Goal: Task Accomplishment & Management: Complete application form

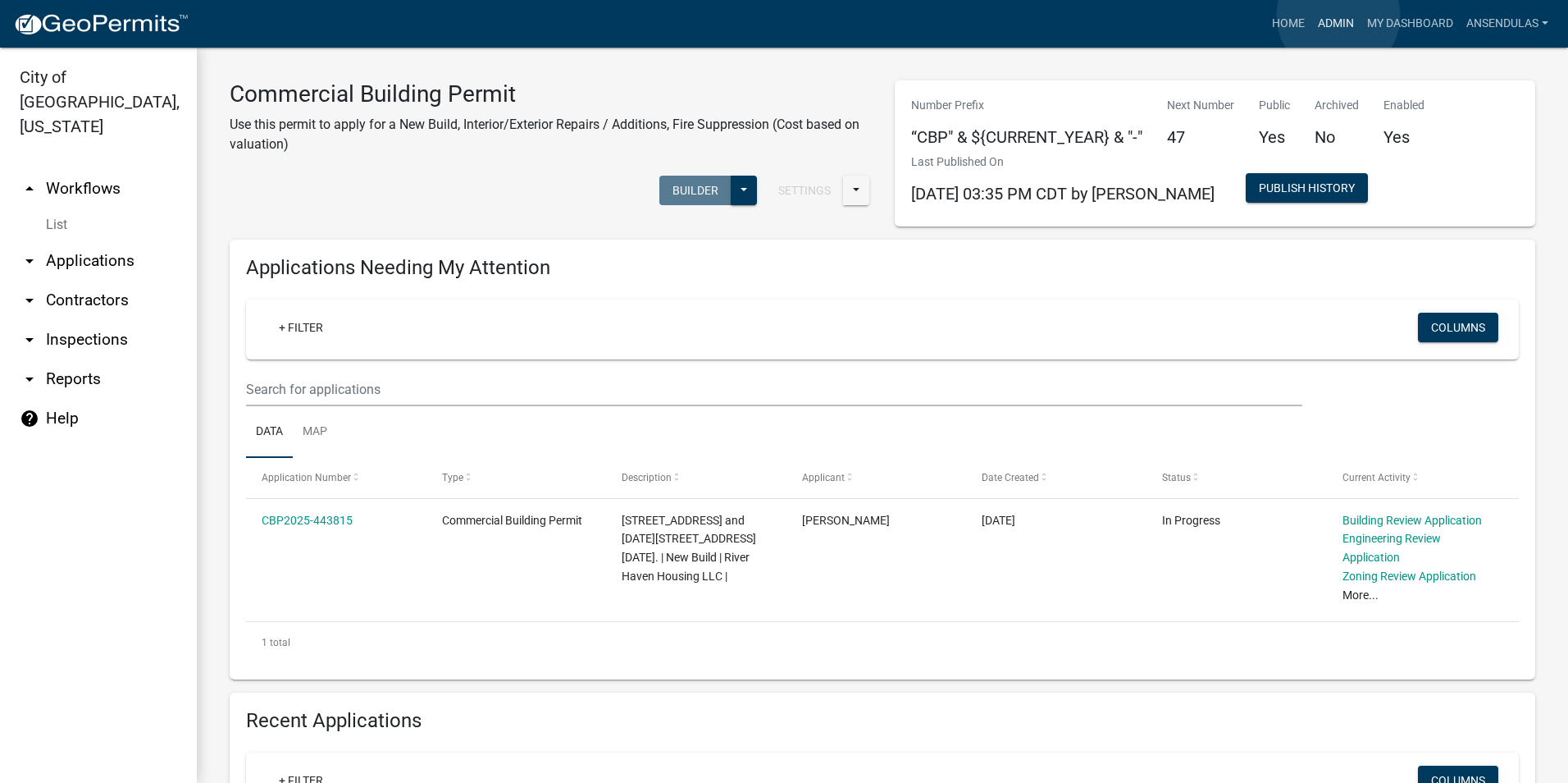
click at [1339, 16] on link "Admin" at bounding box center [1336, 24] width 49 height 31
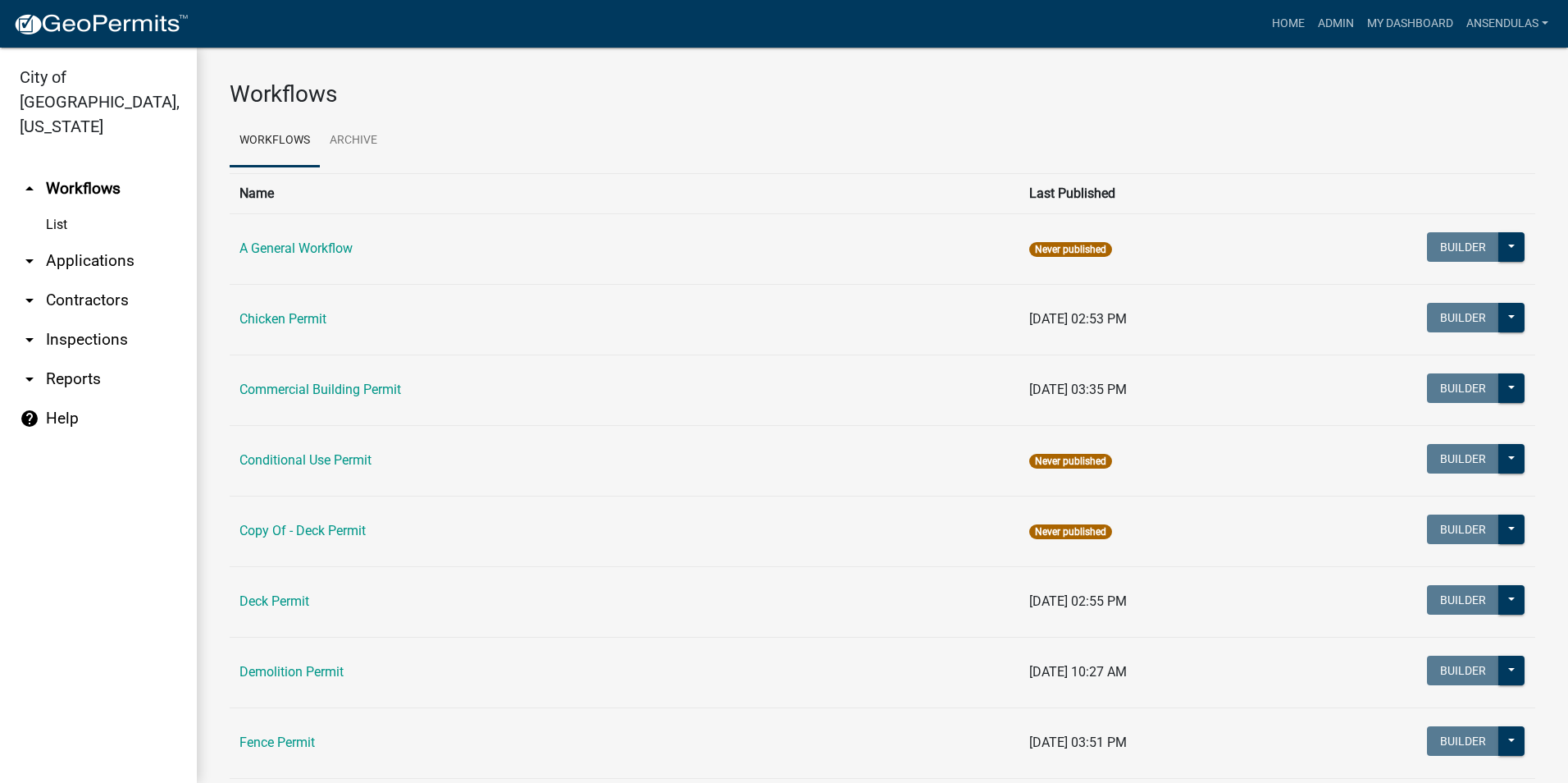
click at [329, 381] on td "Commercial Building Permit" at bounding box center [624, 389] width 790 height 70
click at [330, 393] on link "Commercial Building Permit" at bounding box center [320, 389] width 162 height 16
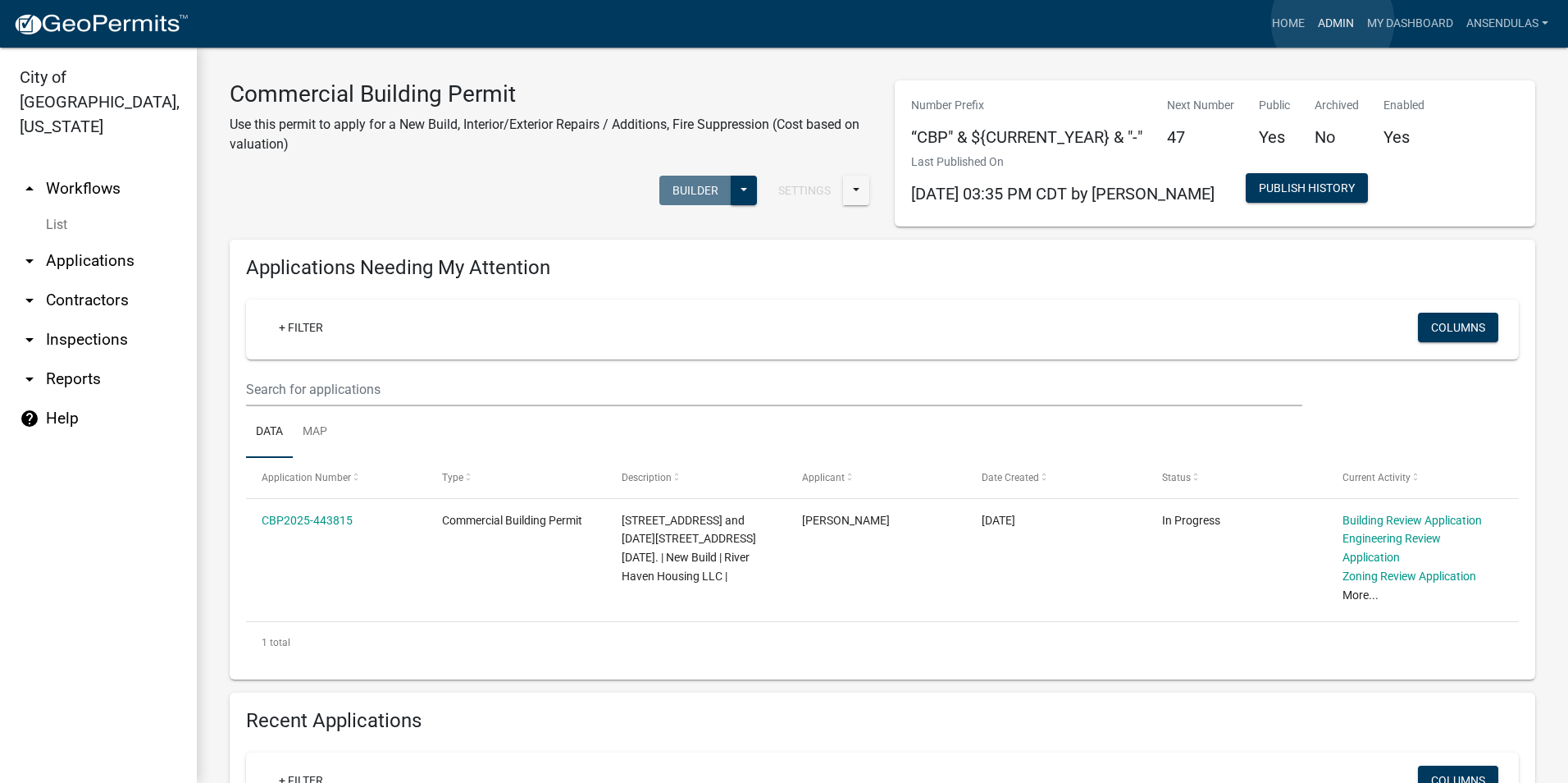
click at [1332, 21] on link "Admin" at bounding box center [1336, 24] width 49 height 31
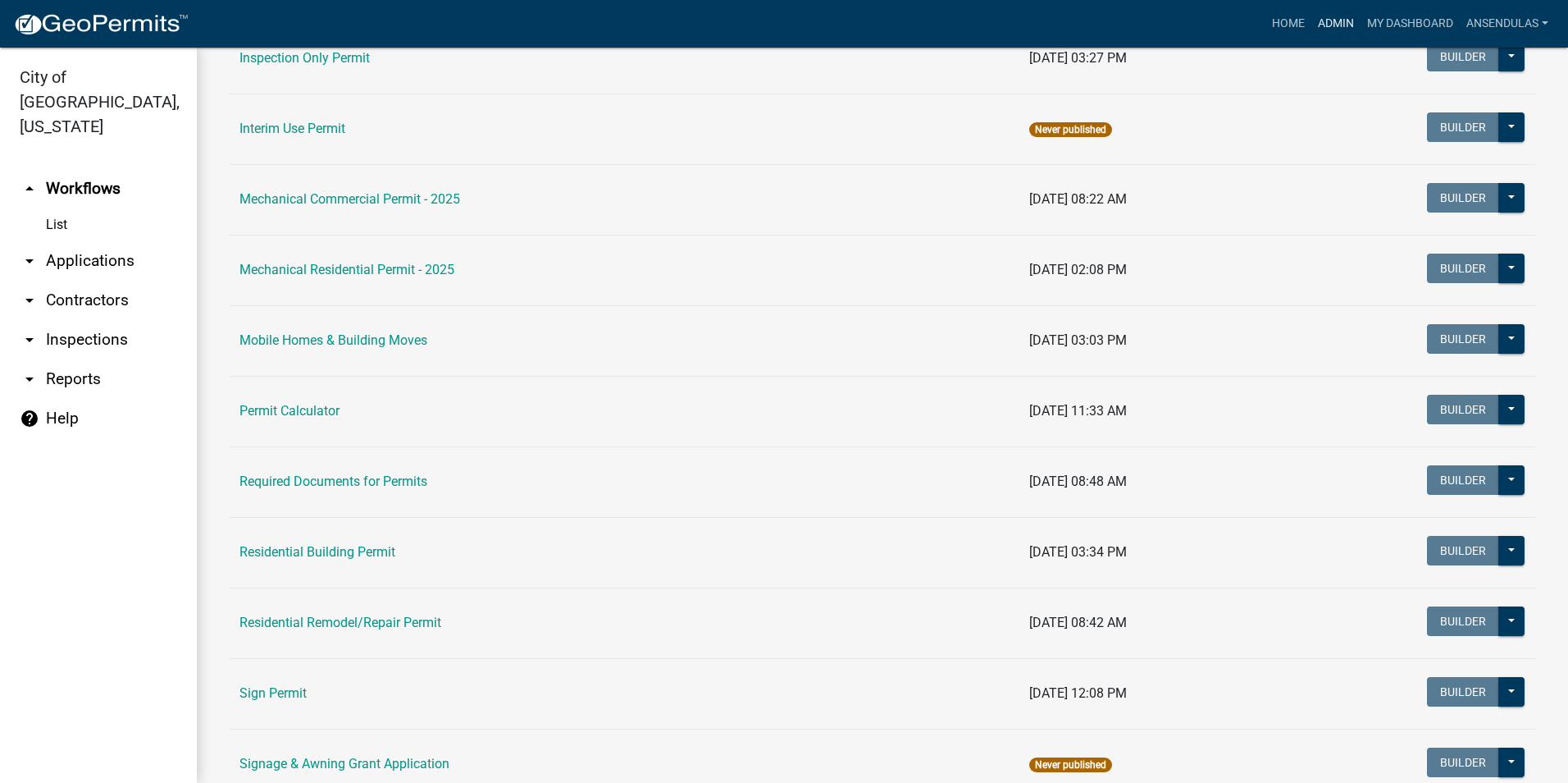
scroll to position [902, 0]
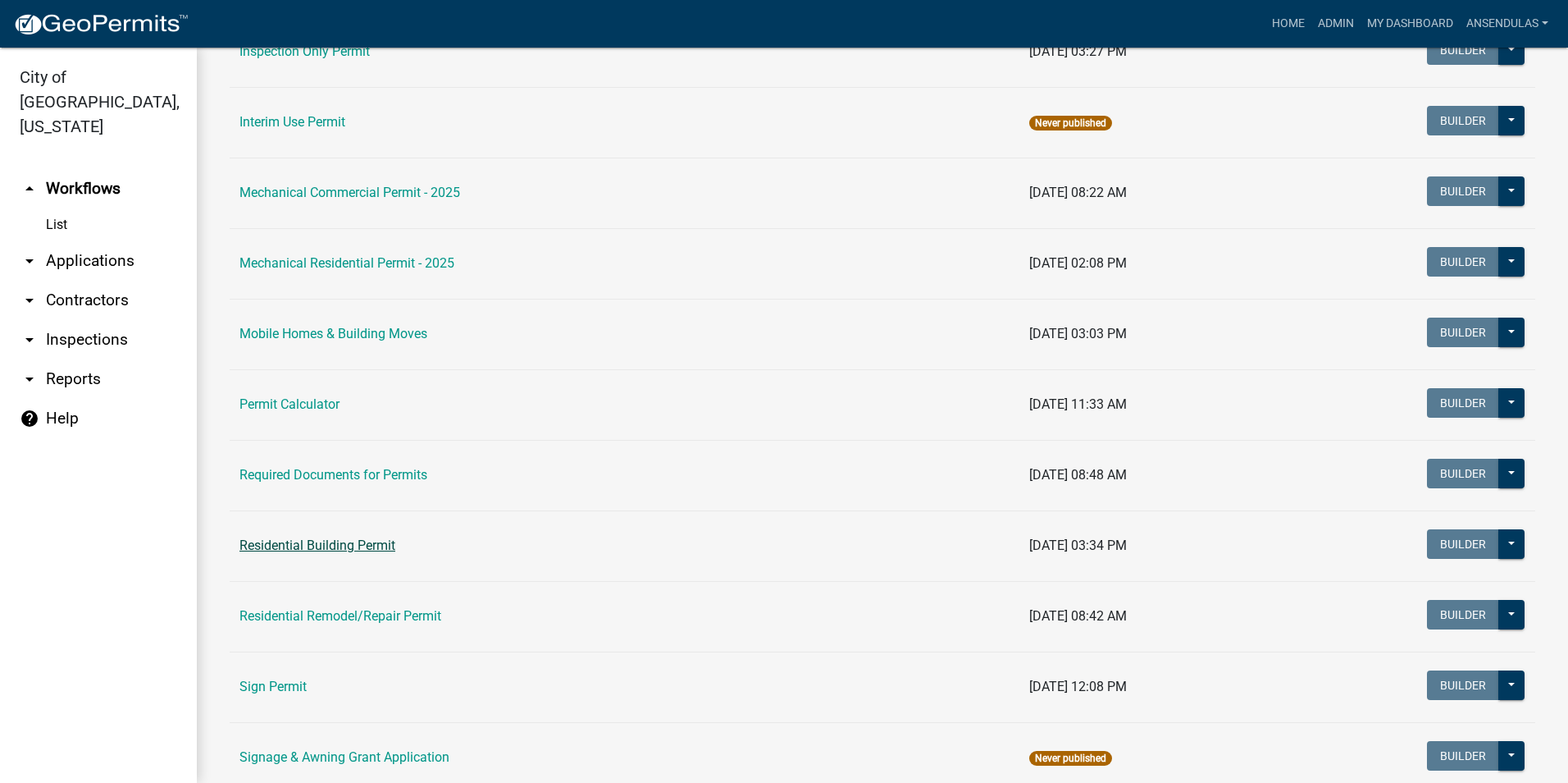
click at [307, 546] on link "Residential Building Permit" at bounding box center [317, 544] width 155 height 16
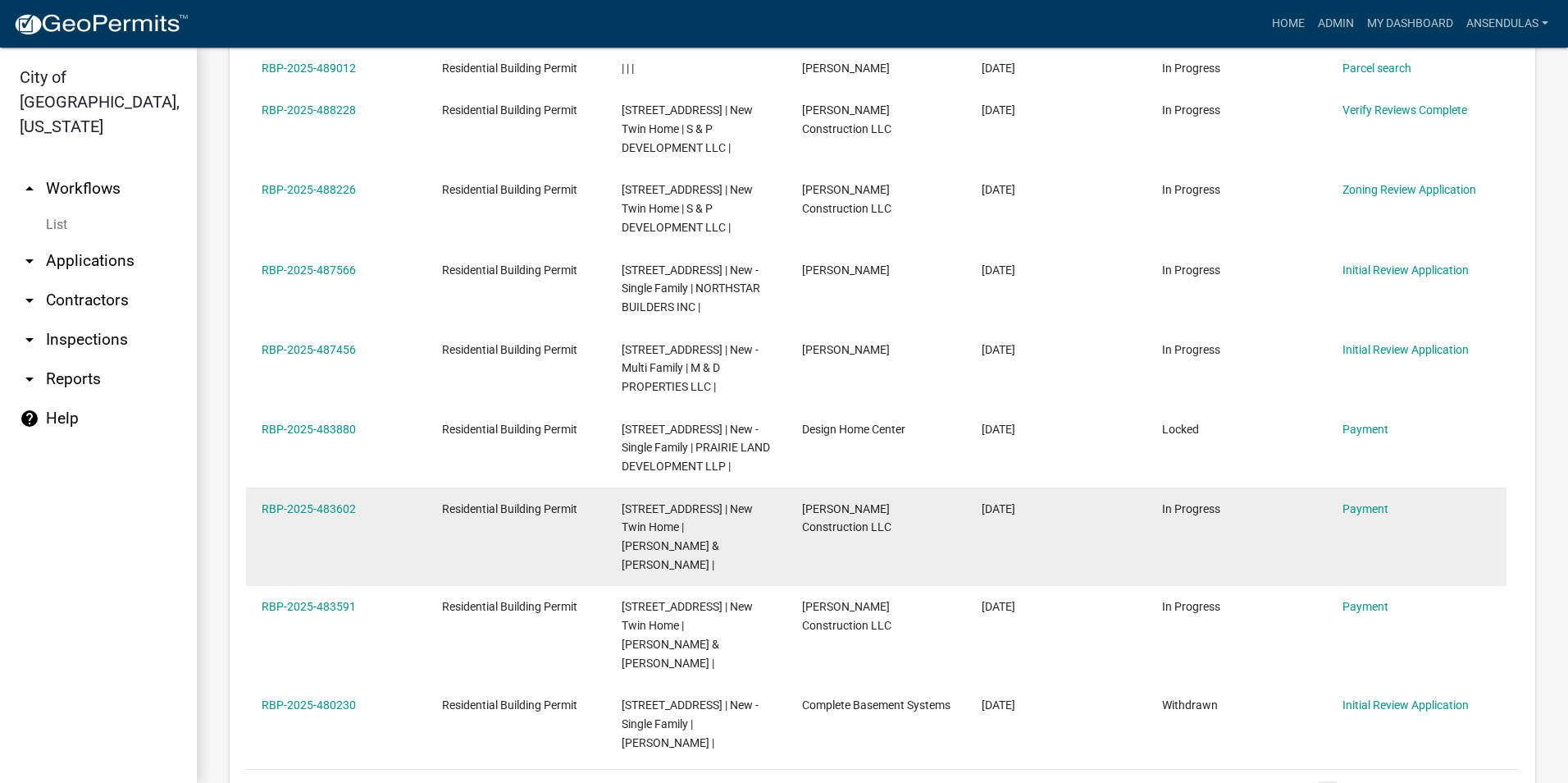
scroll to position [984, 0]
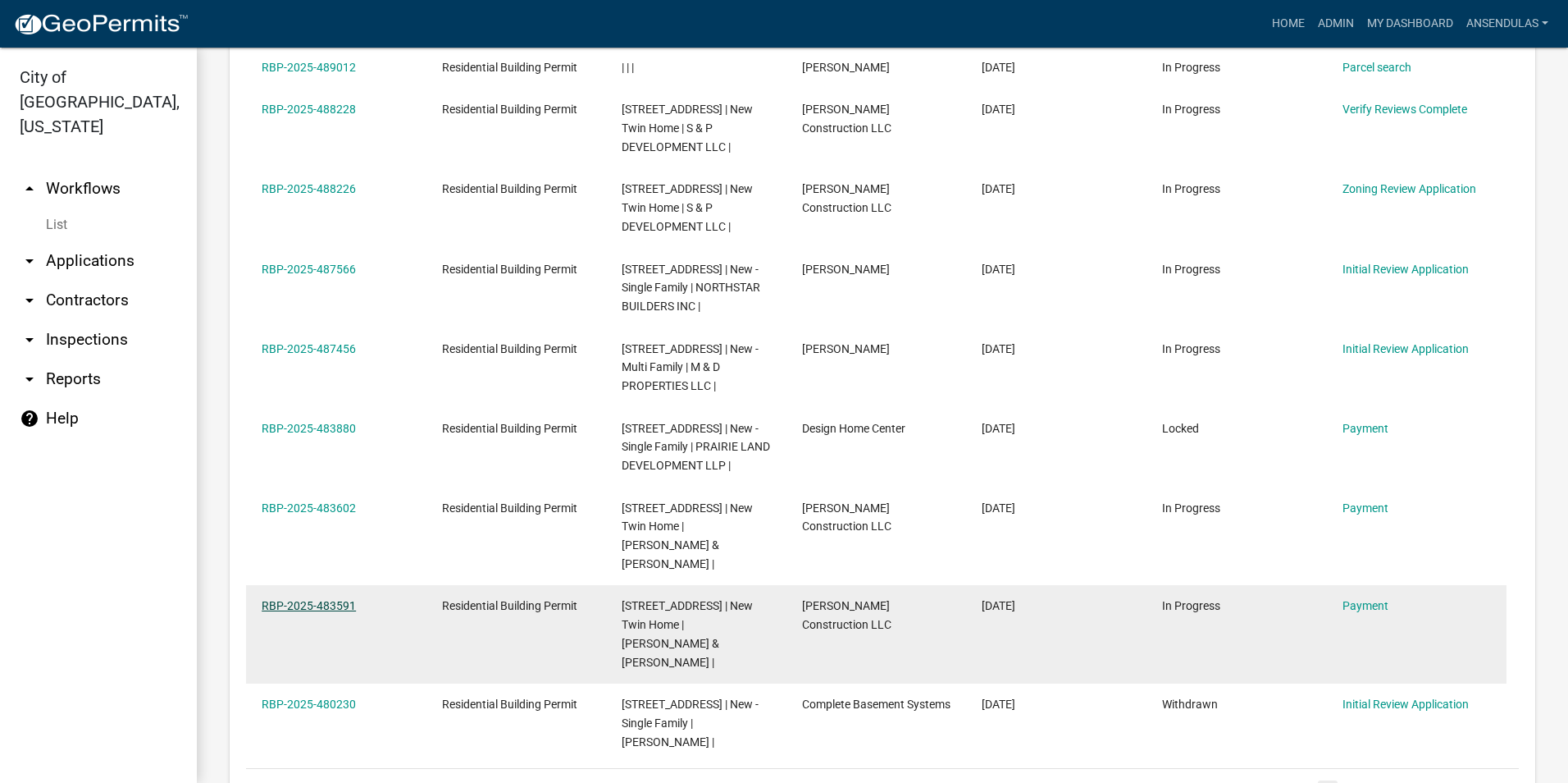
click at [318, 599] on link "RBP-2025-483591" at bounding box center [308, 606] width 94 height 13
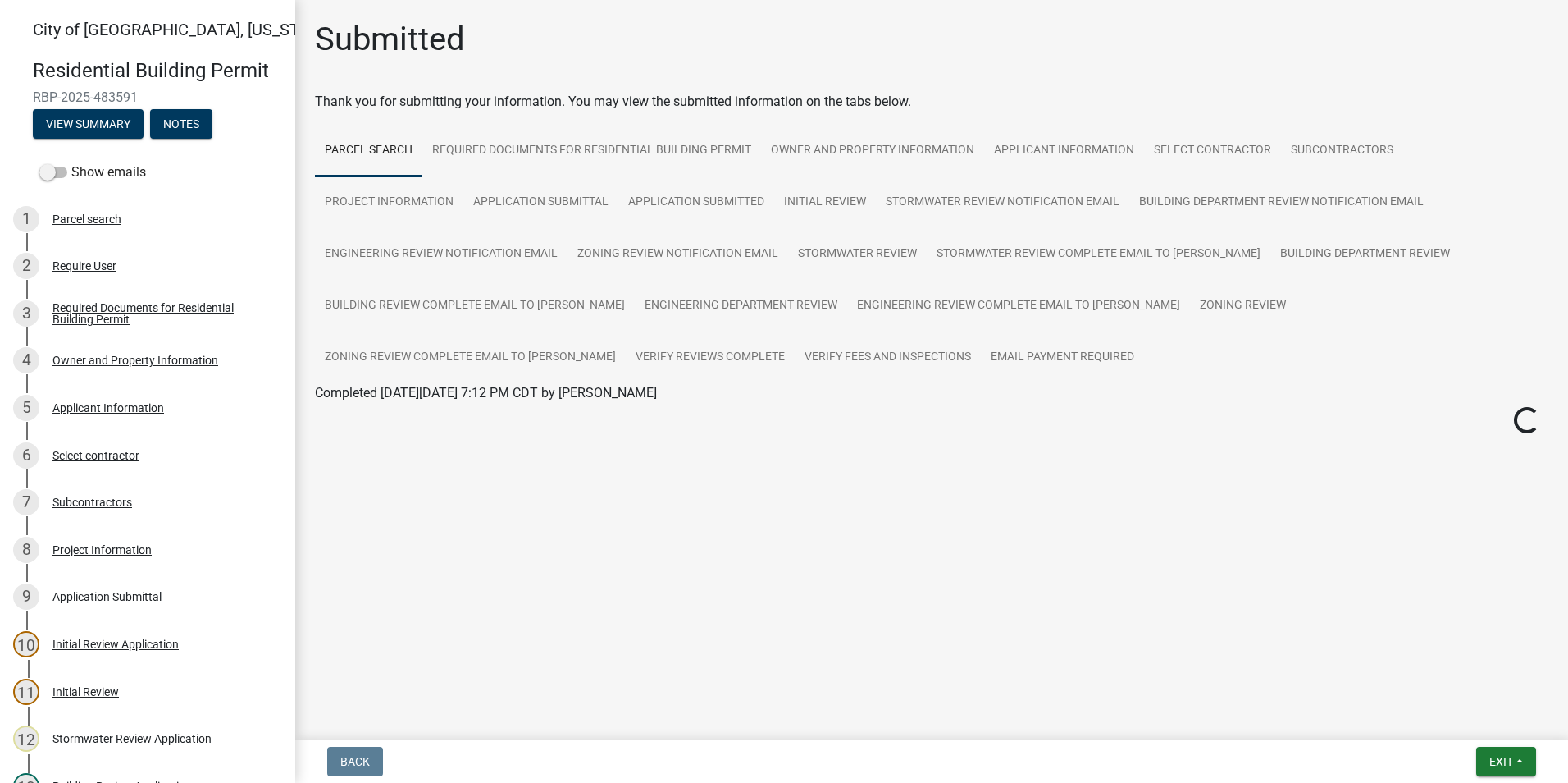
scroll to position [1036, 0]
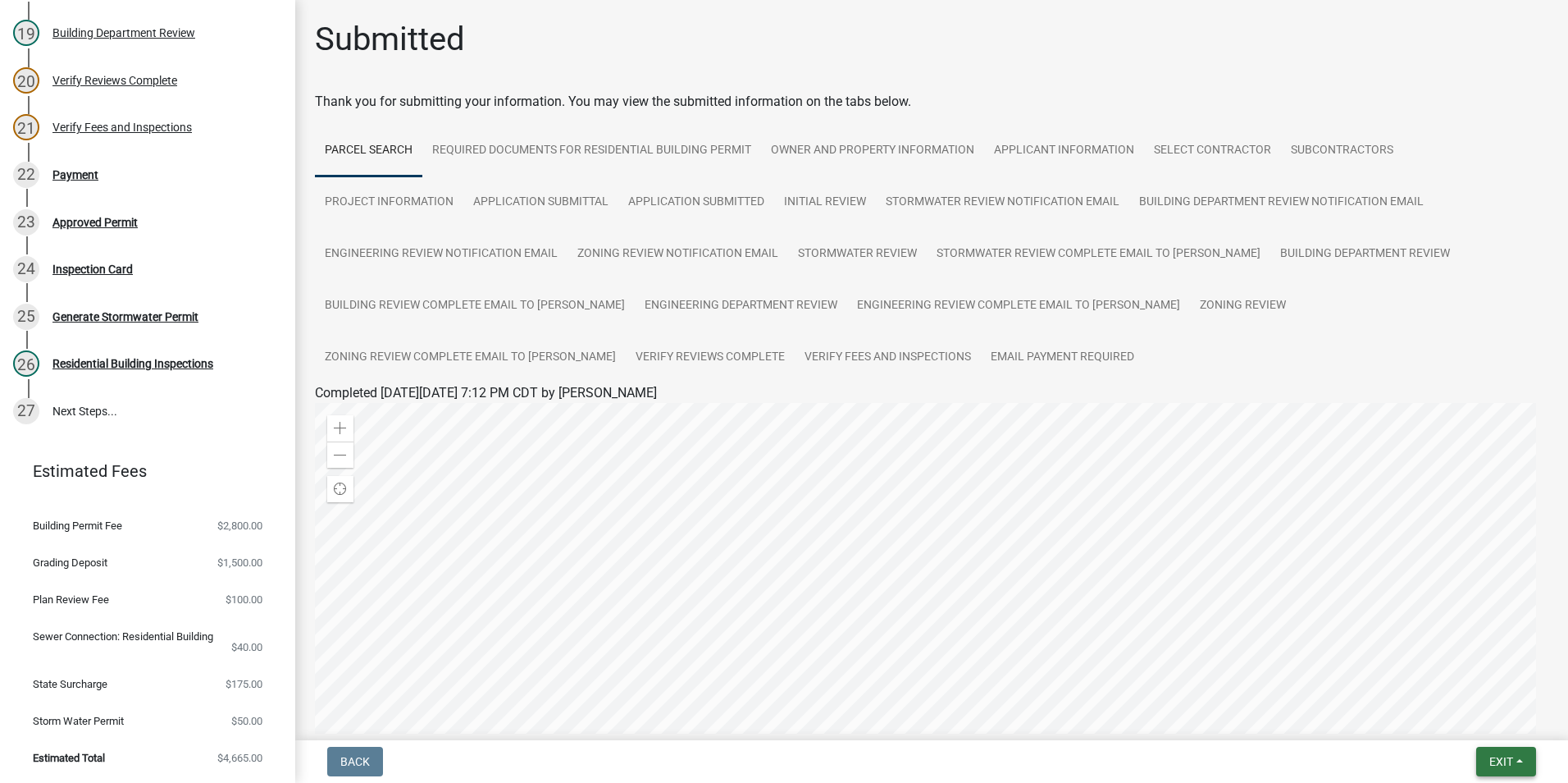
click at [1489, 769] on button "Exit" at bounding box center [1505, 761] width 59 height 29
click at [1459, 723] on button "Save & Exit" at bounding box center [1469, 718] width 131 height 39
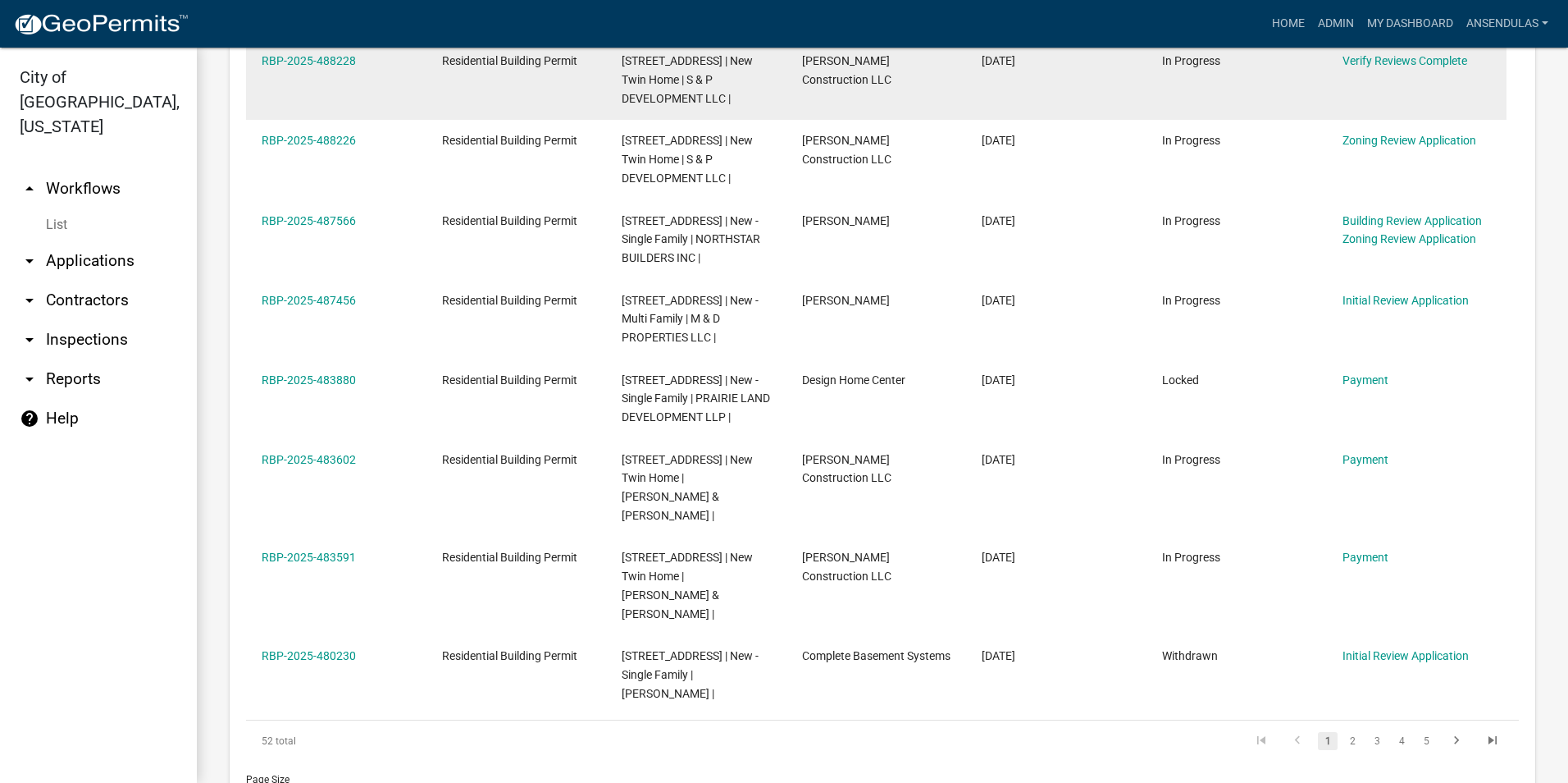
scroll to position [1093, 0]
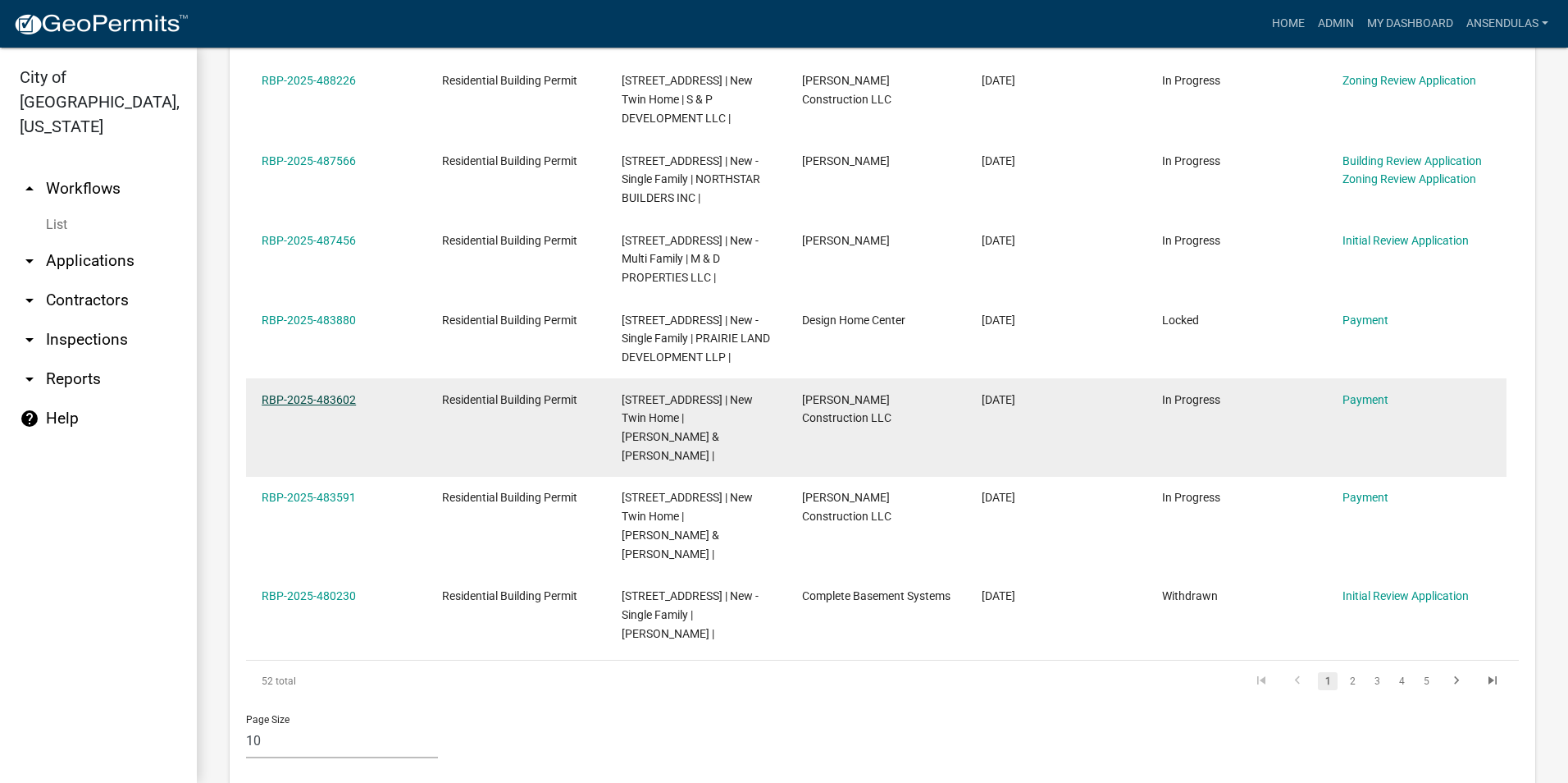
click at [332, 399] on link "RBP-2025-483602" at bounding box center [308, 400] width 94 height 13
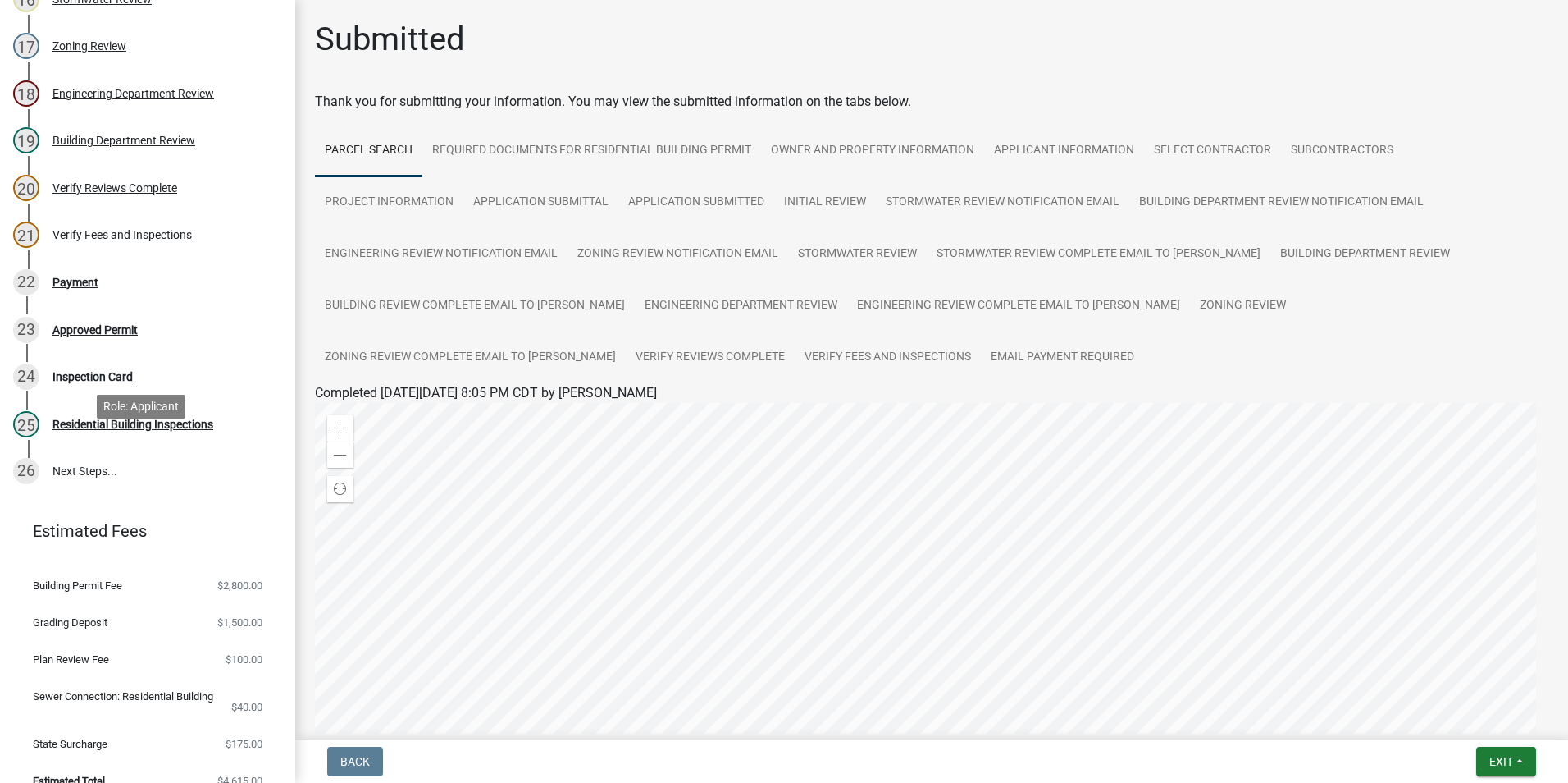
scroll to position [951, 0]
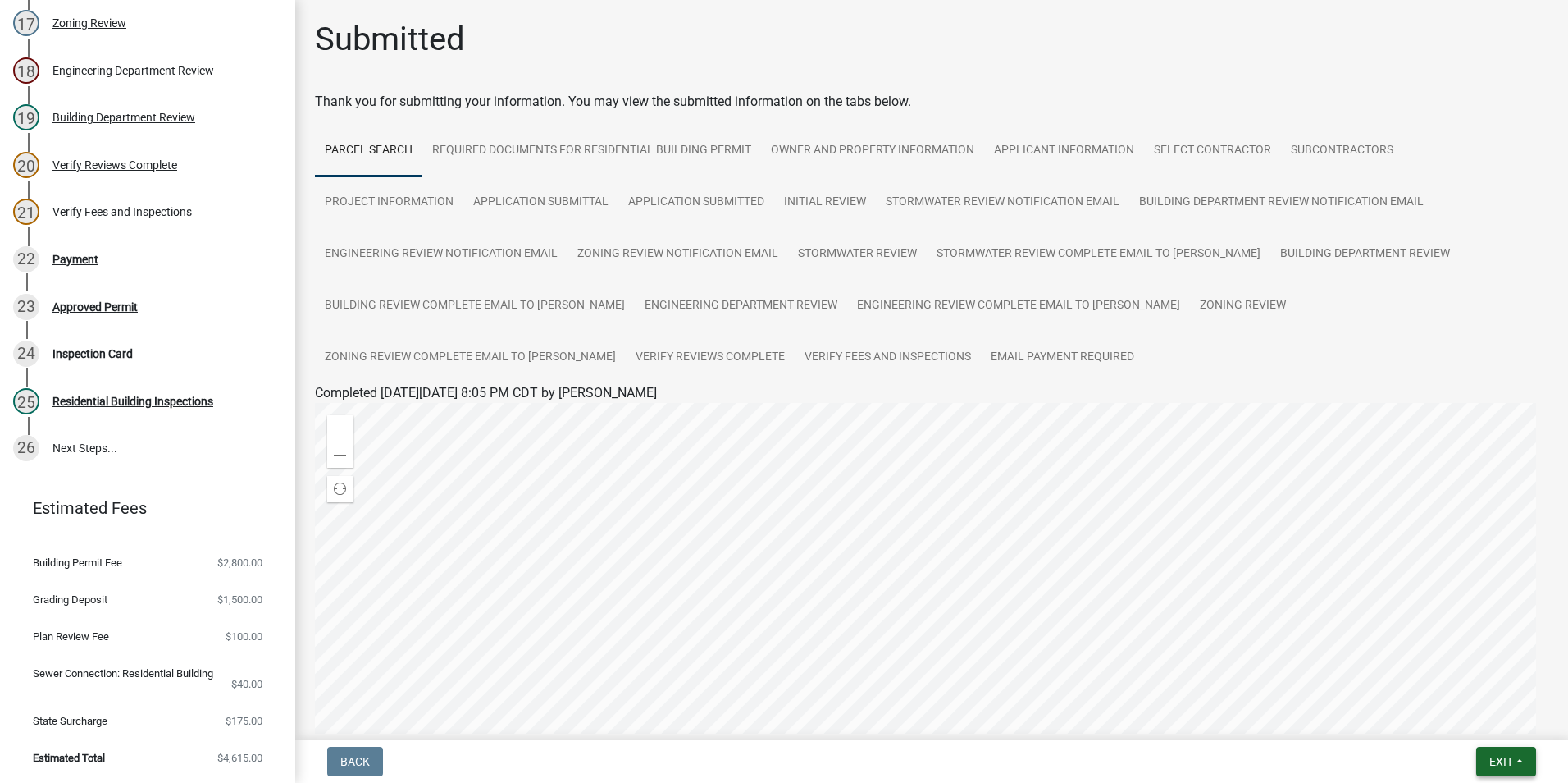
click at [1490, 764] on span "Exit" at bounding box center [1501, 761] width 24 height 13
click at [1457, 719] on button "Save & Exit" at bounding box center [1469, 718] width 131 height 39
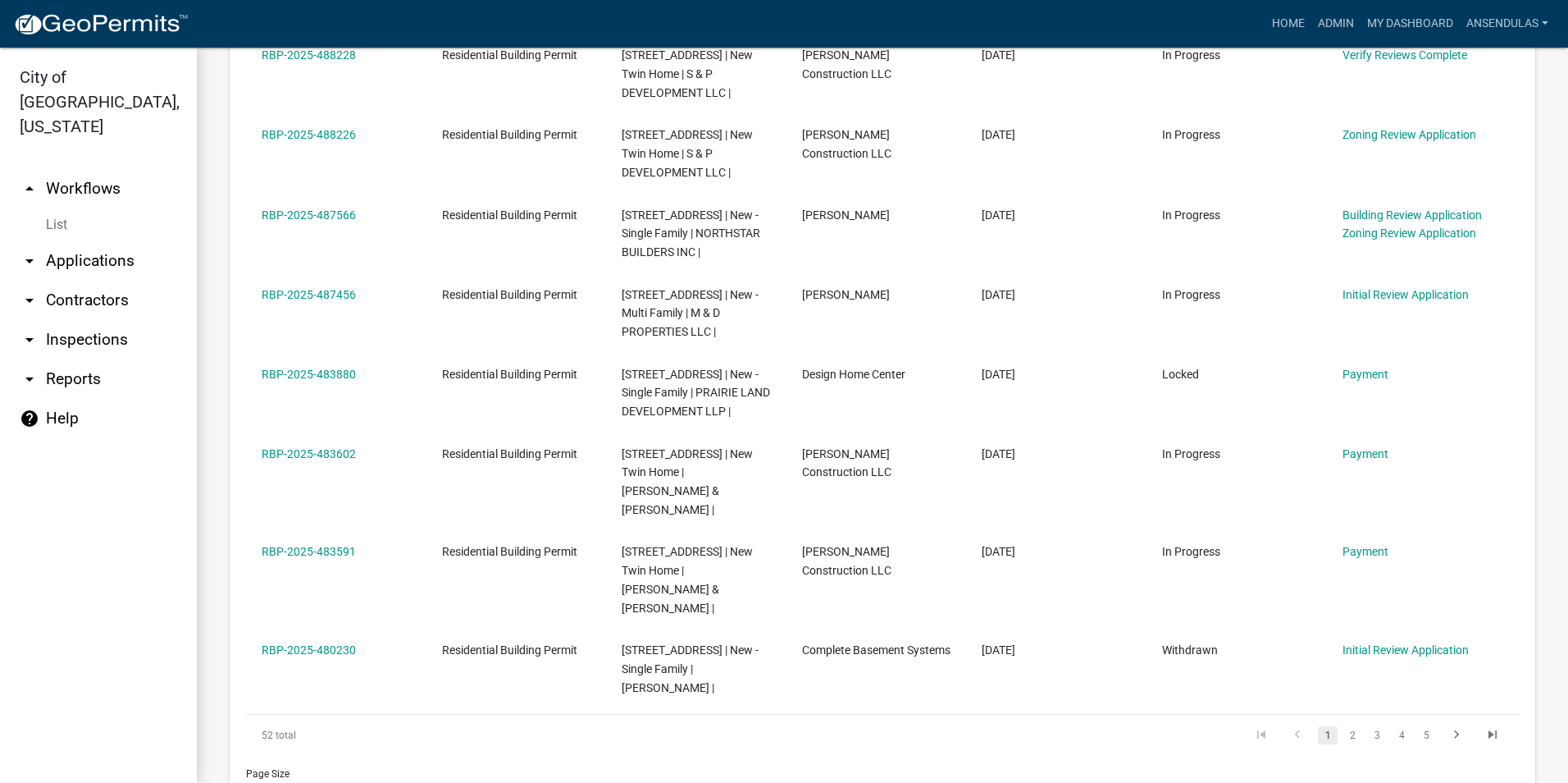
scroll to position [1067, 0]
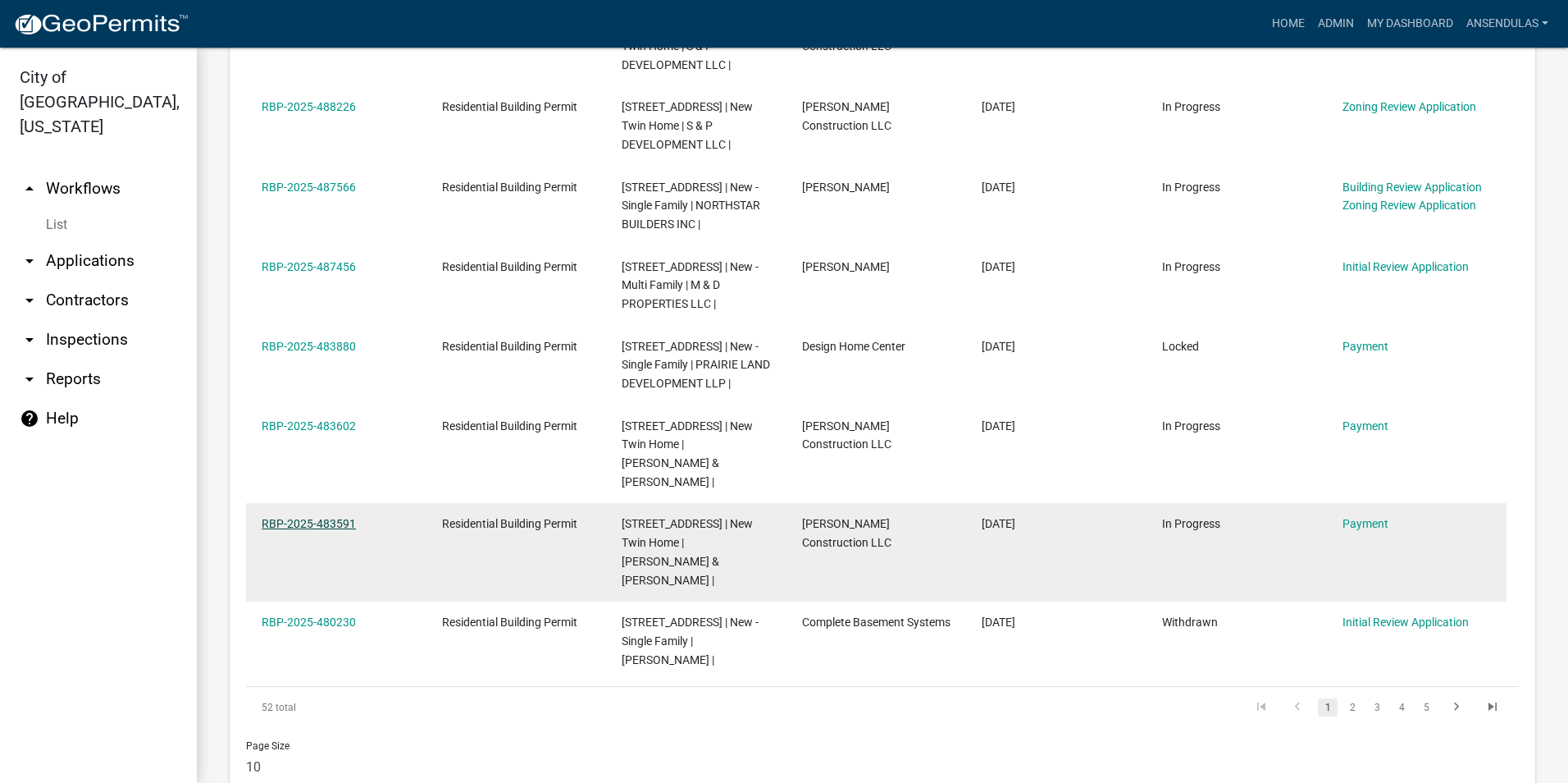
click at [295, 517] on link "RBP-2025-483591" at bounding box center [308, 523] width 94 height 13
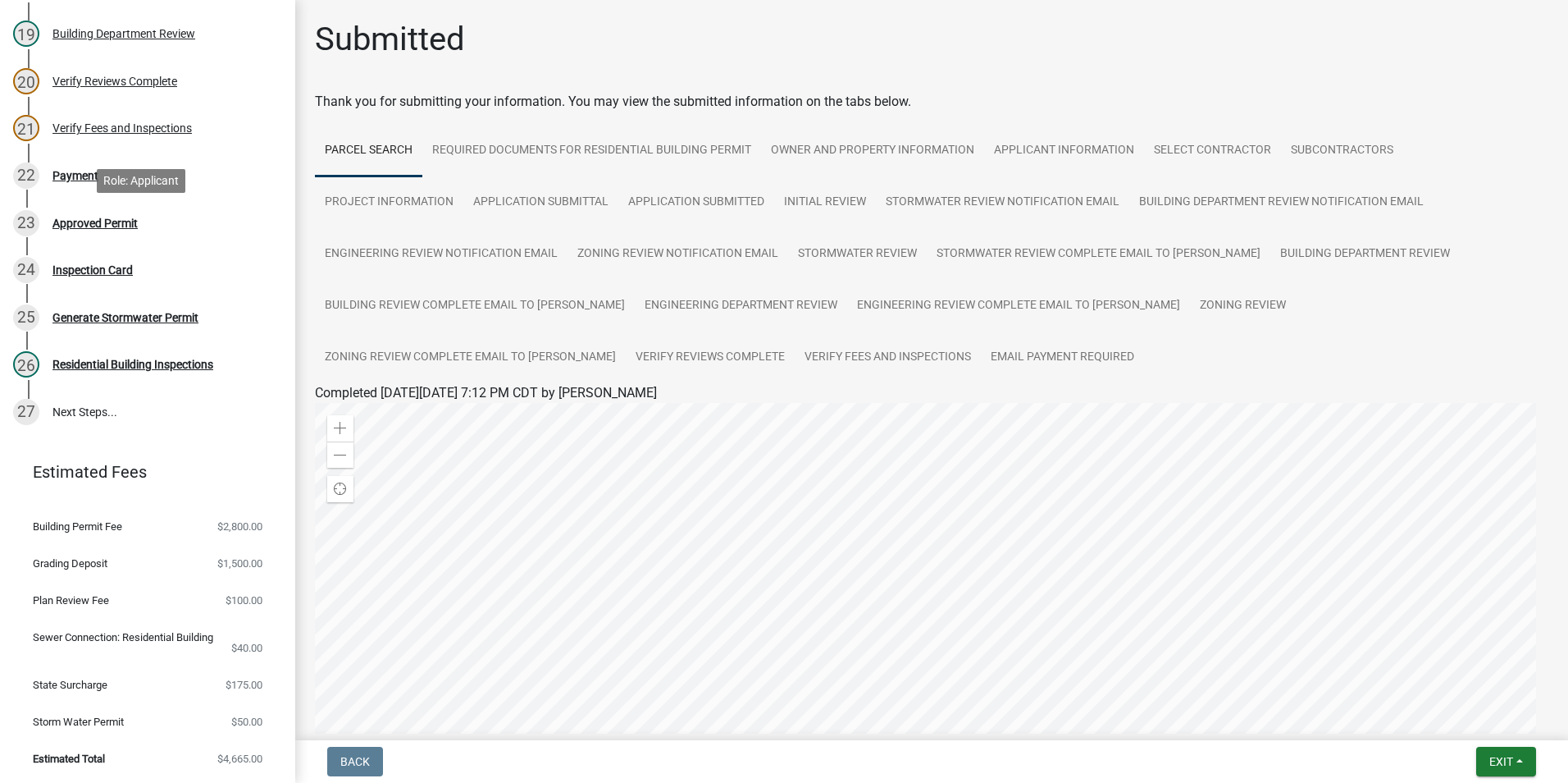
scroll to position [1036, 0]
click at [1491, 762] on span "Exit" at bounding box center [1501, 761] width 24 height 13
click at [1450, 711] on button "Save & Exit" at bounding box center [1469, 718] width 131 height 39
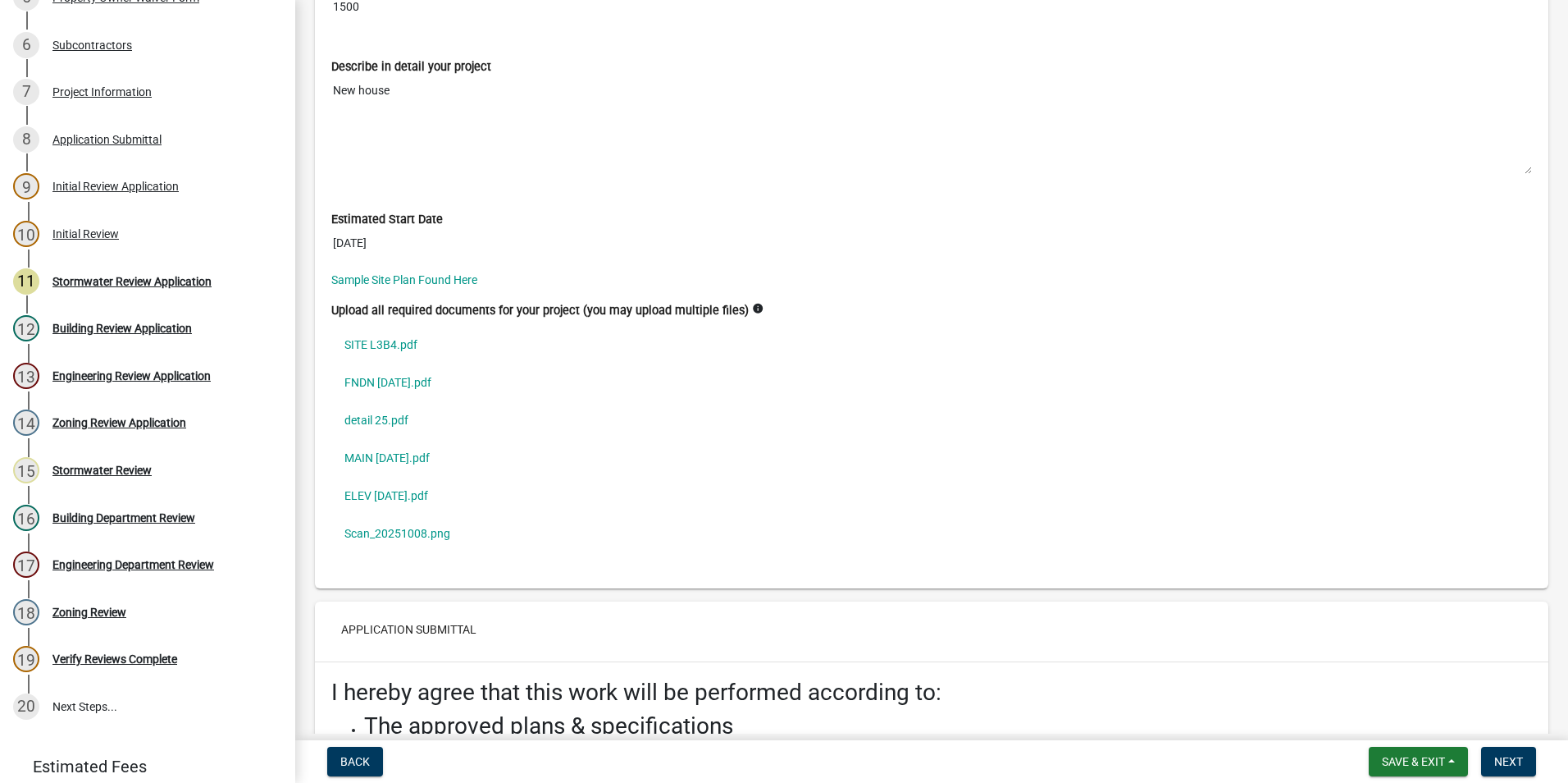
scroll to position [4594, 0]
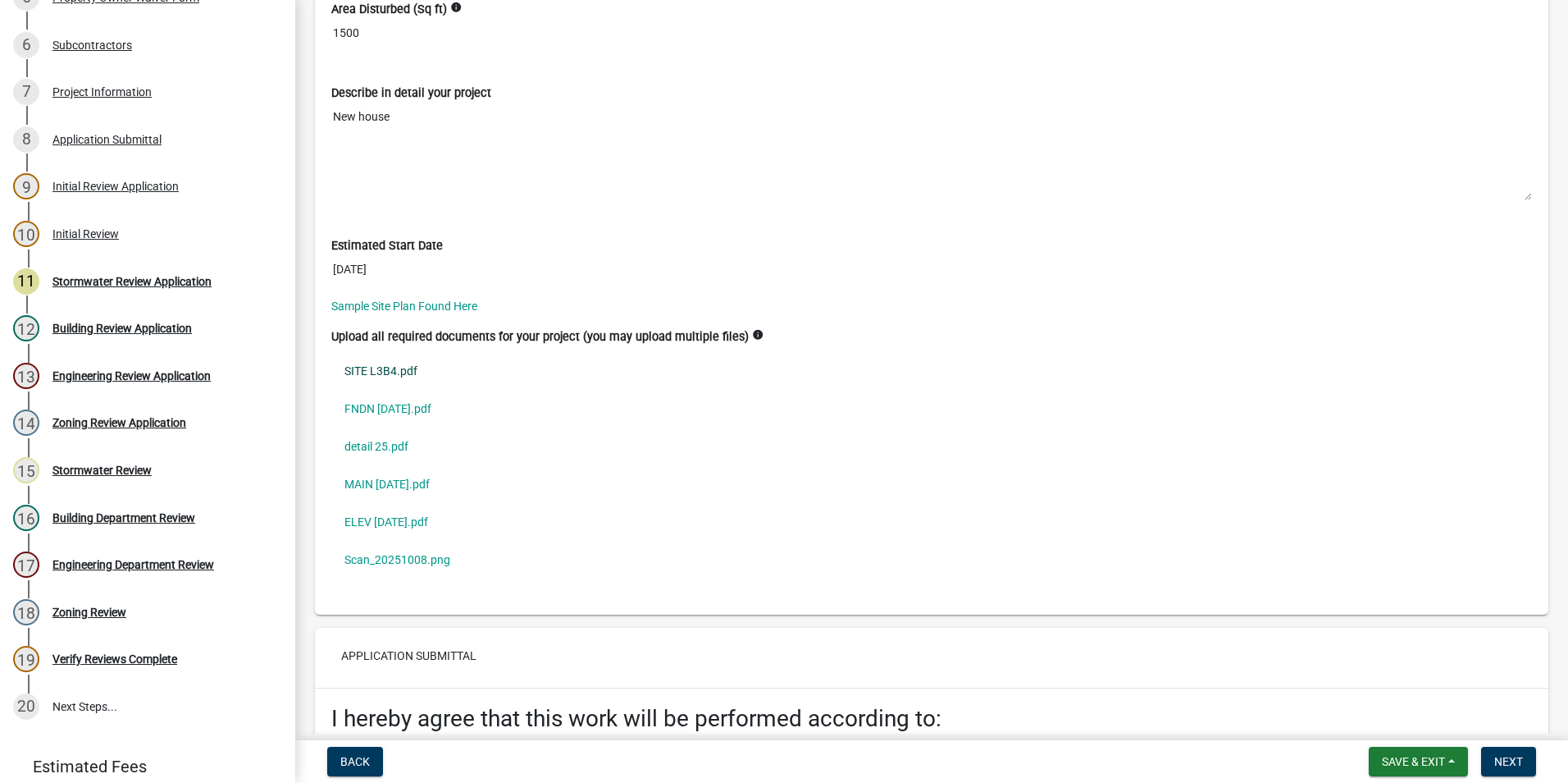
click at [386, 385] on link "SITE L3B4.pdf" at bounding box center [931, 370] width 1200 height 38
click at [380, 572] on link "Scan_20251008.png" at bounding box center [931, 559] width 1200 height 38
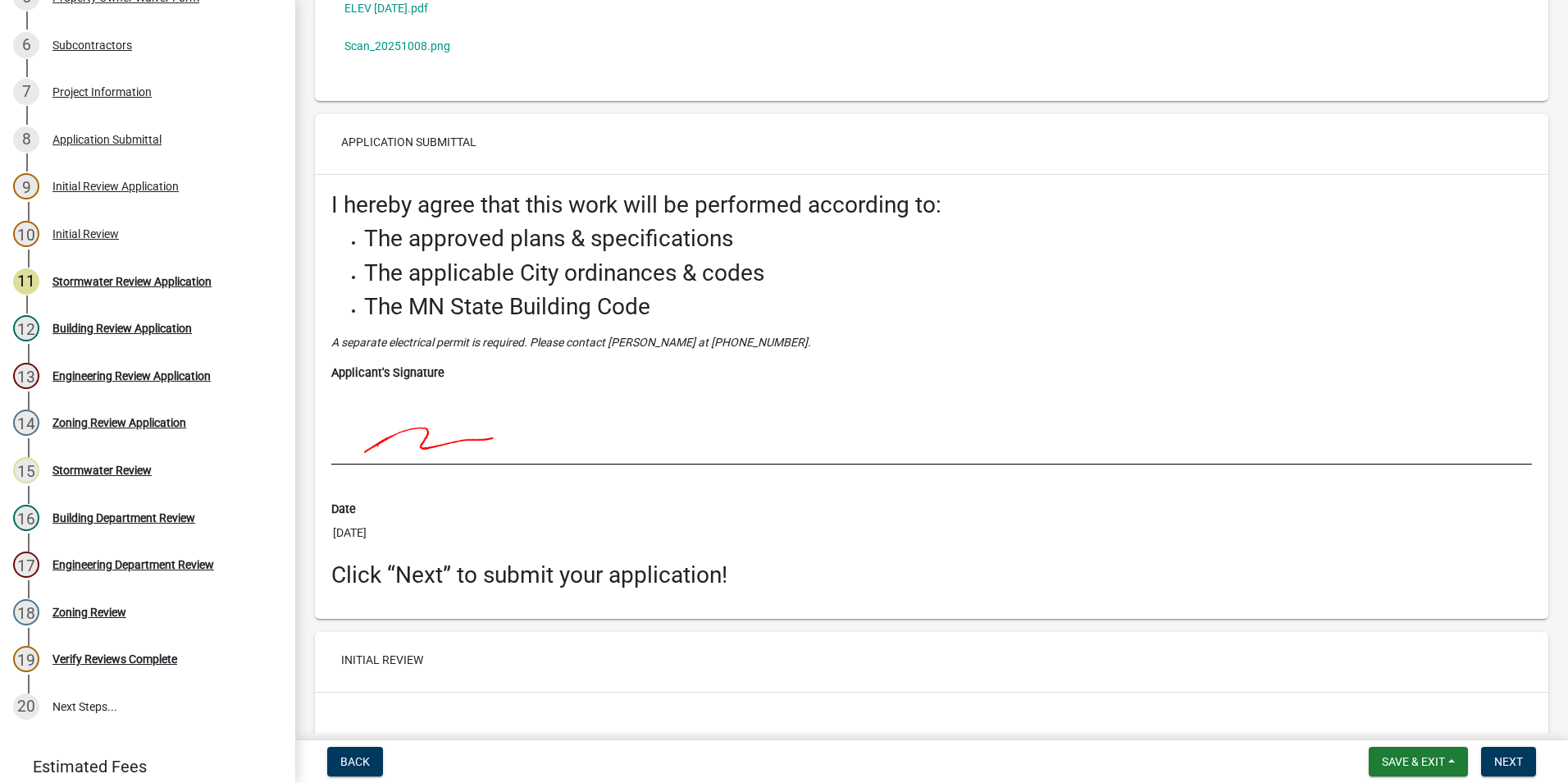
scroll to position [5430, 0]
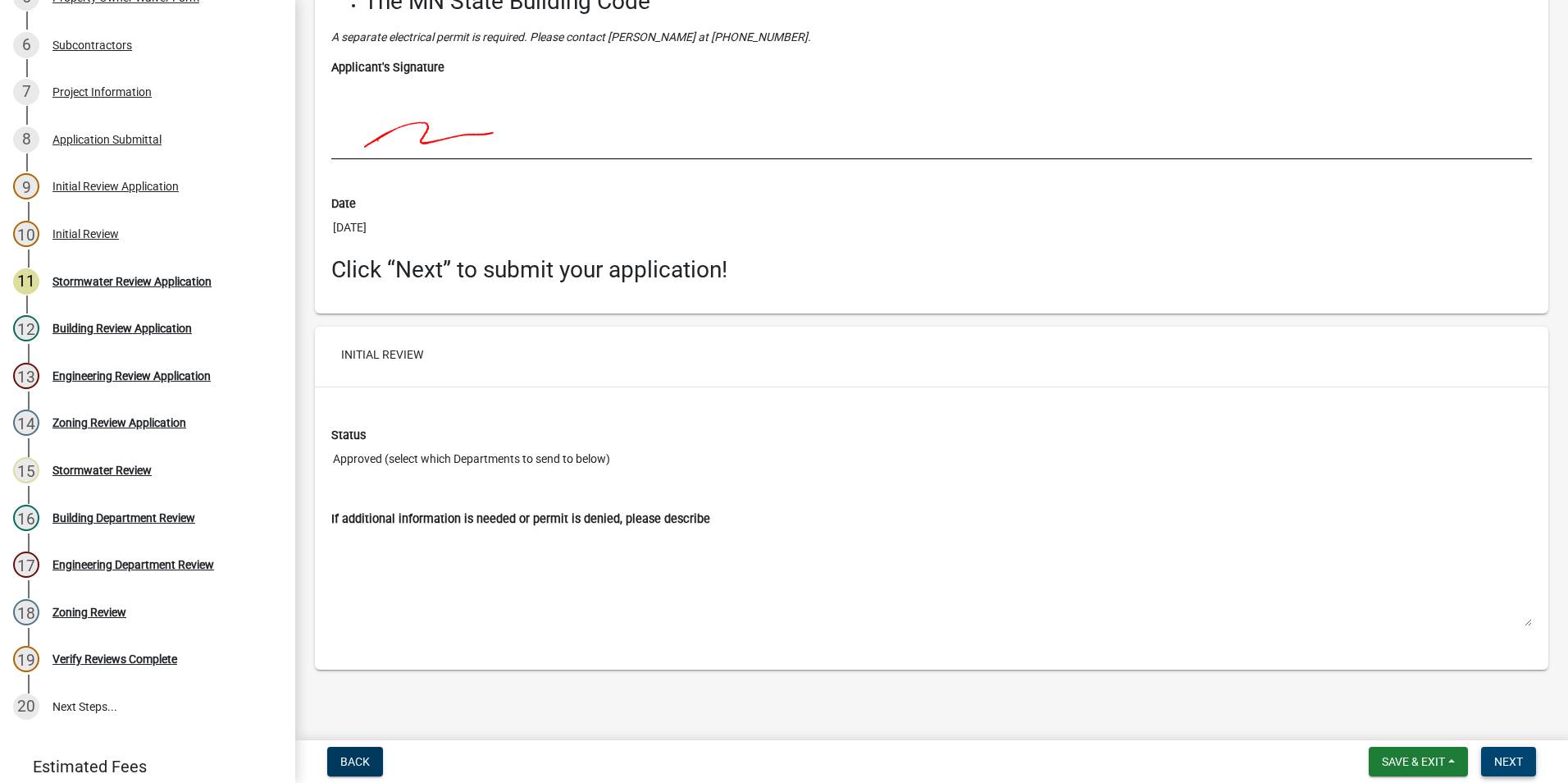
click at [1514, 764] on span "Next" at bounding box center [1508, 761] width 28 height 13
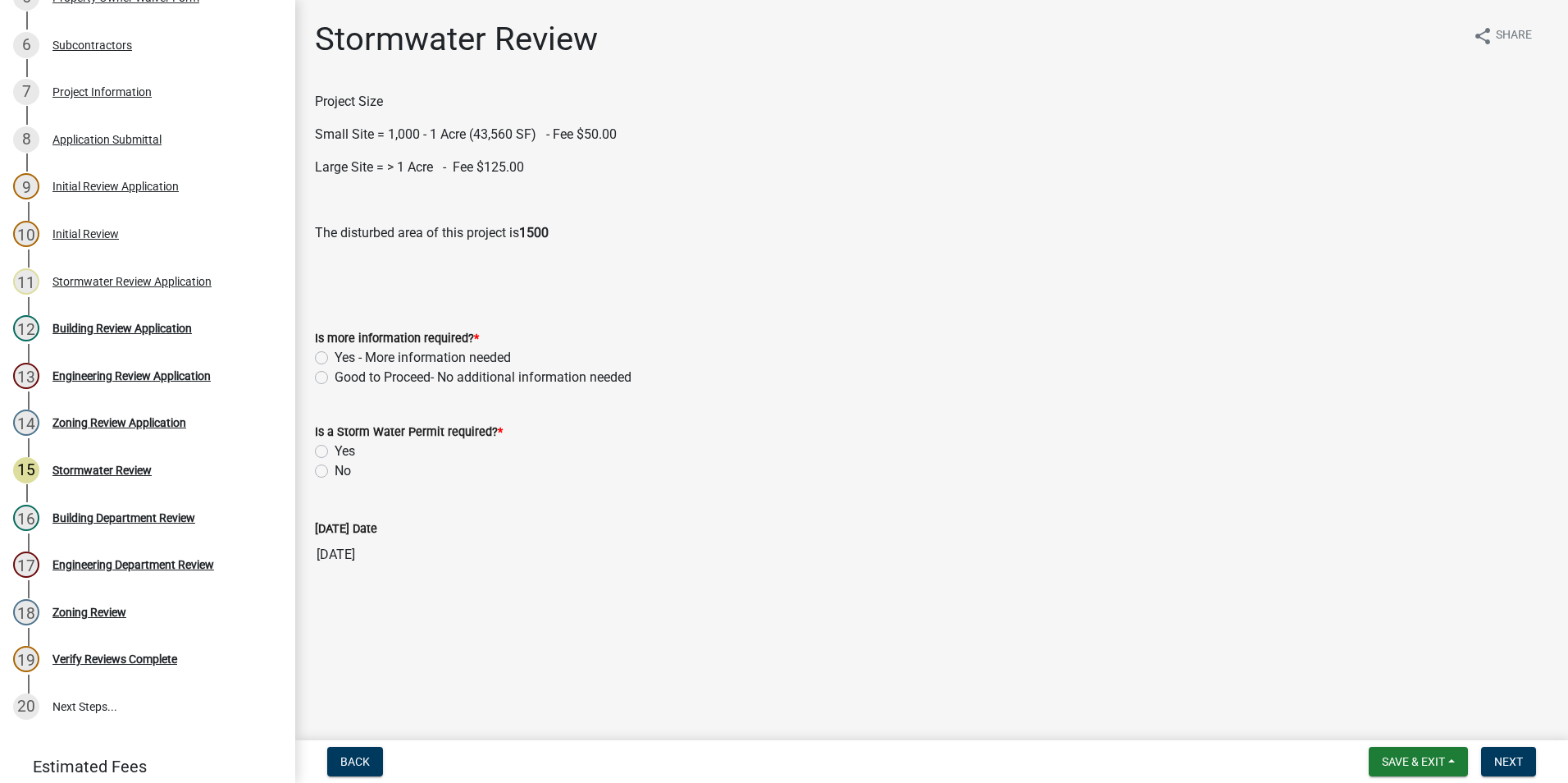
click at [335, 359] on label "Yes - More information needed" at bounding box center [422, 358] width 176 height 20
click at [335, 359] on input "Yes - More information needed" at bounding box center [340, 353] width 11 height 11
radio input "true"
click at [335, 381] on label "Good to Proceed- No additional information needed" at bounding box center [483, 378] width 297 height 20
click at [335, 378] on input "Good to Proceed- No additional information needed" at bounding box center [340, 373] width 11 height 11
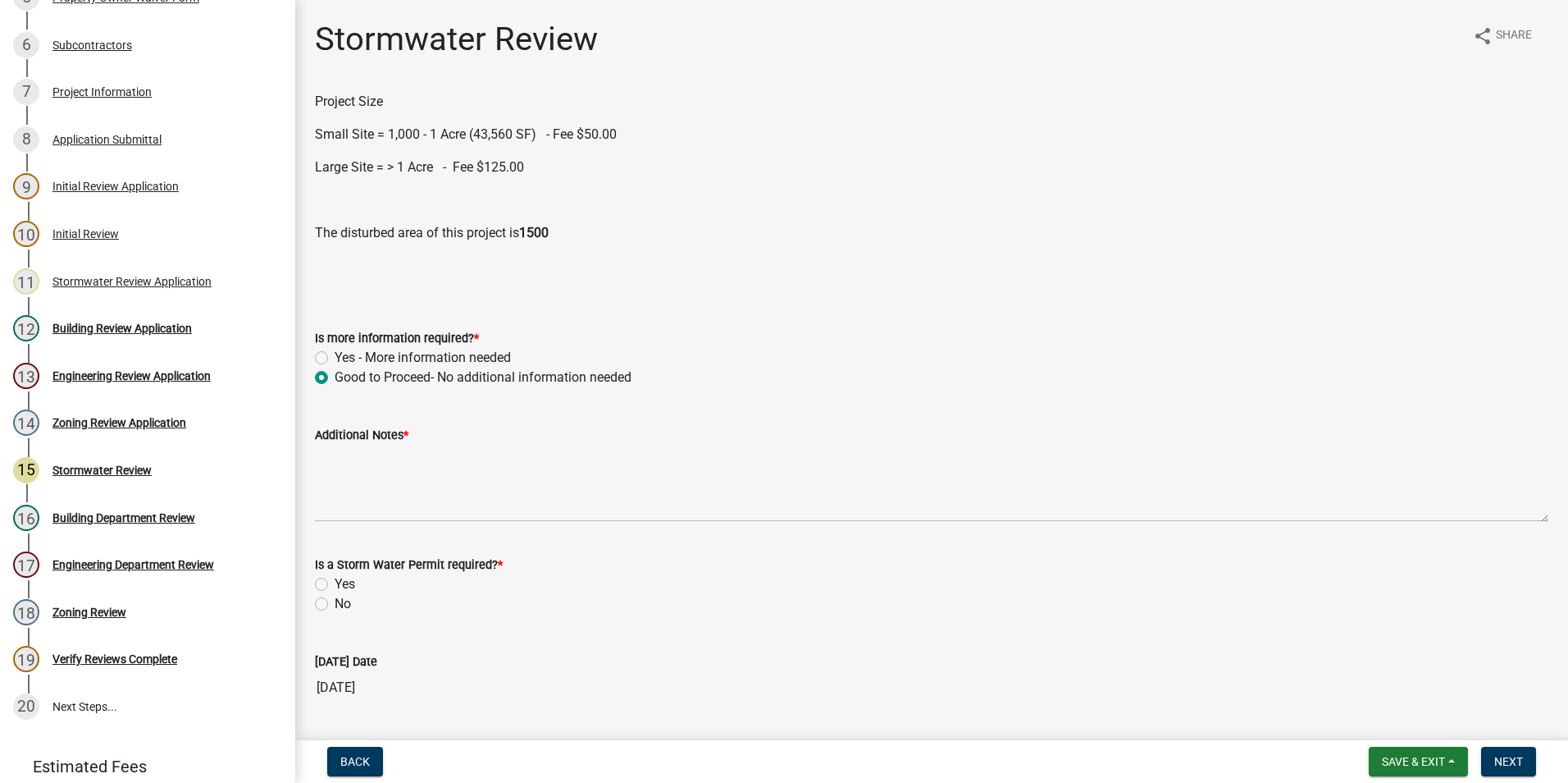
radio input "true"
click at [335, 455] on label "Yes" at bounding box center [345, 451] width 20 height 20
click at [335, 452] on input "Yes" at bounding box center [340, 446] width 11 height 11
radio input "true"
click at [335, 544] on label "Small Site" at bounding box center [364, 545] width 59 height 20
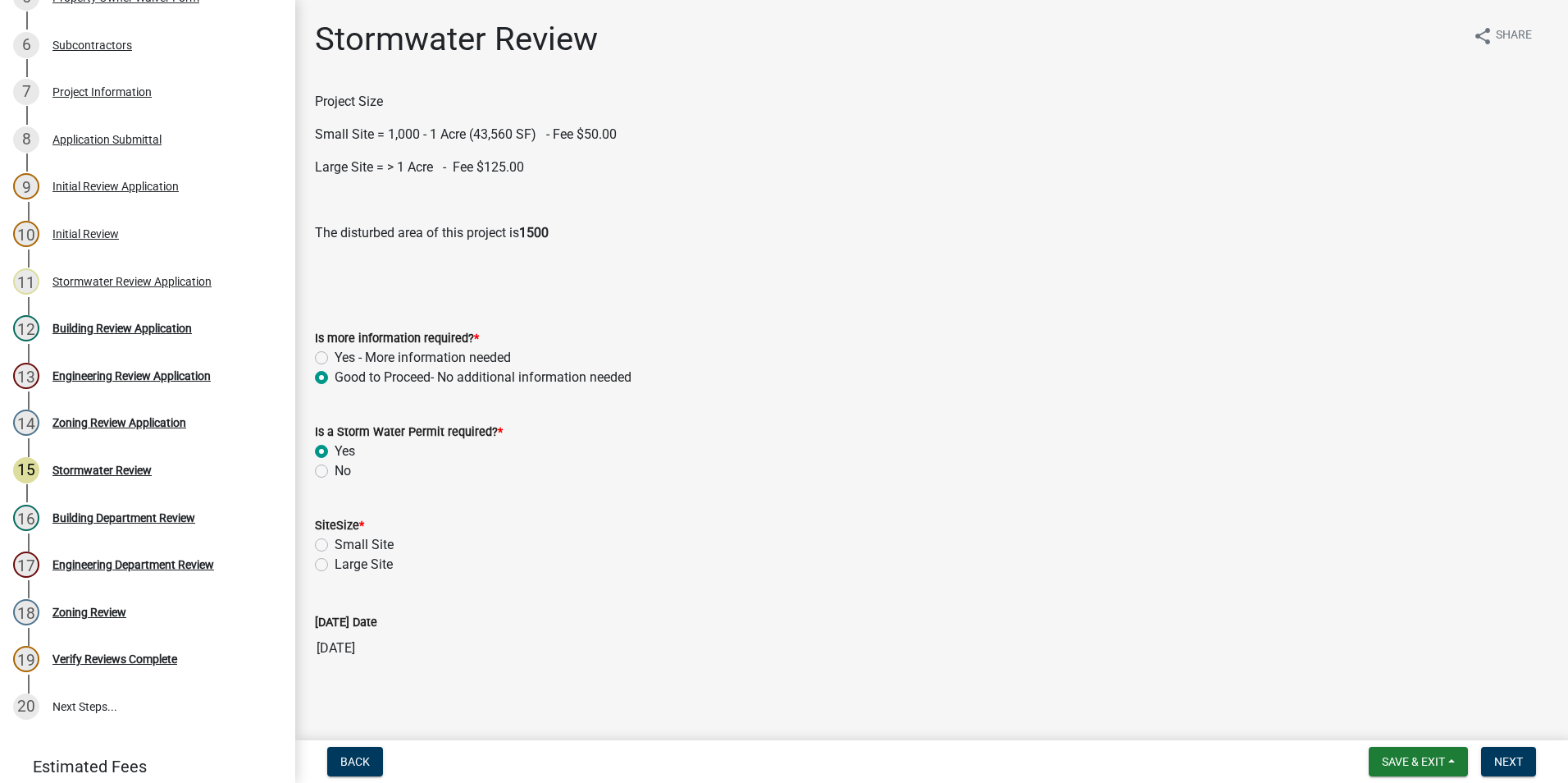
click at [335, 544] on input "Small Site" at bounding box center [340, 541] width 11 height 11
radio input "true"
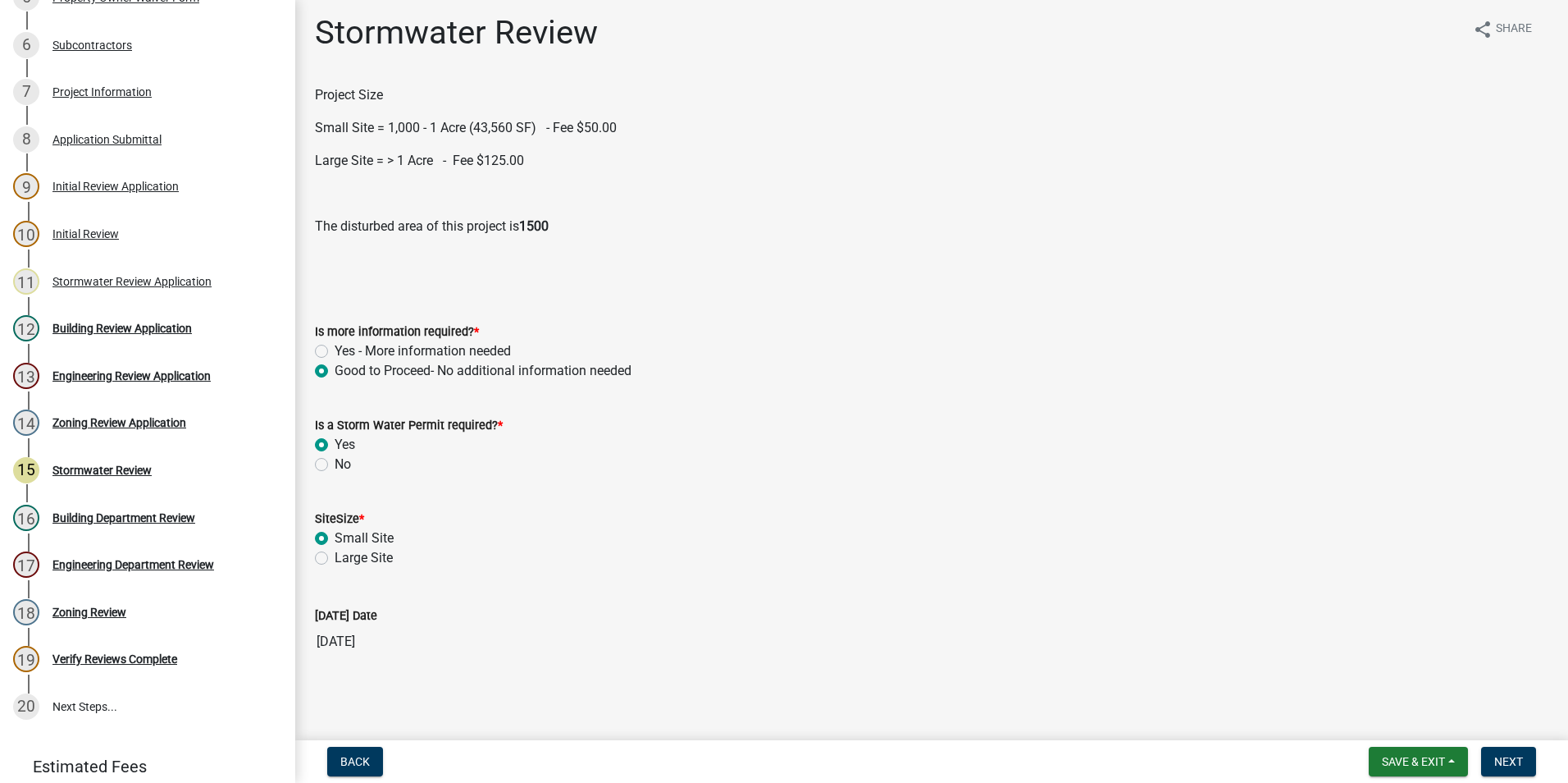
scroll to position [8, 0]
click at [1513, 759] on span "Next" at bounding box center [1508, 761] width 28 height 13
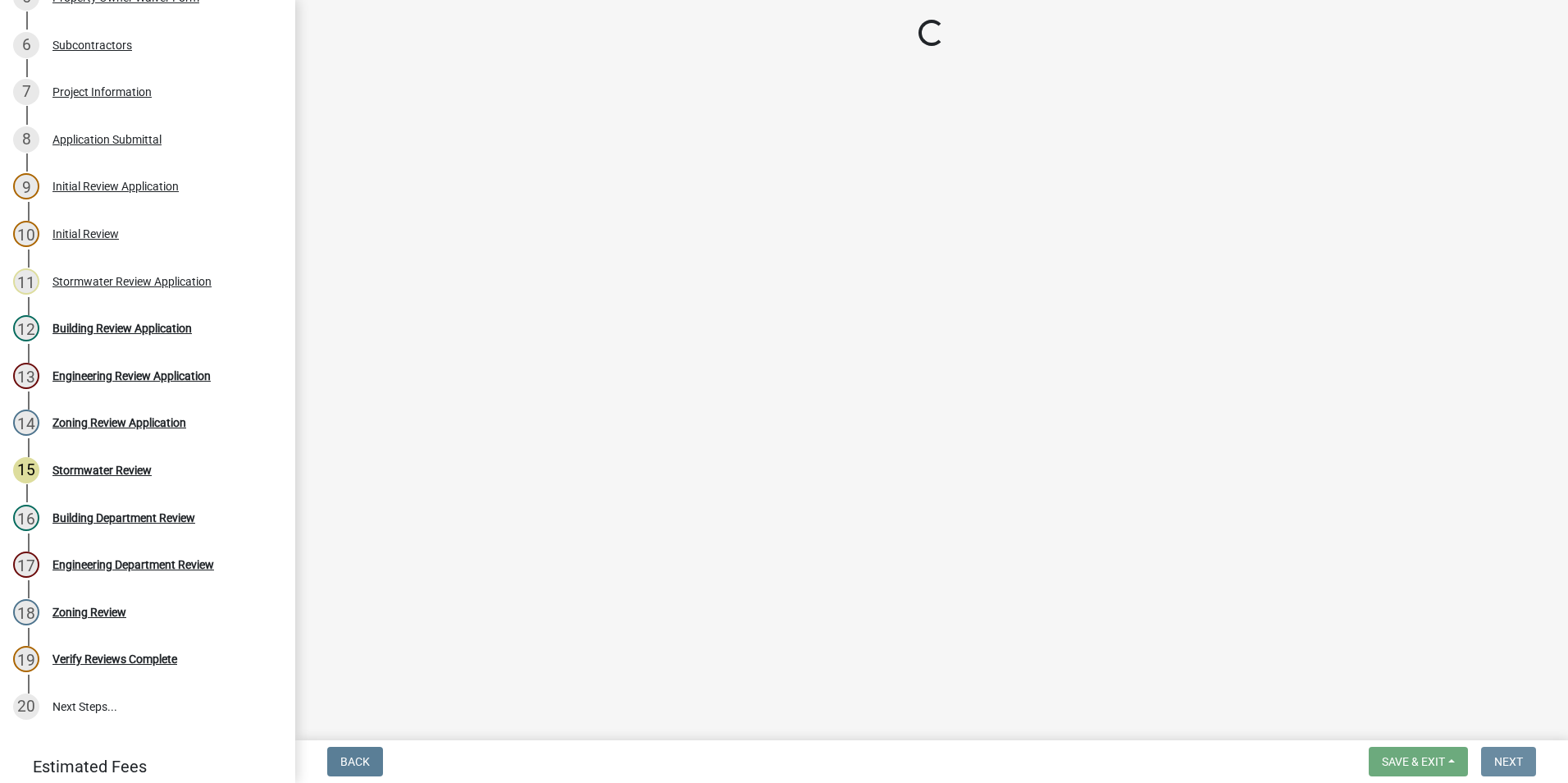
scroll to position [0, 0]
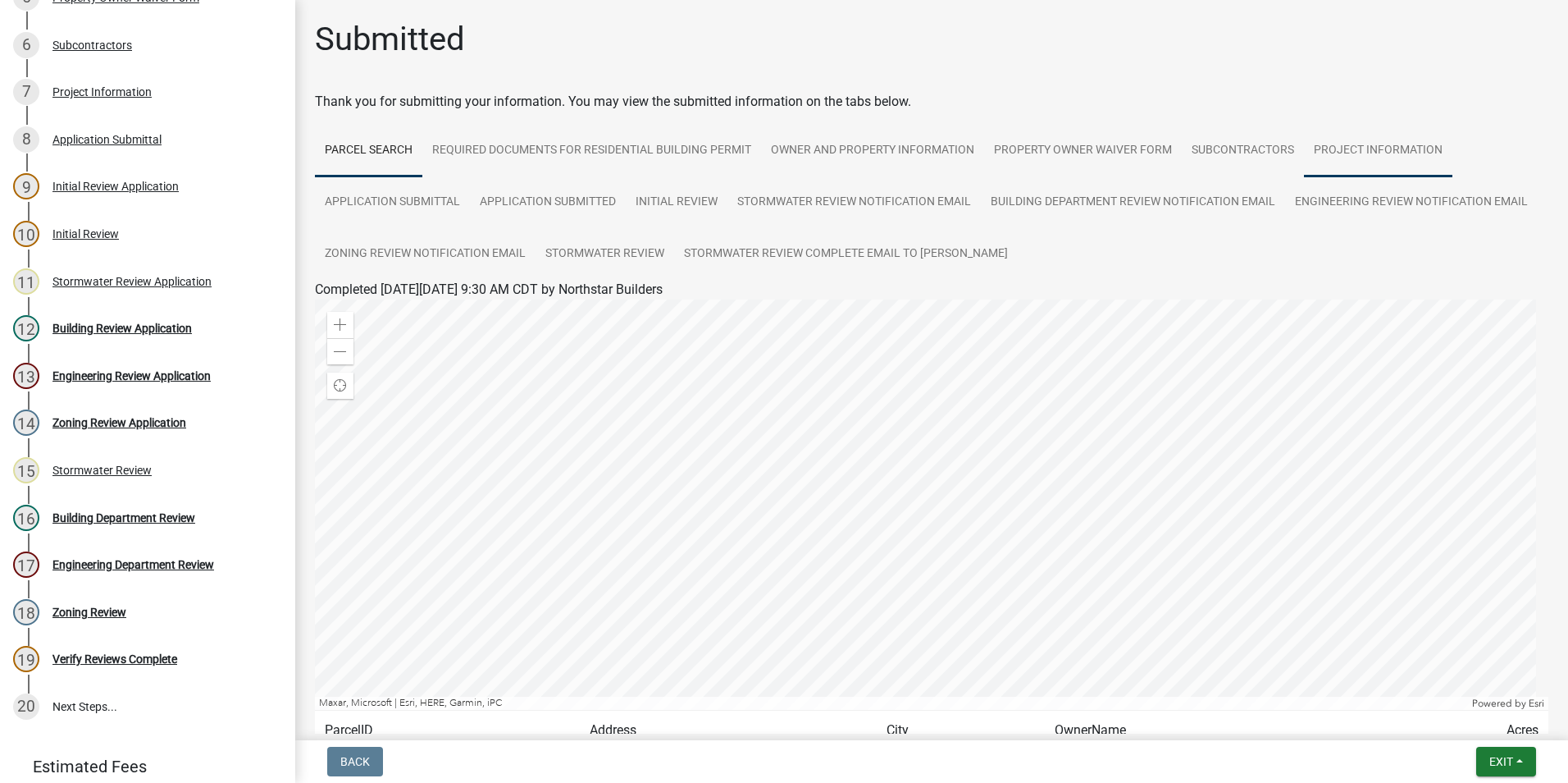
click at [1330, 150] on link "Project Information" at bounding box center [1378, 150] width 148 height 52
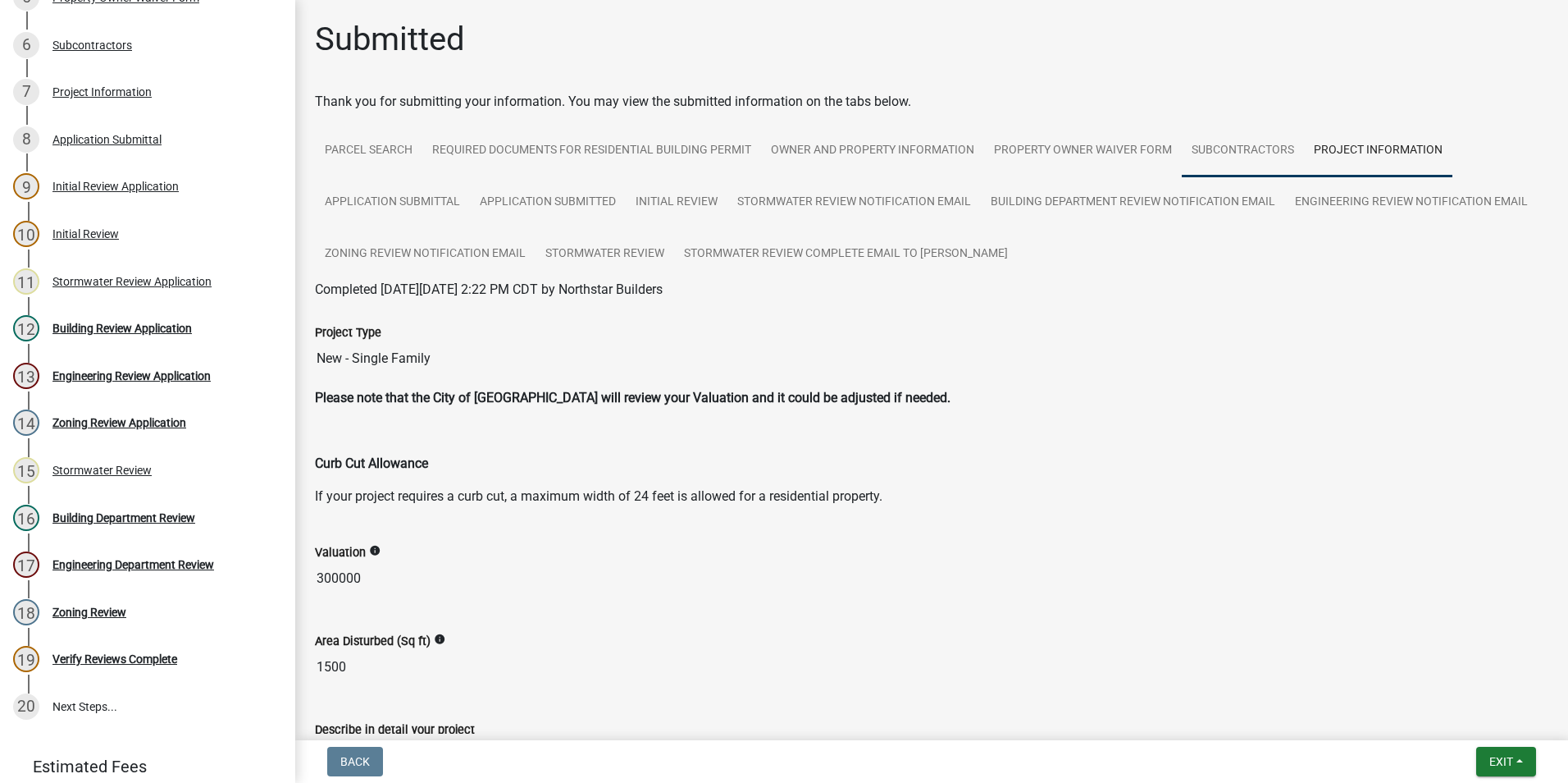
click at [1248, 154] on link "Subcontractors" at bounding box center [1243, 150] width 123 height 52
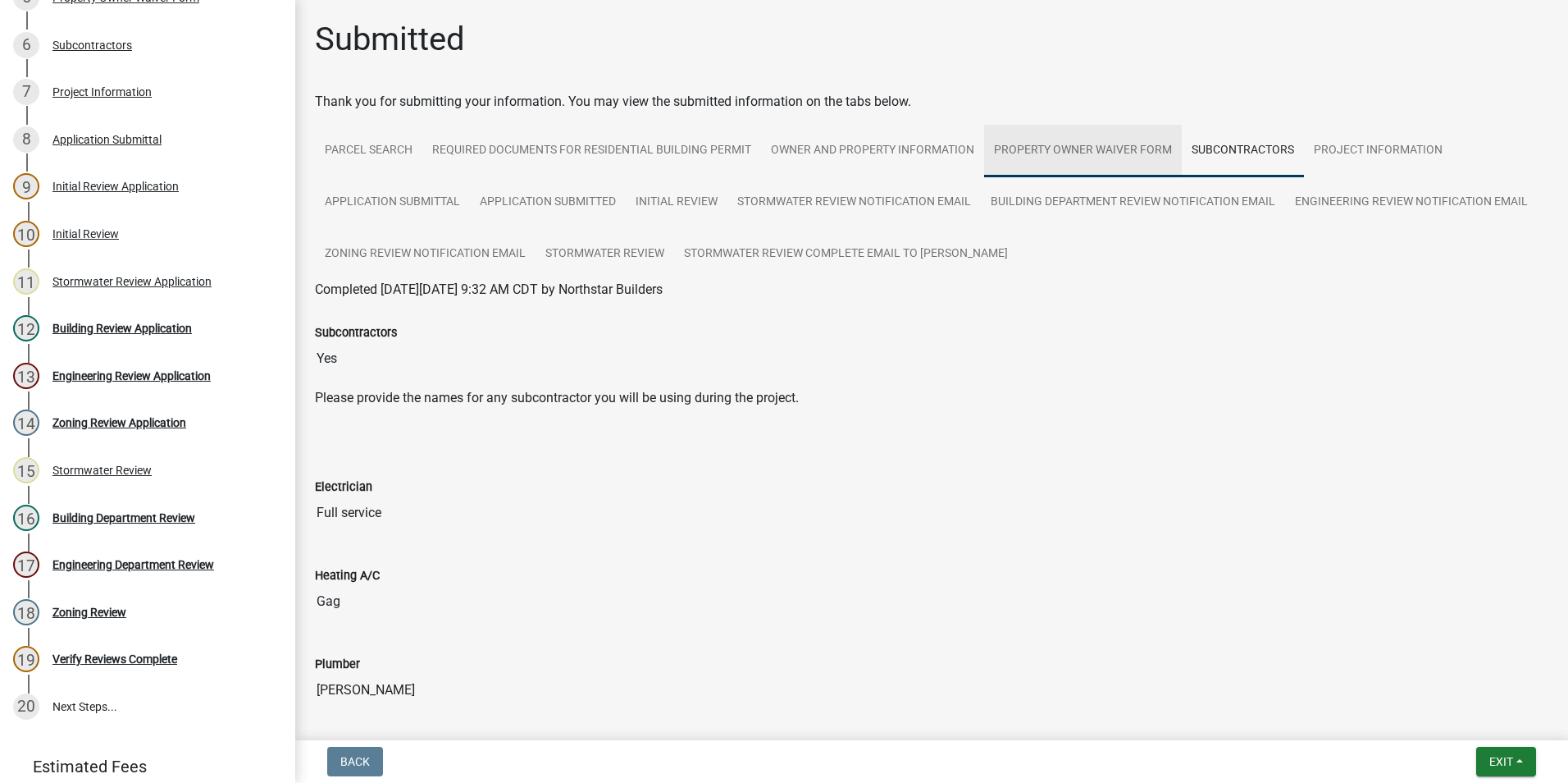
click at [1054, 149] on link "Property Owner Waiver Form" at bounding box center [1083, 150] width 197 height 52
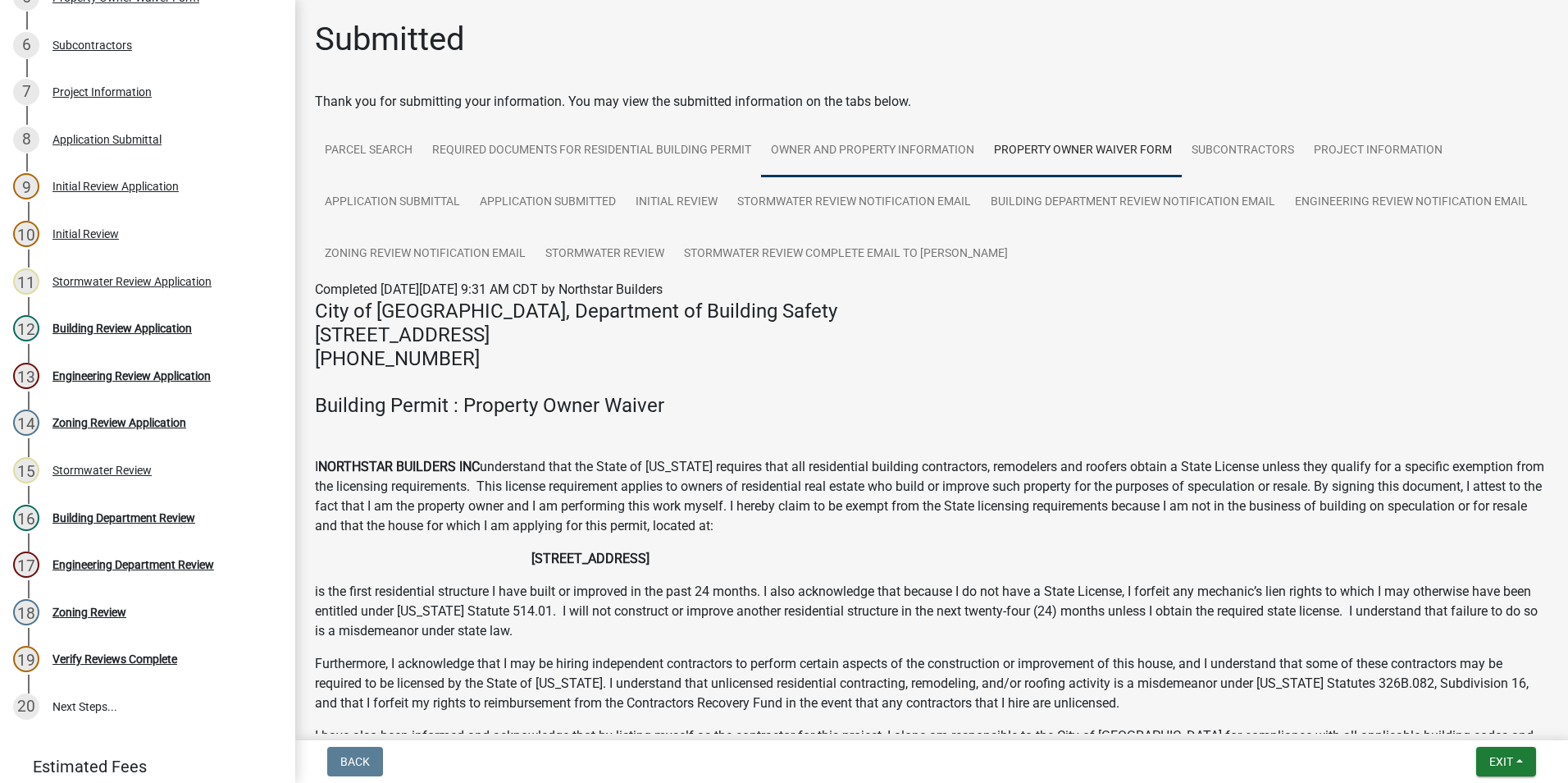
click at [857, 149] on link "Owner and Property Information" at bounding box center [872, 150] width 223 height 52
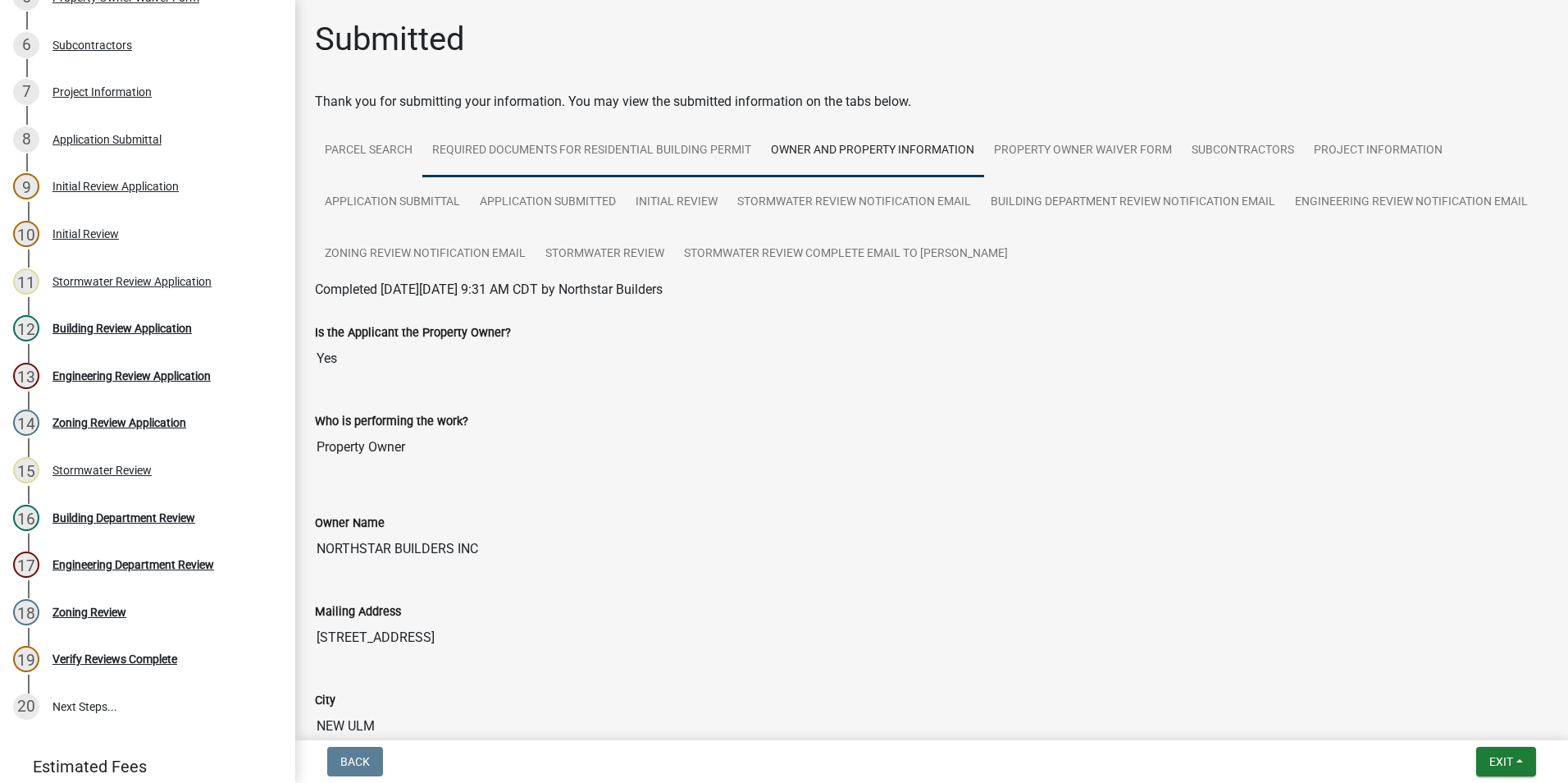
click at [569, 149] on link "Required Documents for Residential Building Permit" at bounding box center [592, 150] width 338 height 52
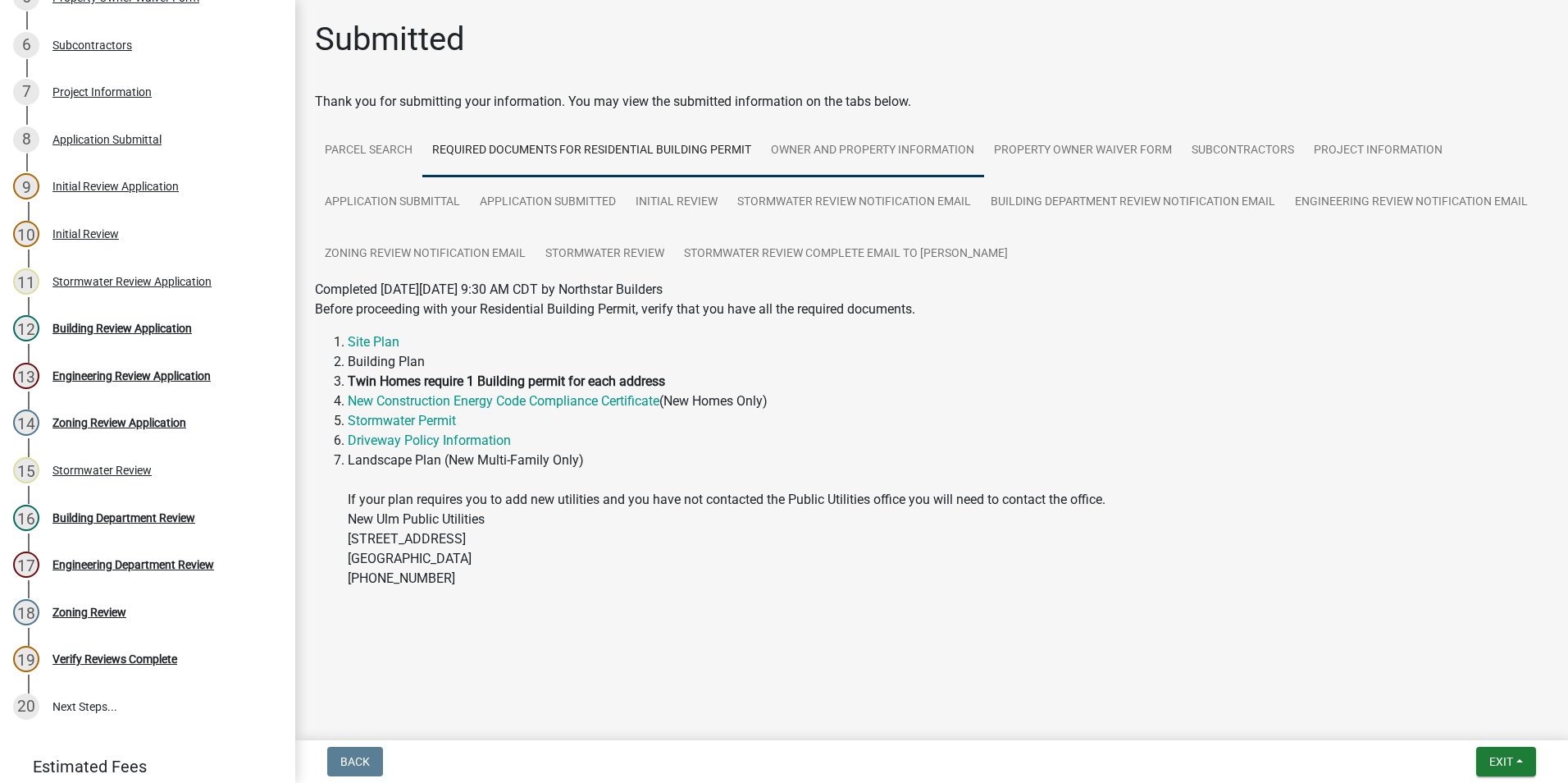
click at [773, 149] on link "Owner and Property Information" at bounding box center [872, 150] width 223 height 52
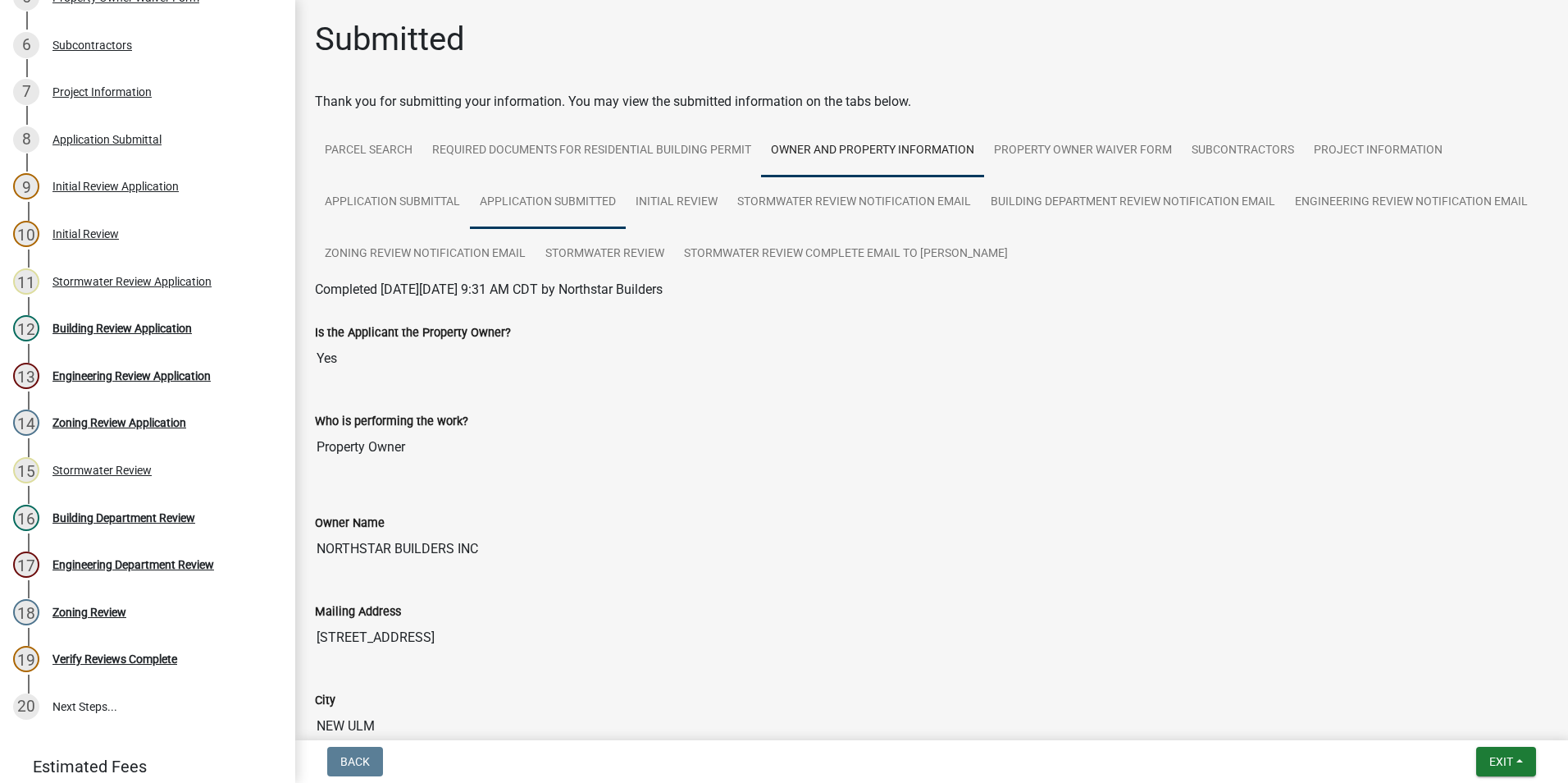
click at [539, 199] on link "Application Submitted" at bounding box center [548, 202] width 155 height 52
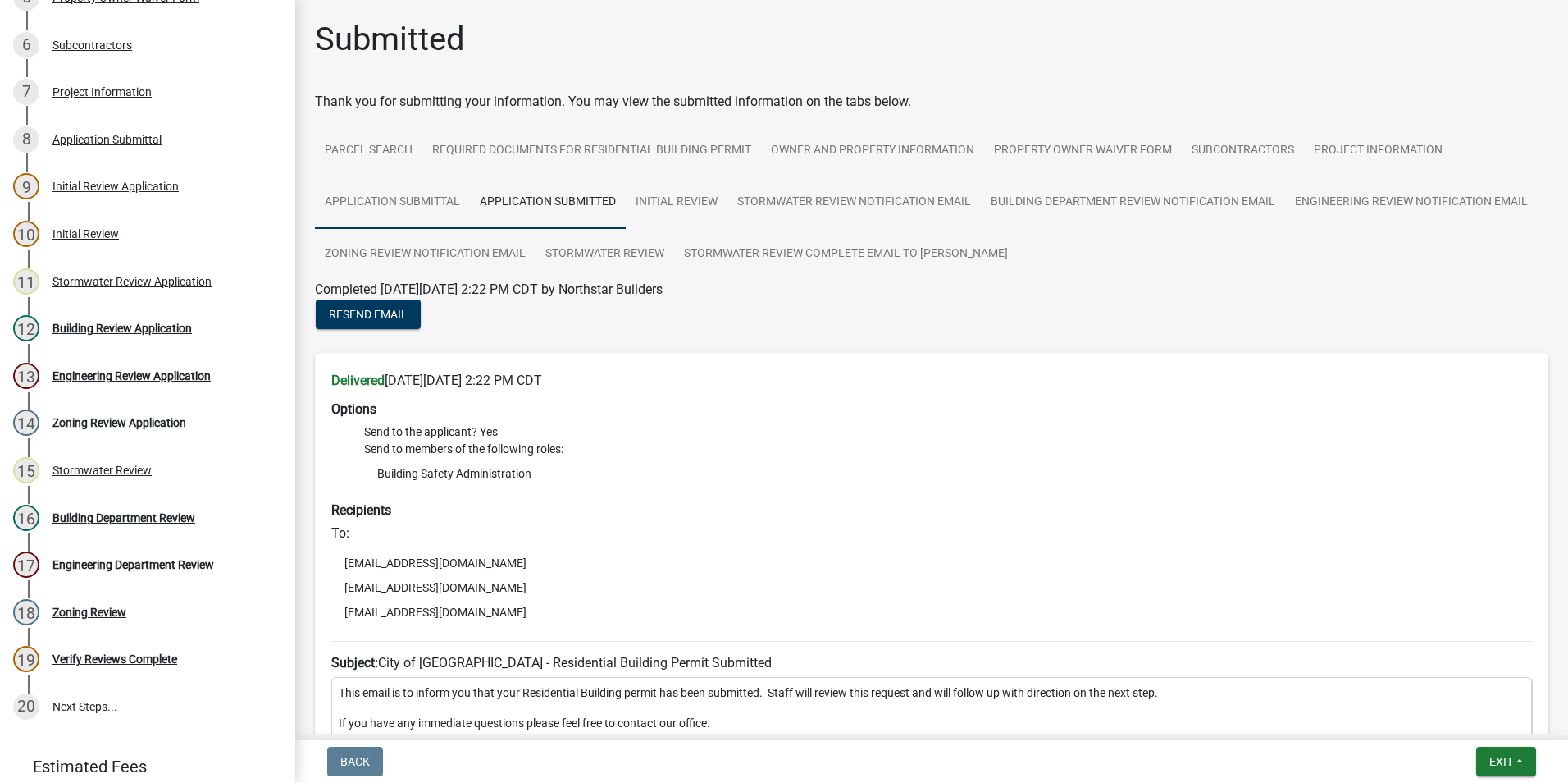
click at [409, 201] on link "Application Submittal" at bounding box center [391, 202] width 155 height 52
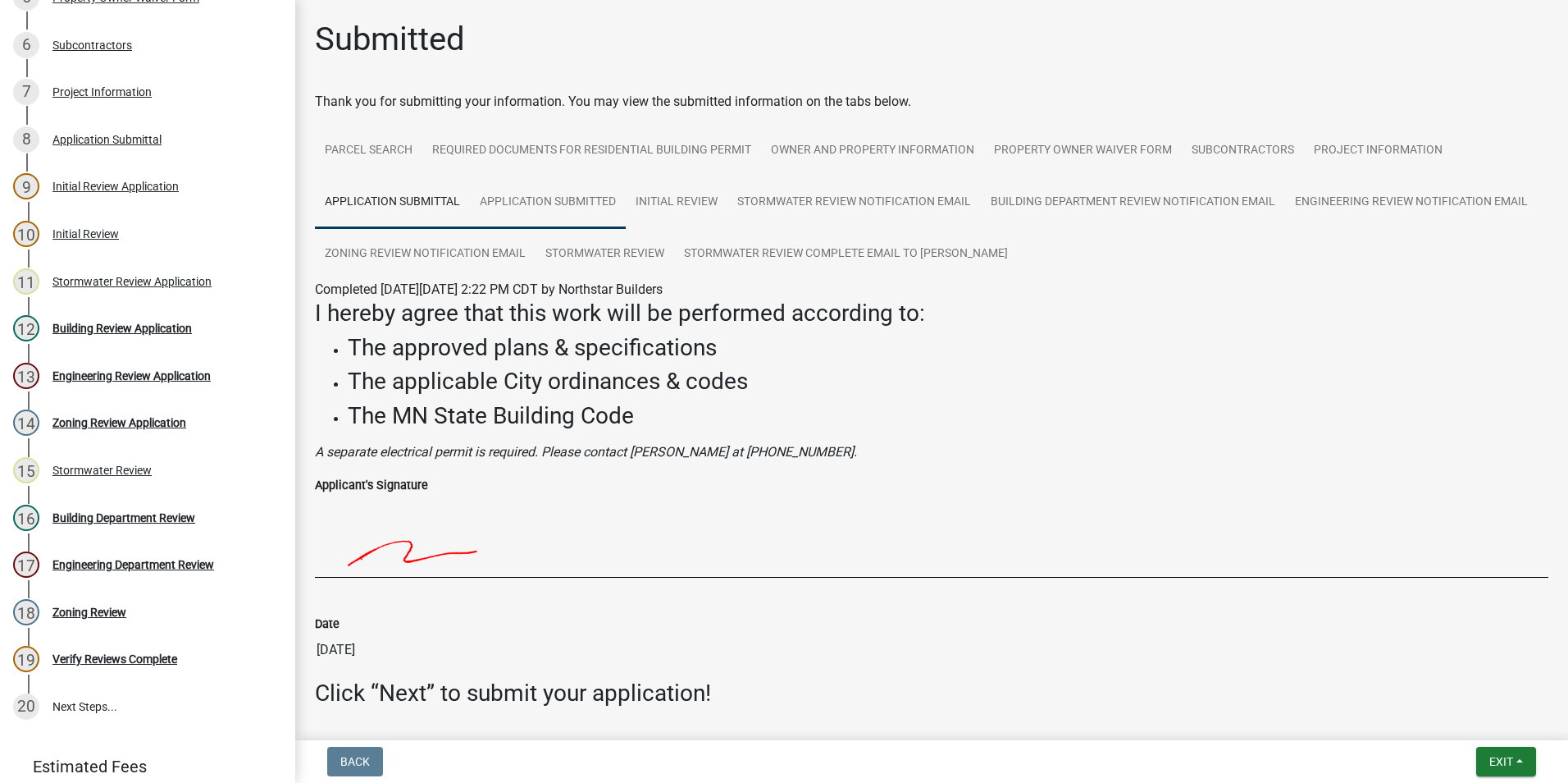
click at [565, 199] on link "Application Submitted" at bounding box center [548, 202] width 155 height 52
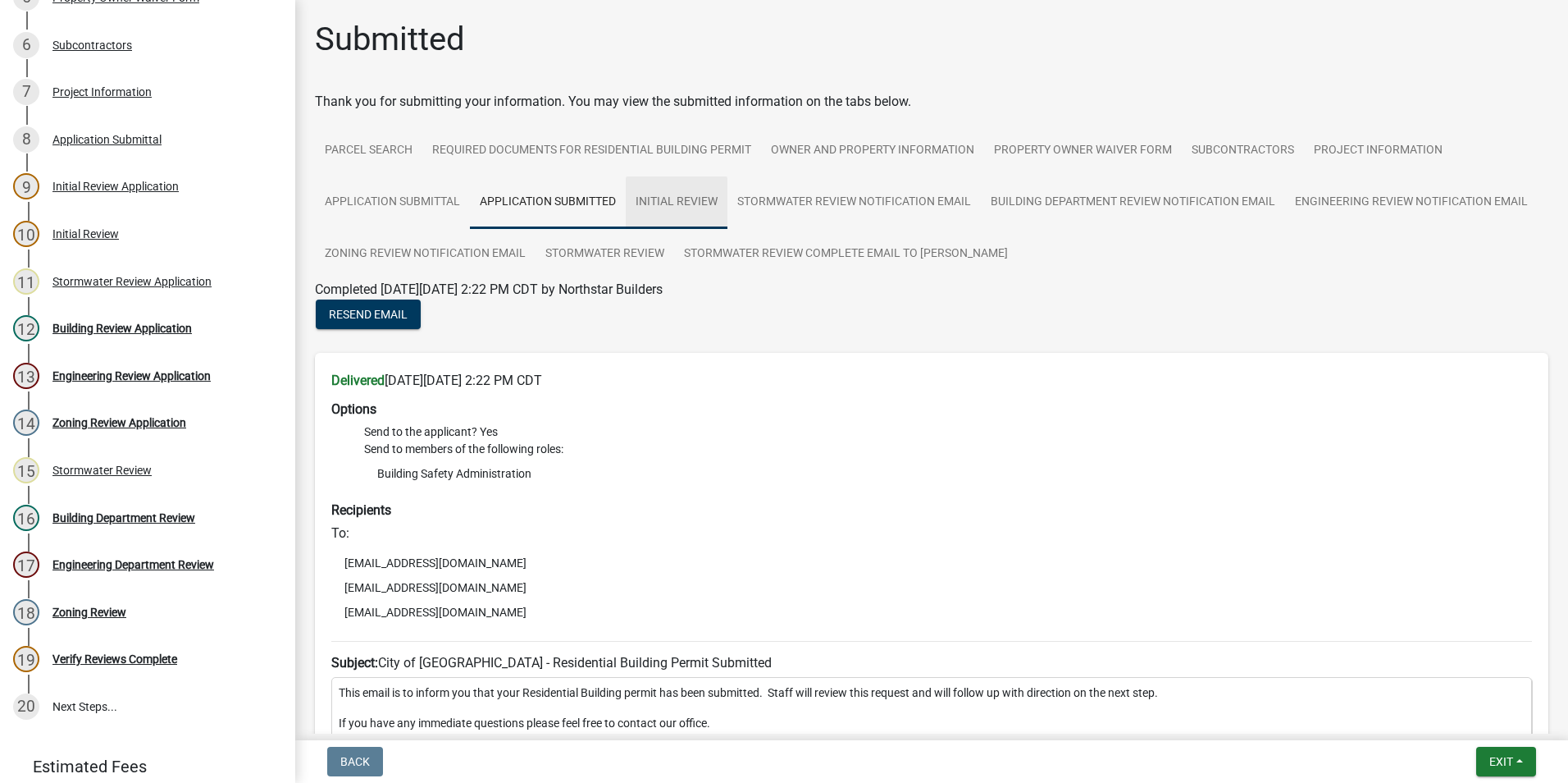
click at [665, 201] on link "Initial Review" at bounding box center [676, 202] width 101 height 52
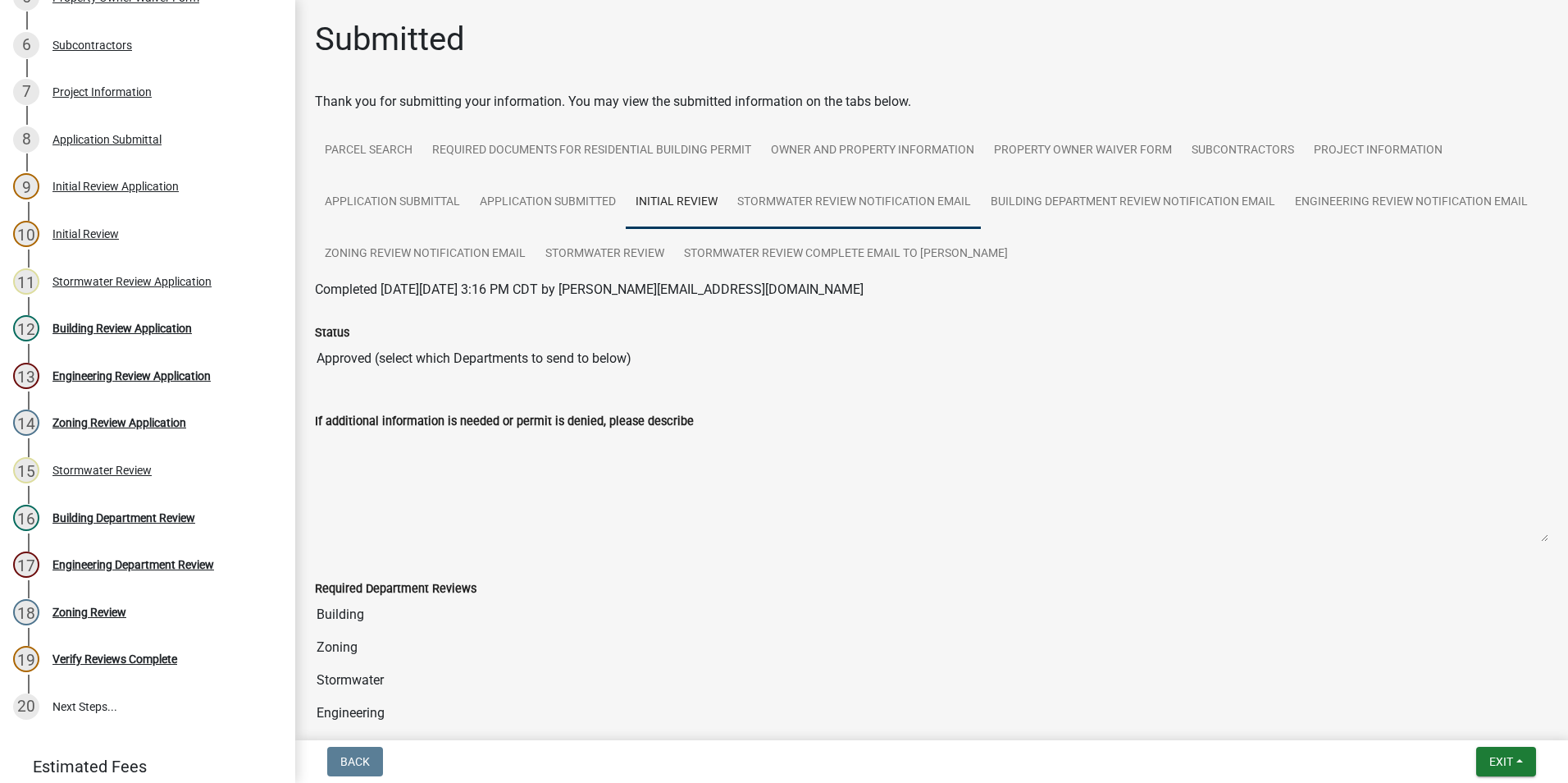
click at [755, 198] on link "Stormwater Review Notification Email" at bounding box center [853, 202] width 253 height 52
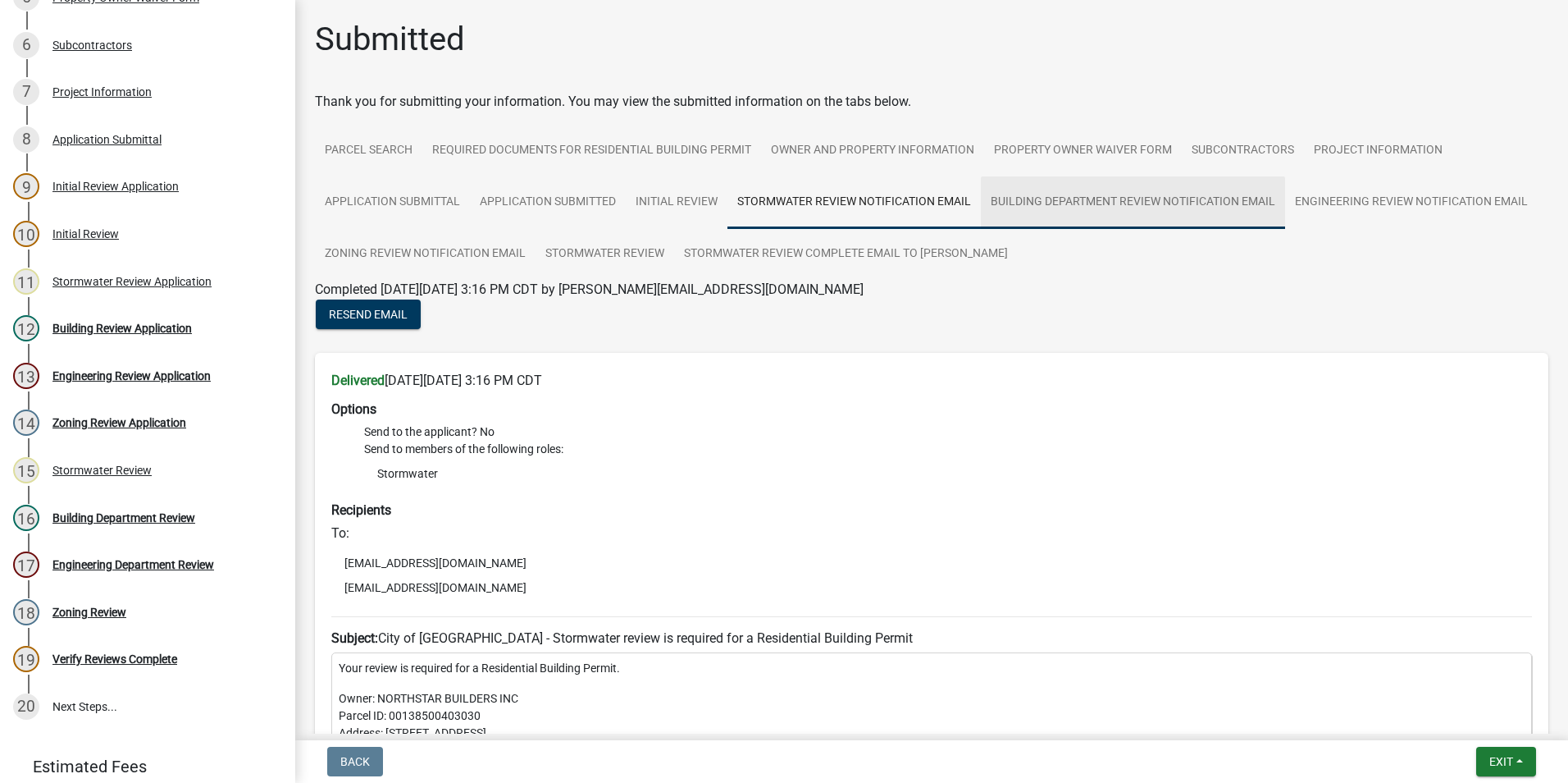
click at [1019, 199] on link "Building Department Review Notification Email" at bounding box center [1133, 202] width 304 height 52
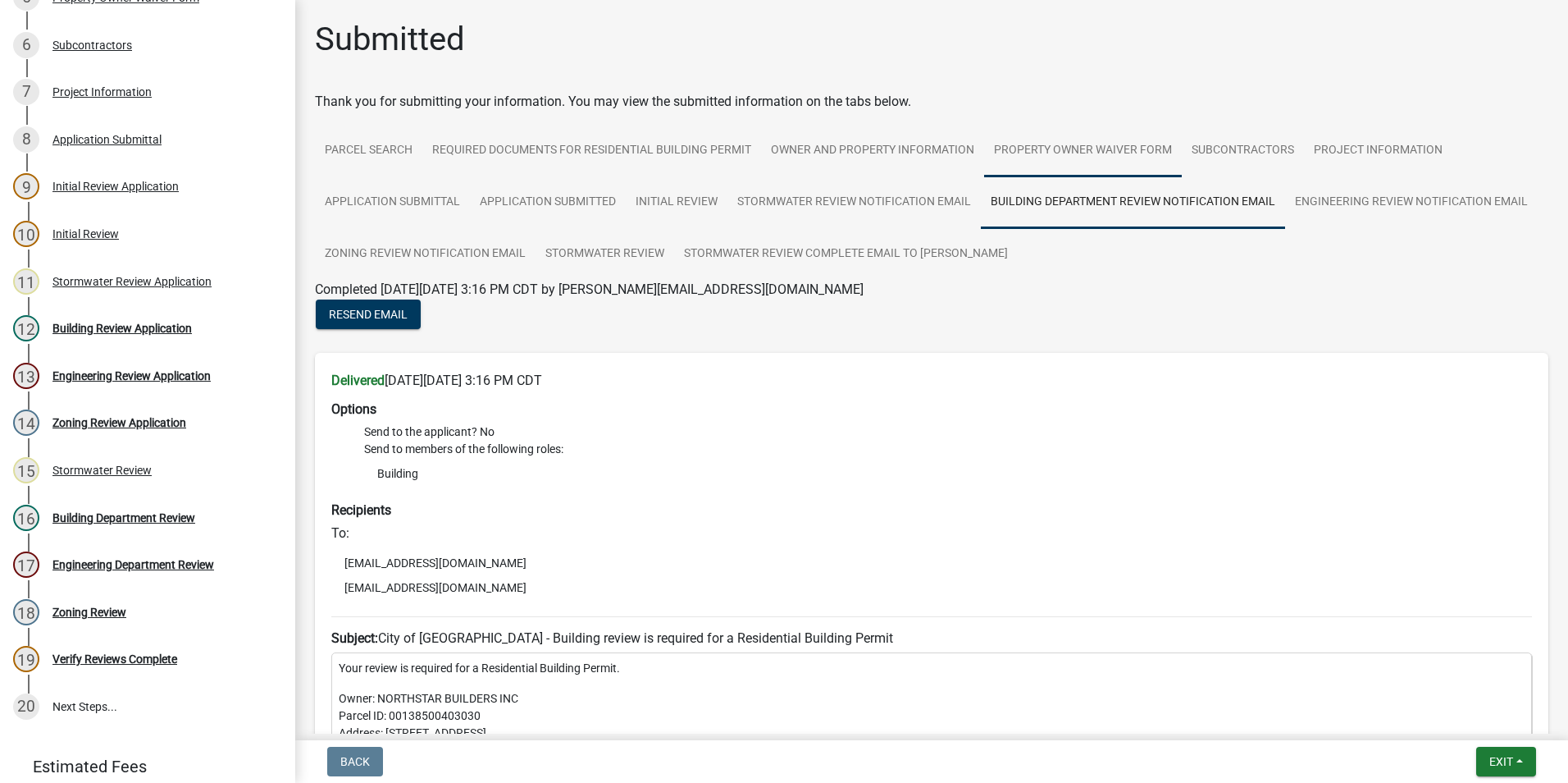
click at [1026, 148] on link "Property Owner Waiver Form" at bounding box center [1083, 150] width 197 height 52
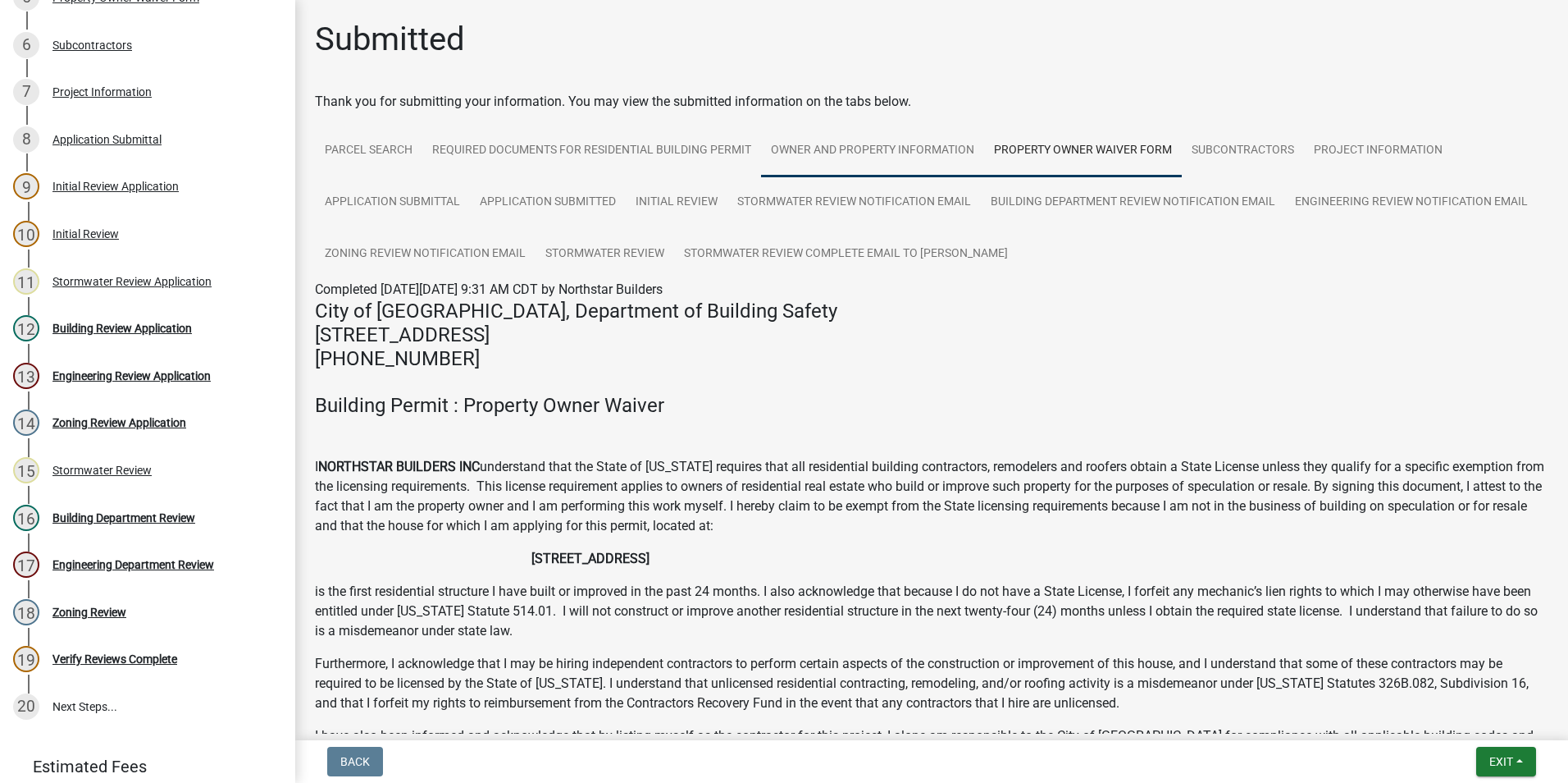
click at [910, 144] on link "Owner and Property Information" at bounding box center [872, 150] width 223 height 52
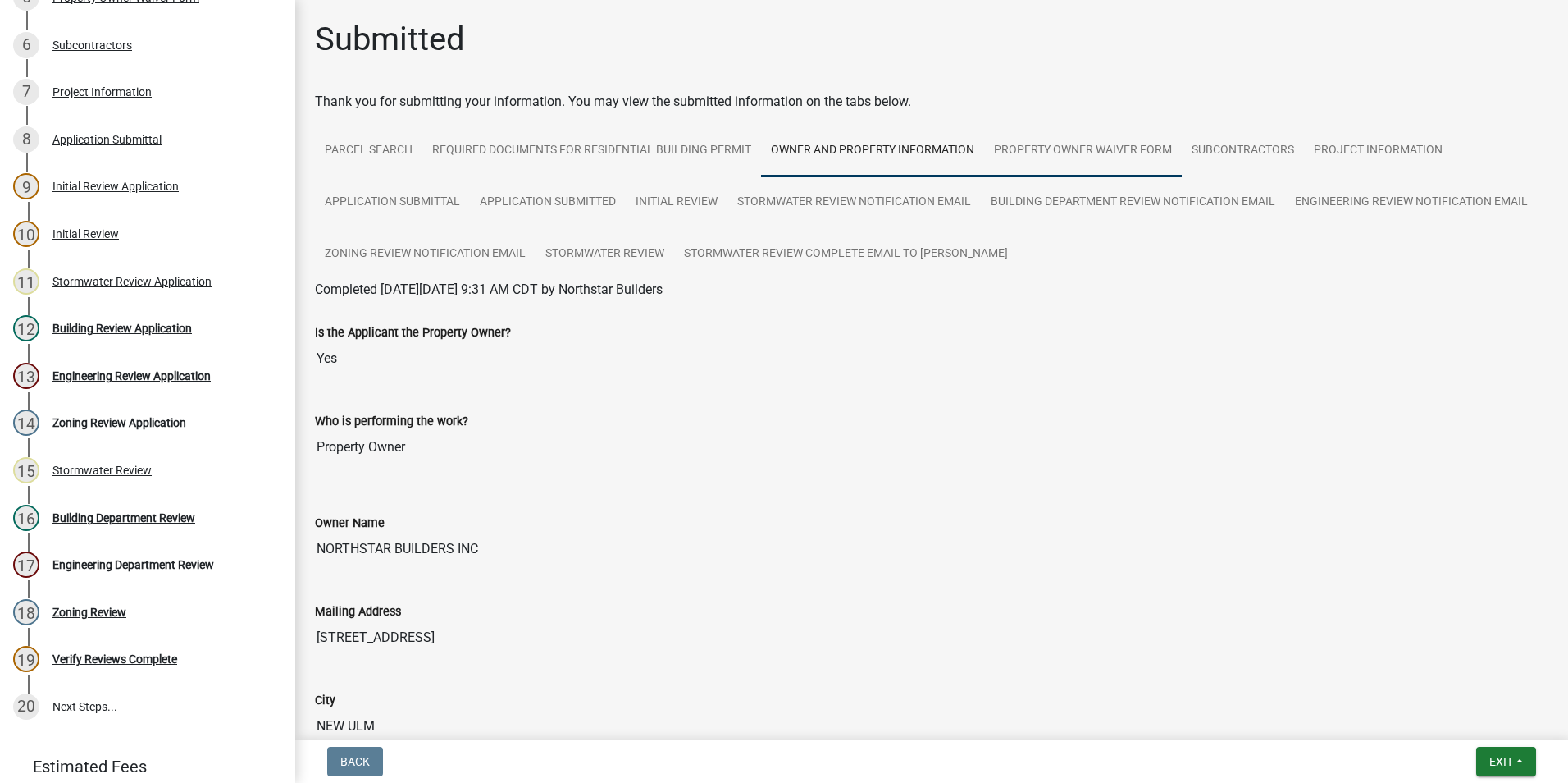
click at [1010, 149] on link "Property Owner Waiver Form" at bounding box center [1083, 150] width 197 height 52
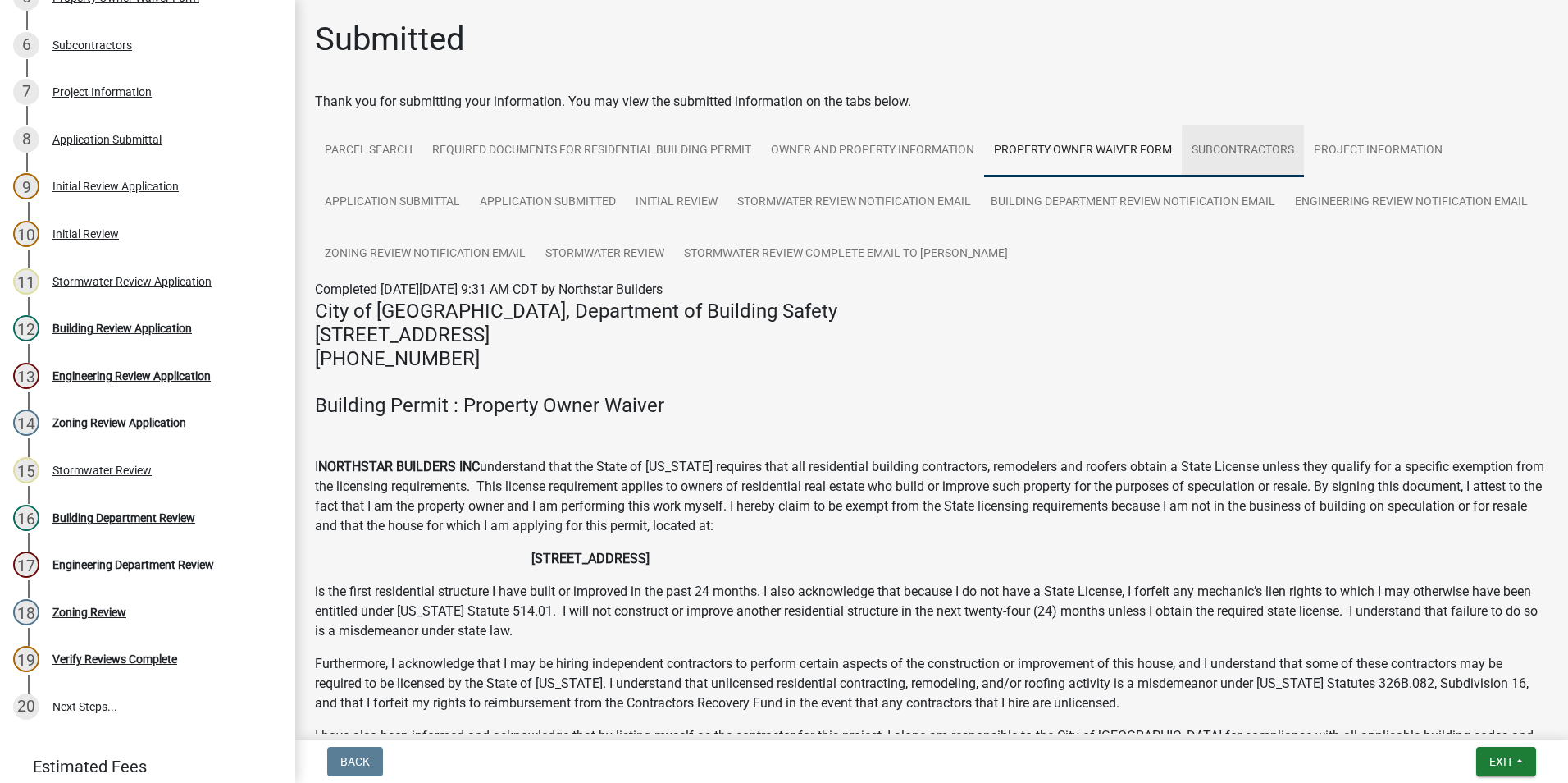
click at [1224, 148] on link "Subcontractors" at bounding box center [1243, 150] width 123 height 52
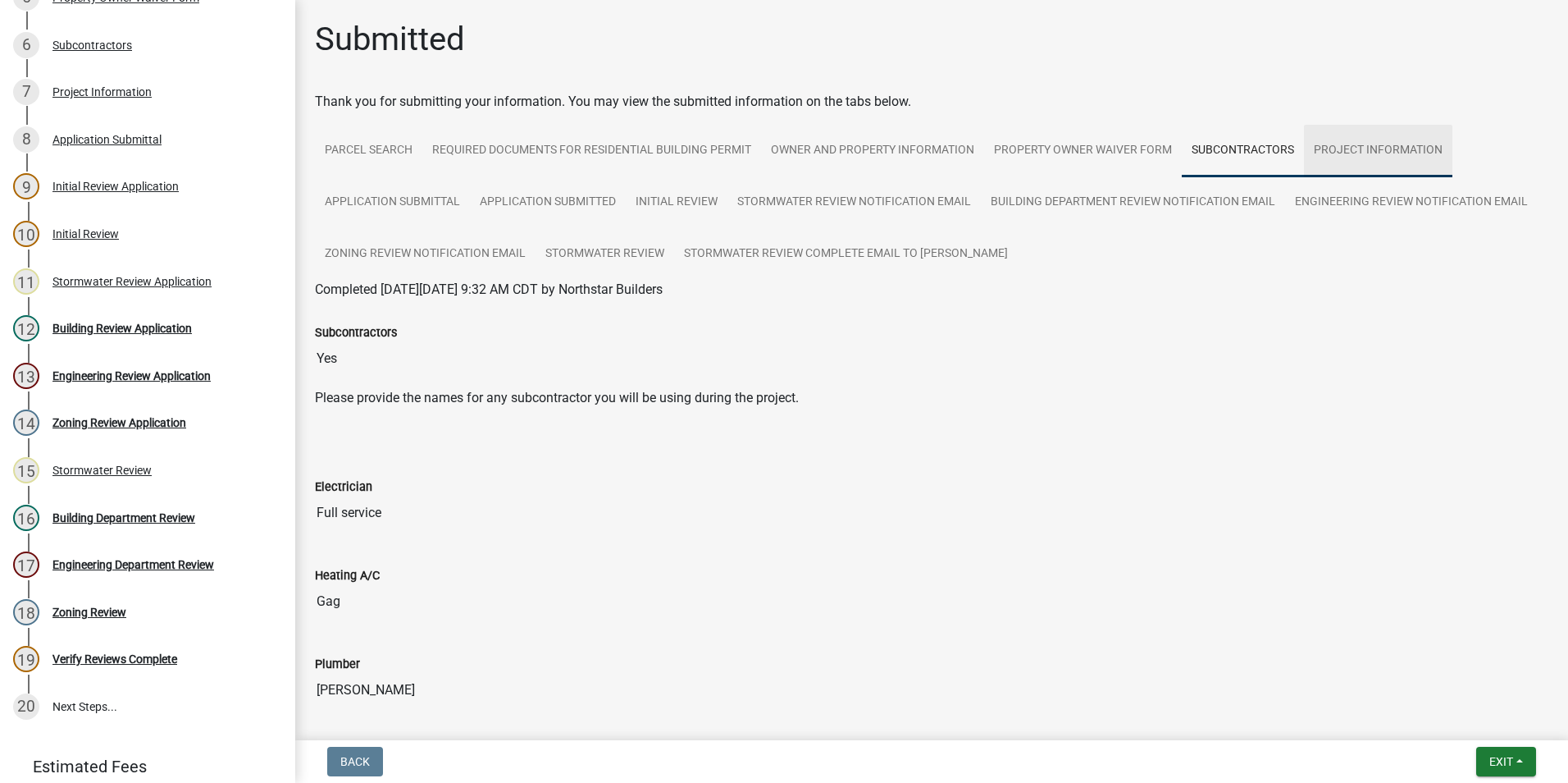
click at [1349, 157] on link "Project Information" at bounding box center [1378, 150] width 148 height 52
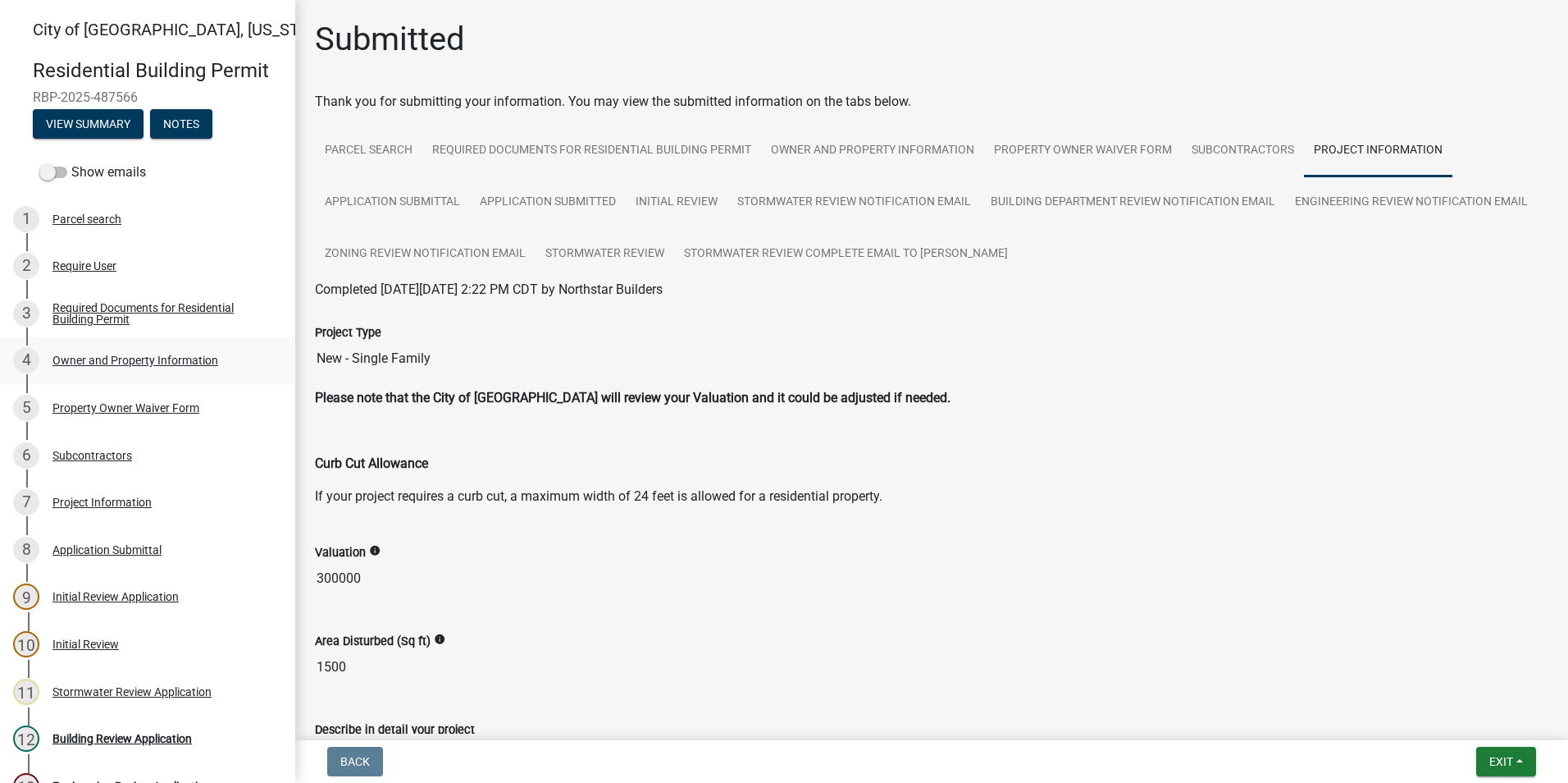
click at [117, 361] on div "Owner and Property Information" at bounding box center [134, 359] width 165 height 12
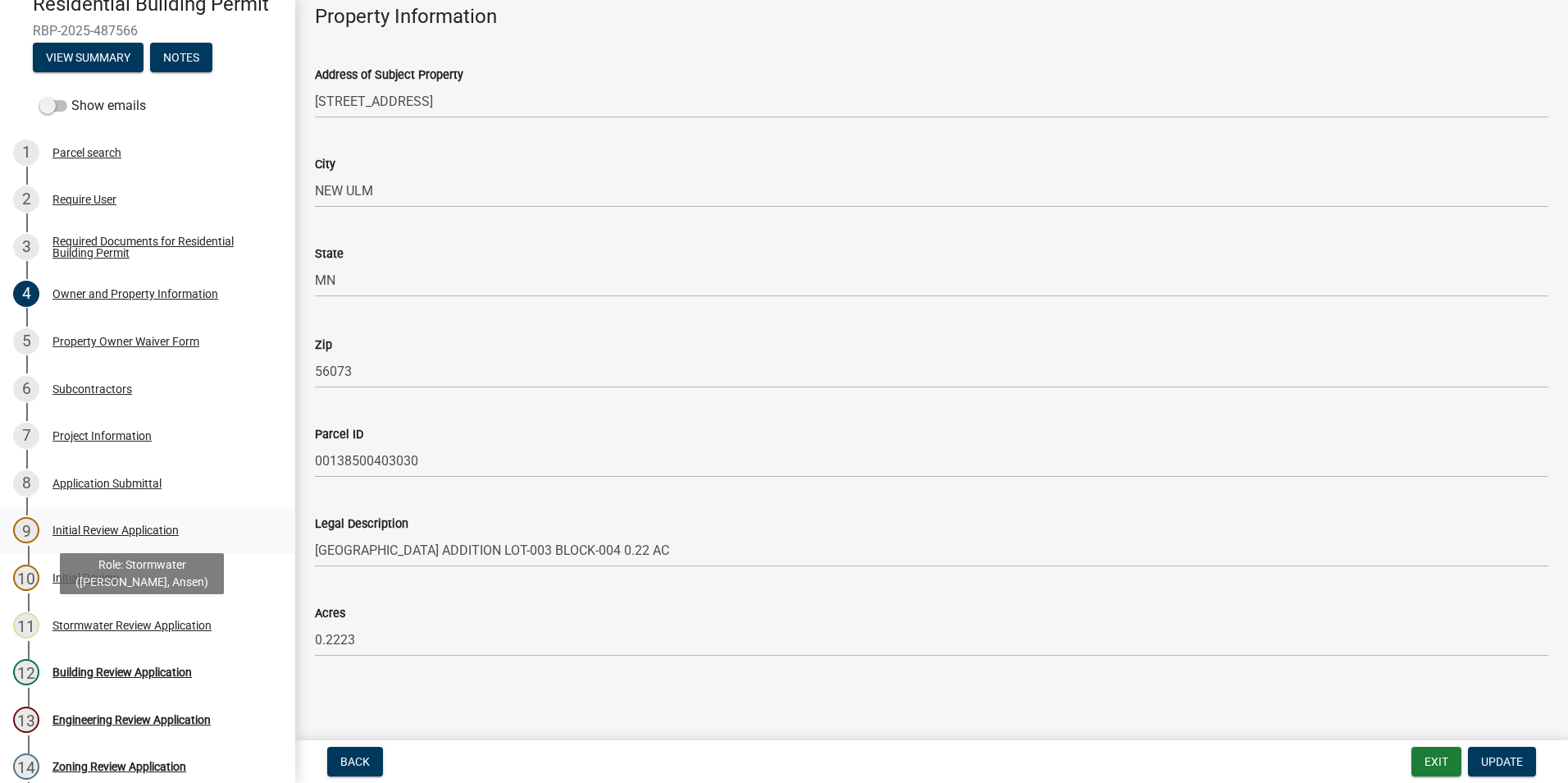
scroll to position [63, 0]
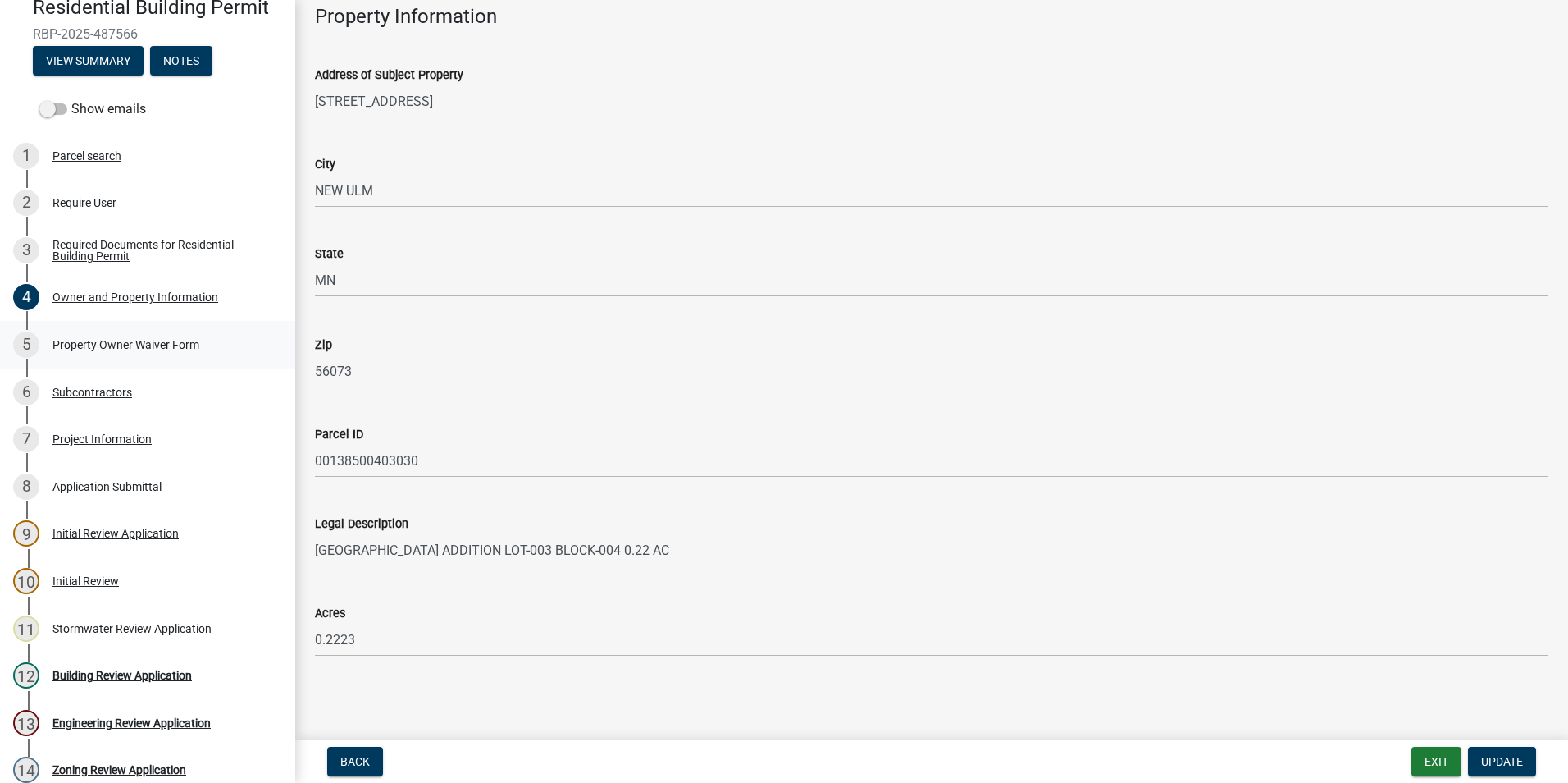
click at [101, 347] on div "Property Owner Waiver Form" at bounding box center [125, 344] width 147 height 12
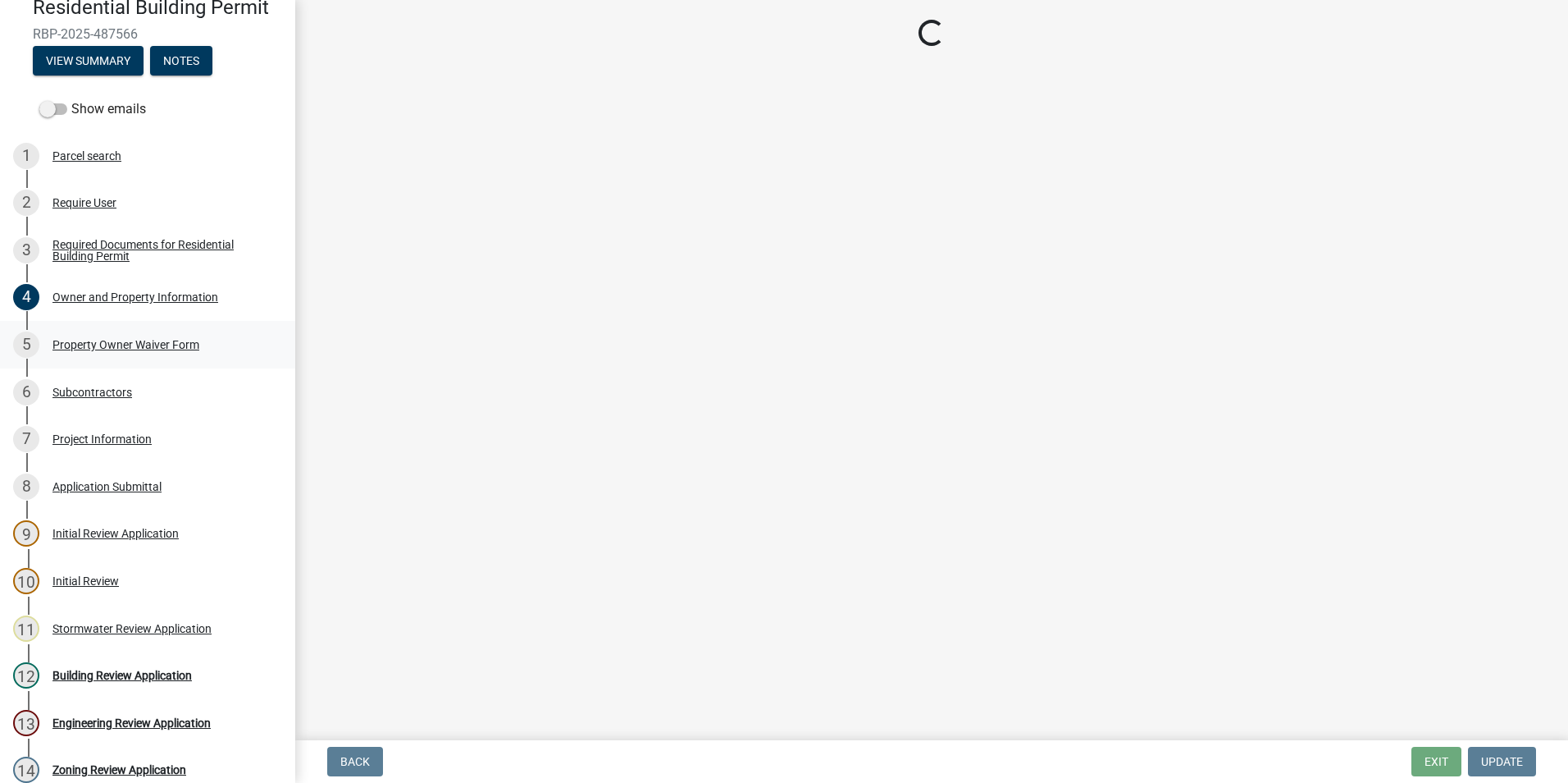
scroll to position [0, 0]
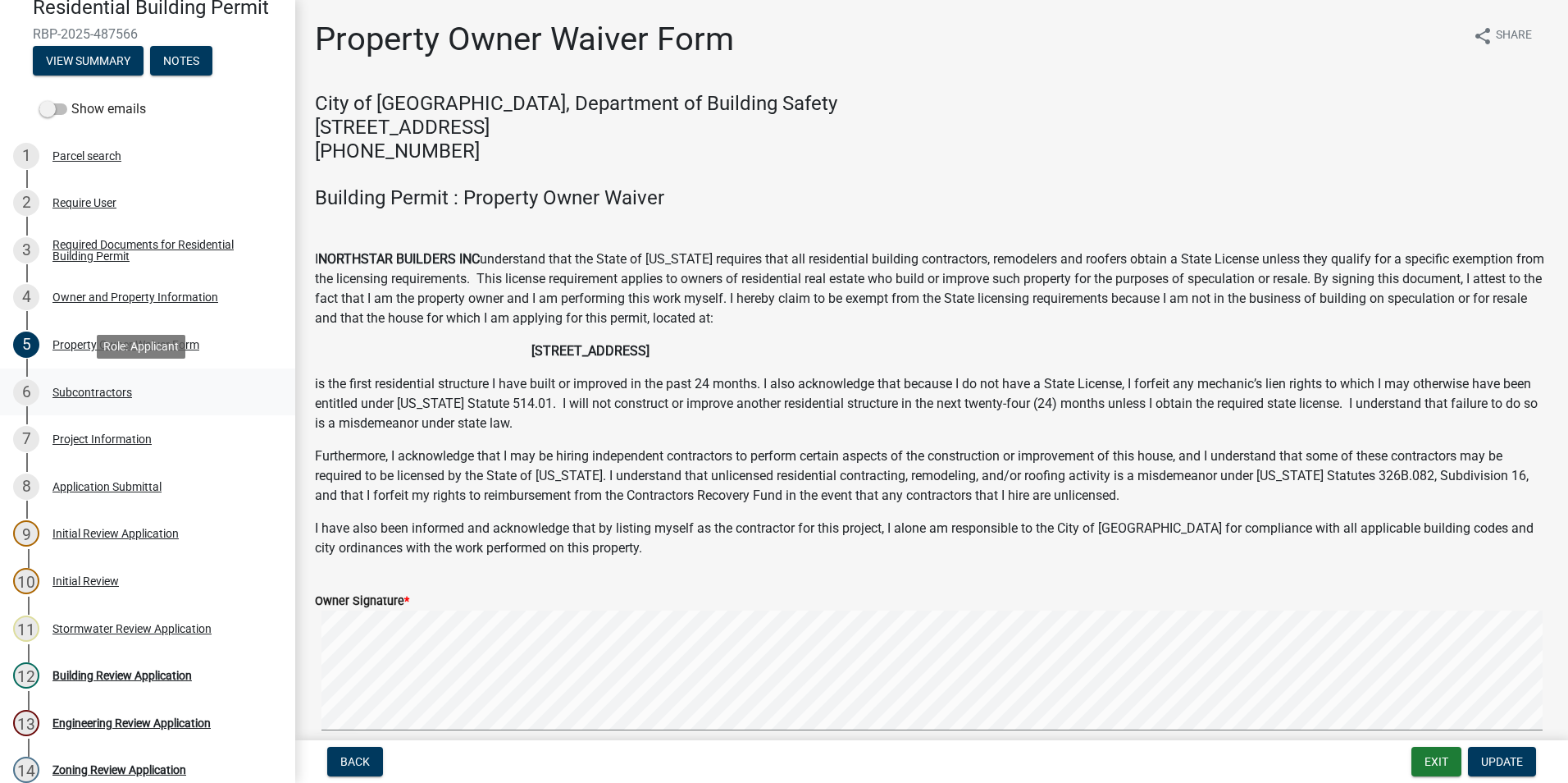
click at [82, 392] on div "Subcontractors" at bounding box center [91, 392] width 80 height 12
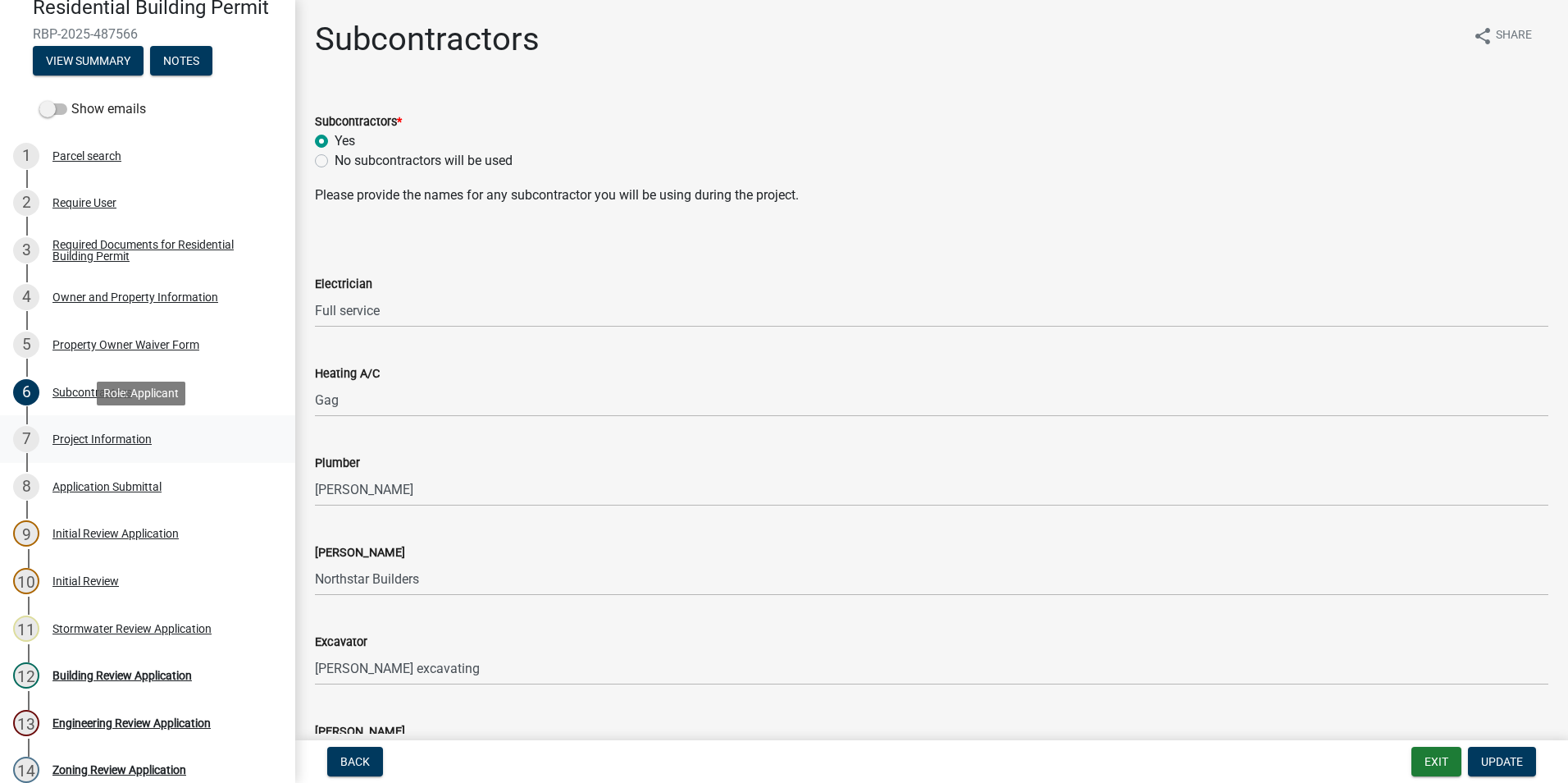
click at [65, 438] on div "Project Information" at bounding box center [101, 438] width 100 height 12
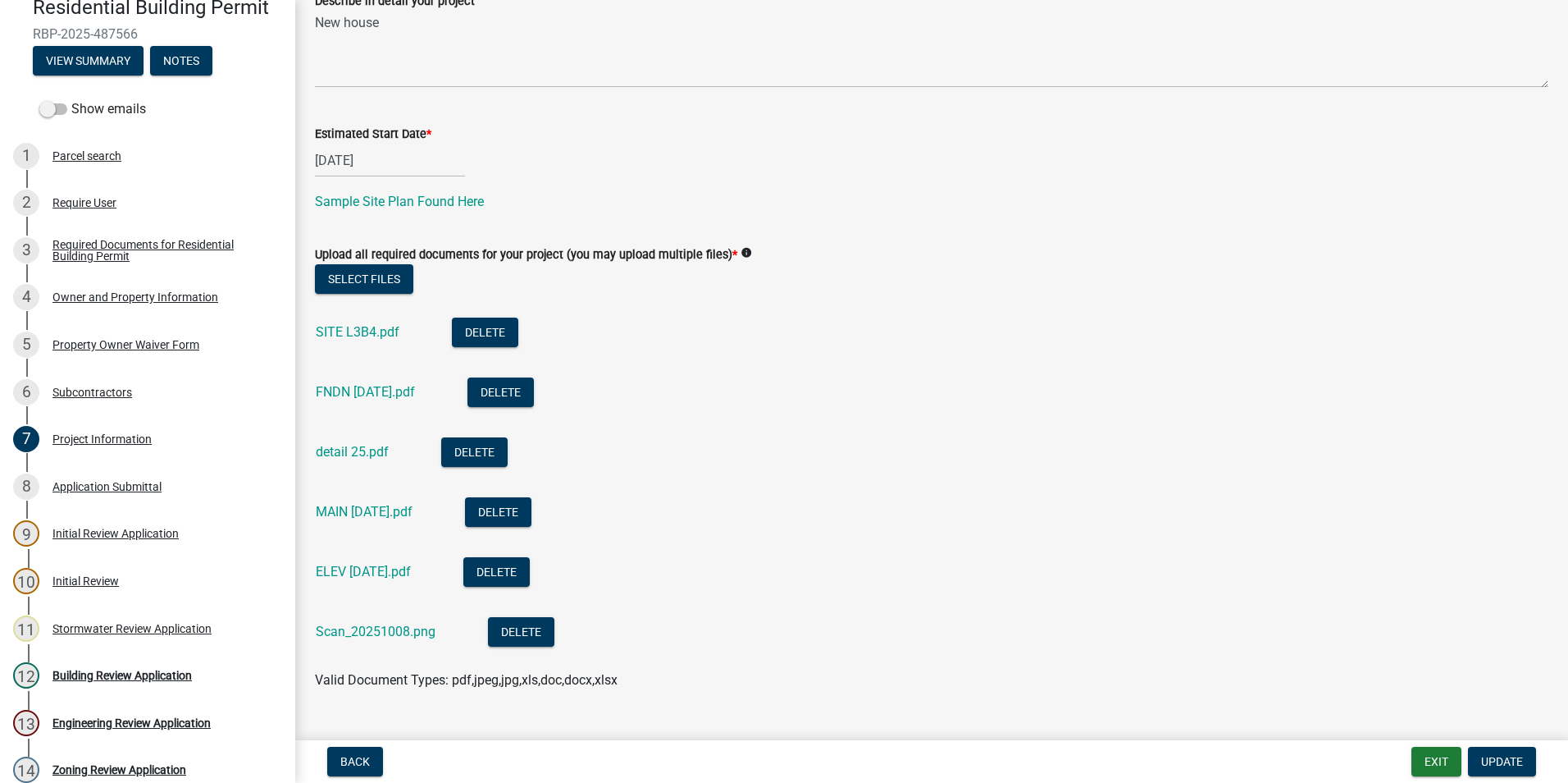
scroll to position [645, 0]
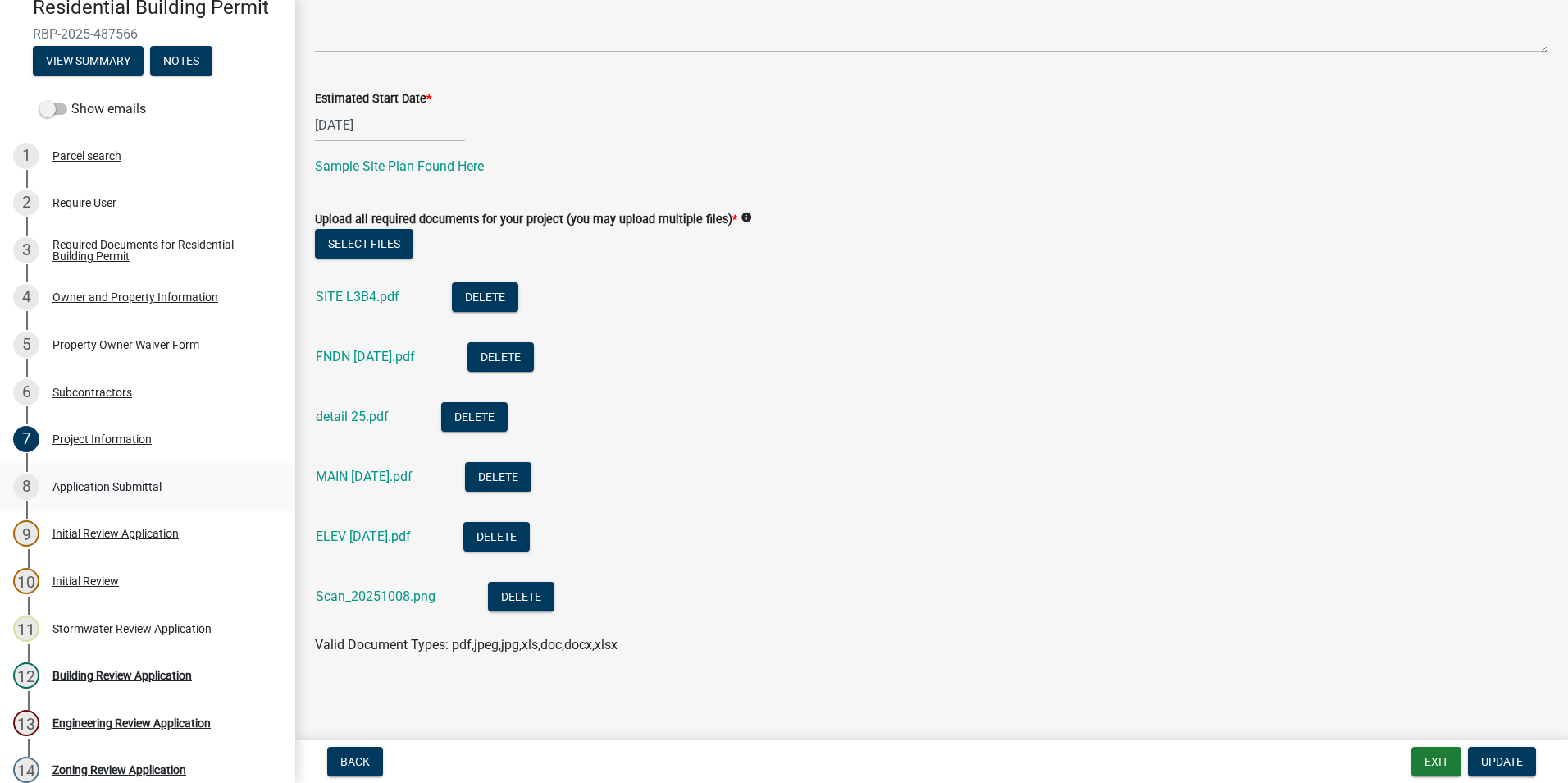
click at [85, 496] on div "8 Application Submittal" at bounding box center [141, 486] width 256 height 27
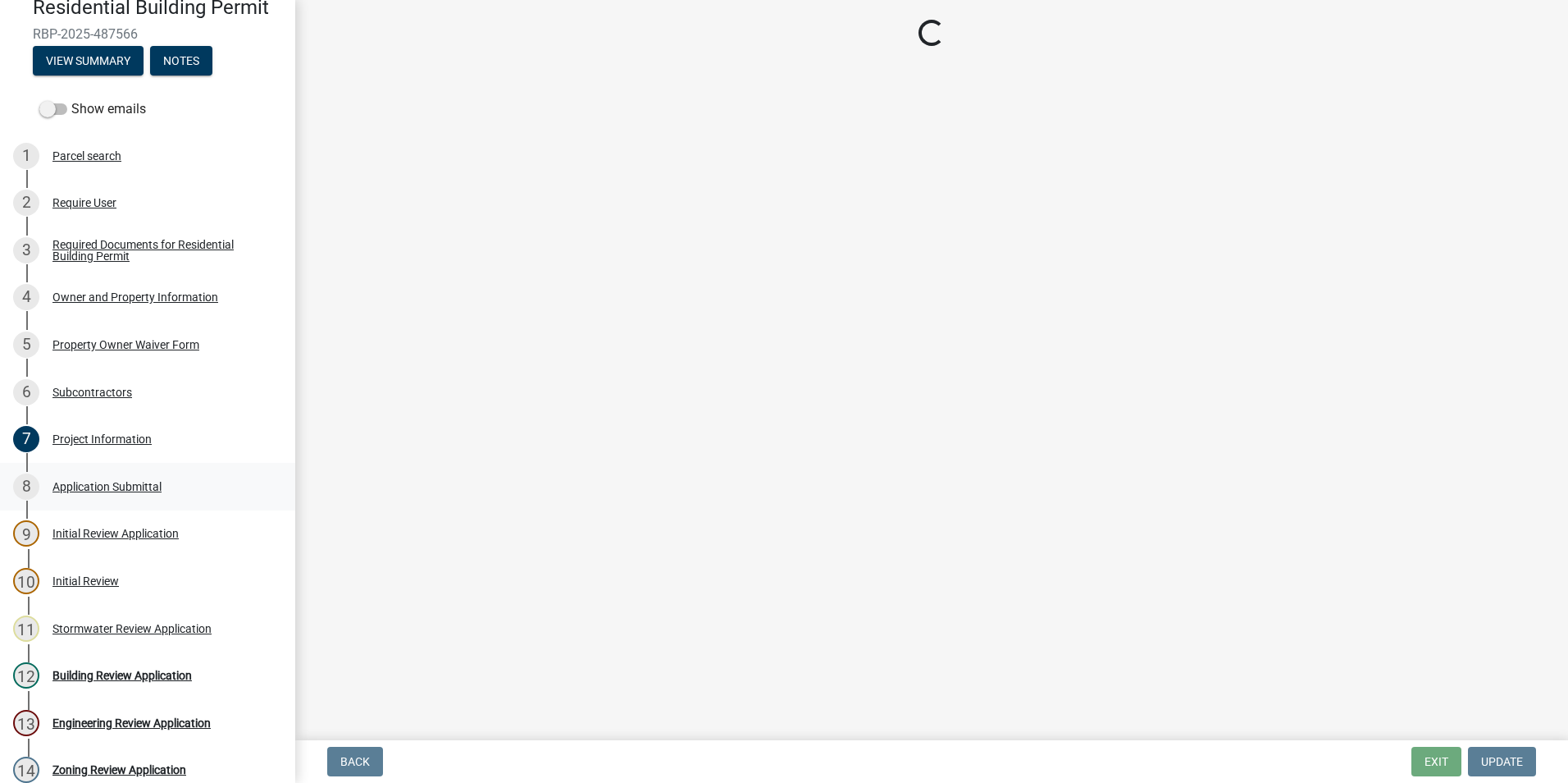
scroll to position [0, 0]
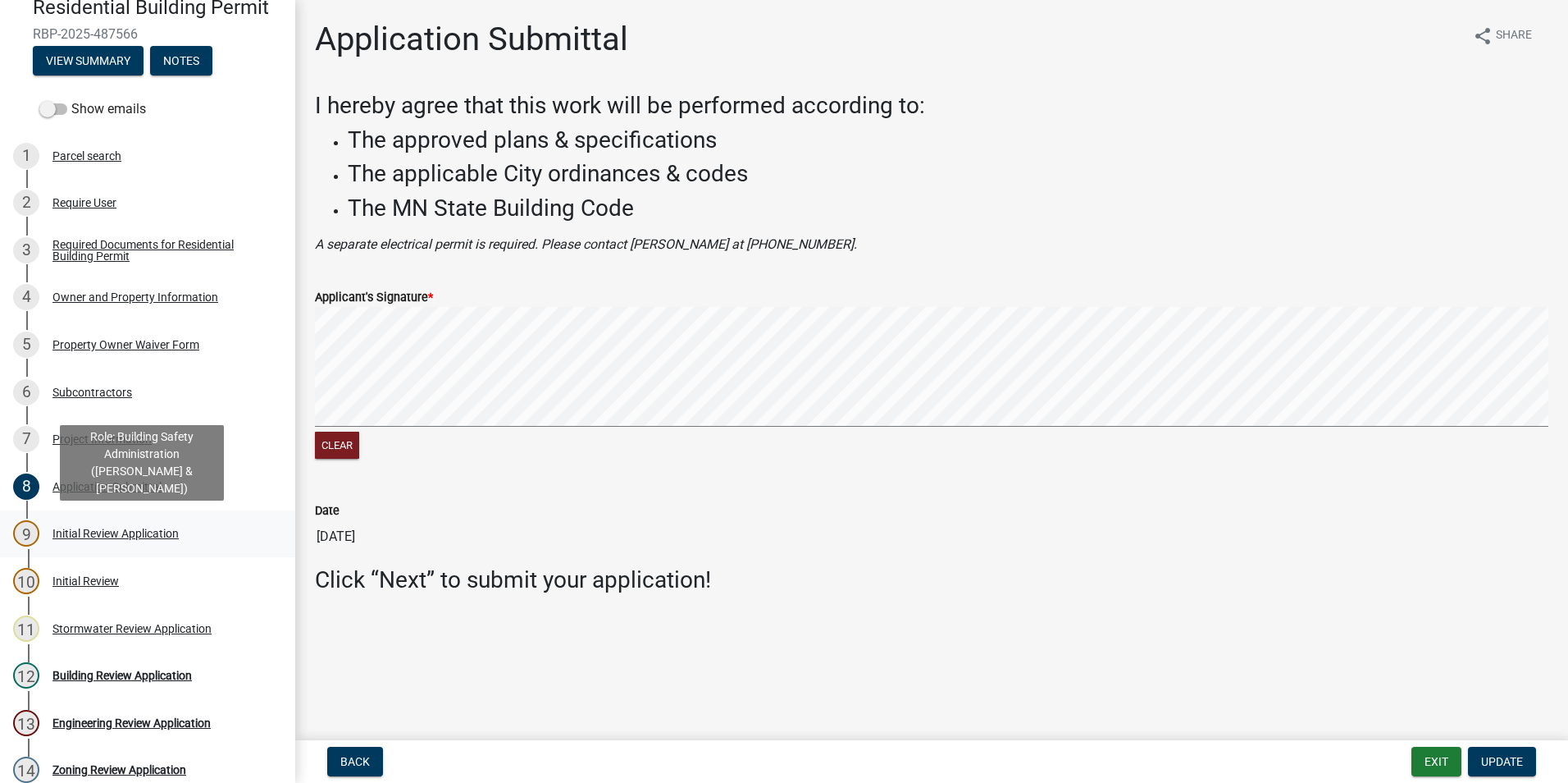
click at [88, 528] on div "Initial Review Application" at bounding box center [115, 533] width 126 height 12
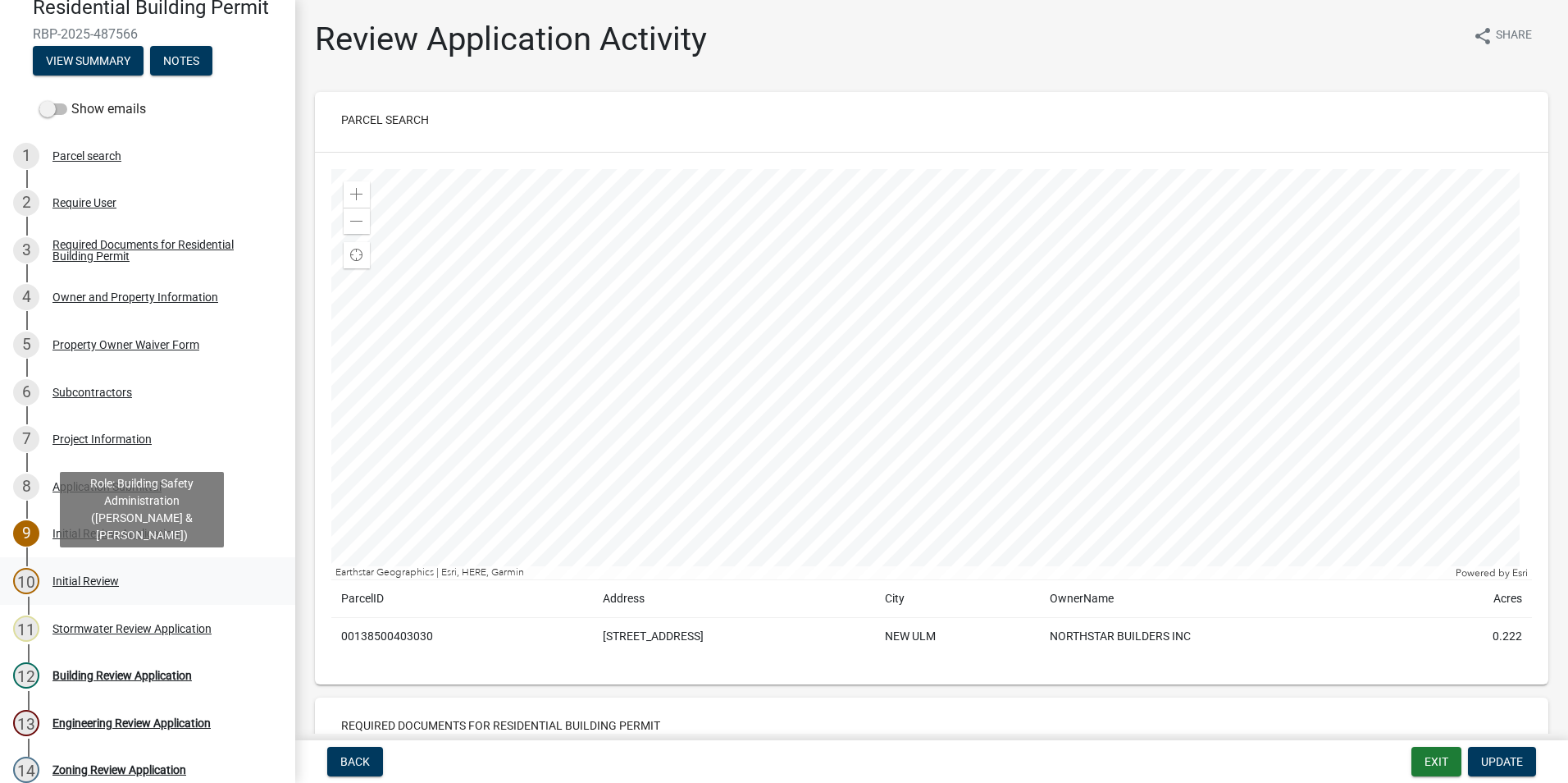
click at [74, 576] on div "Initial Review" at bounding box center [85, 581] width 67 height 12
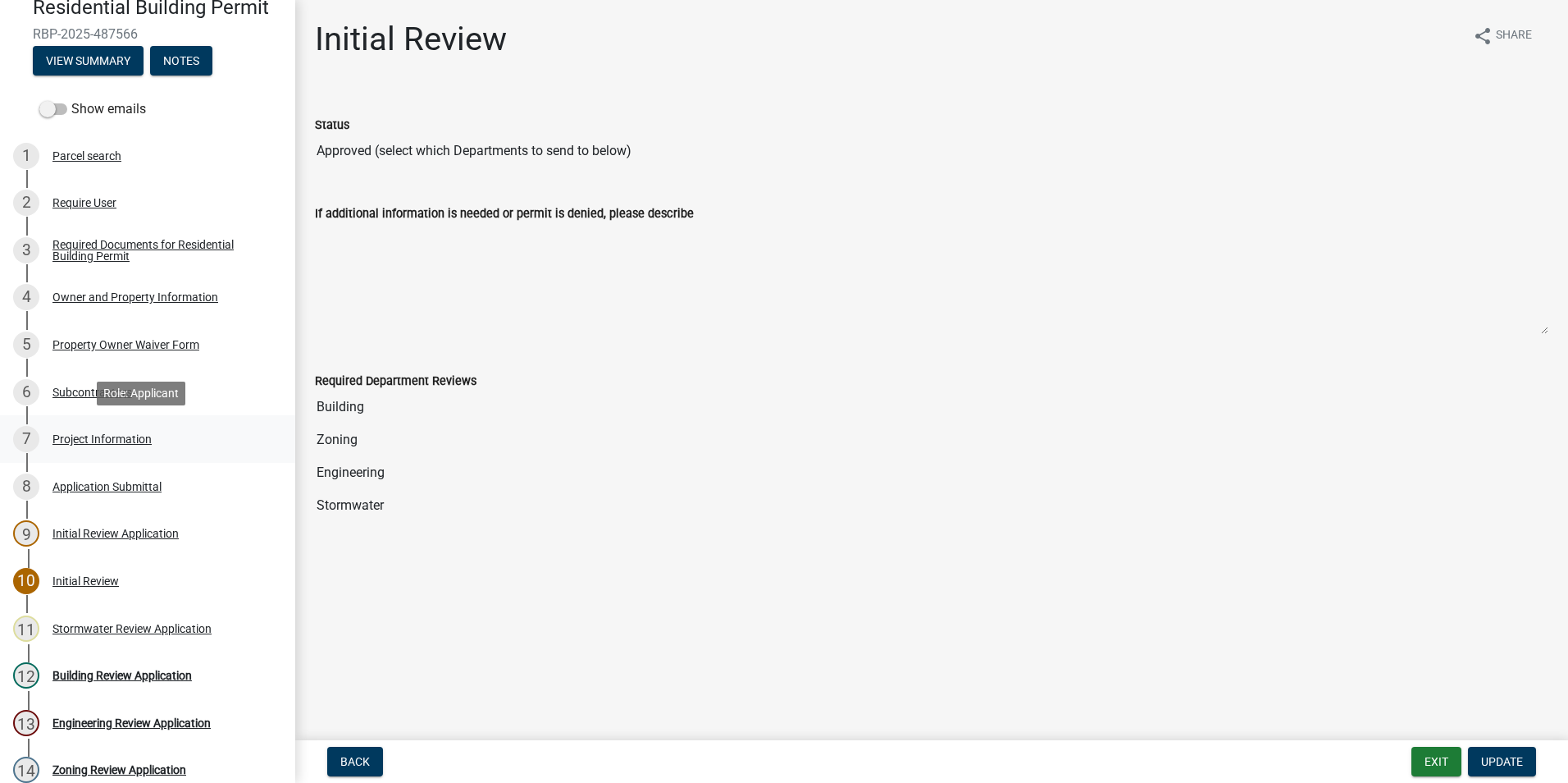
click at [87, 446] on div "7 Project Information" at bounding box center [141, 438] width 256 height 27
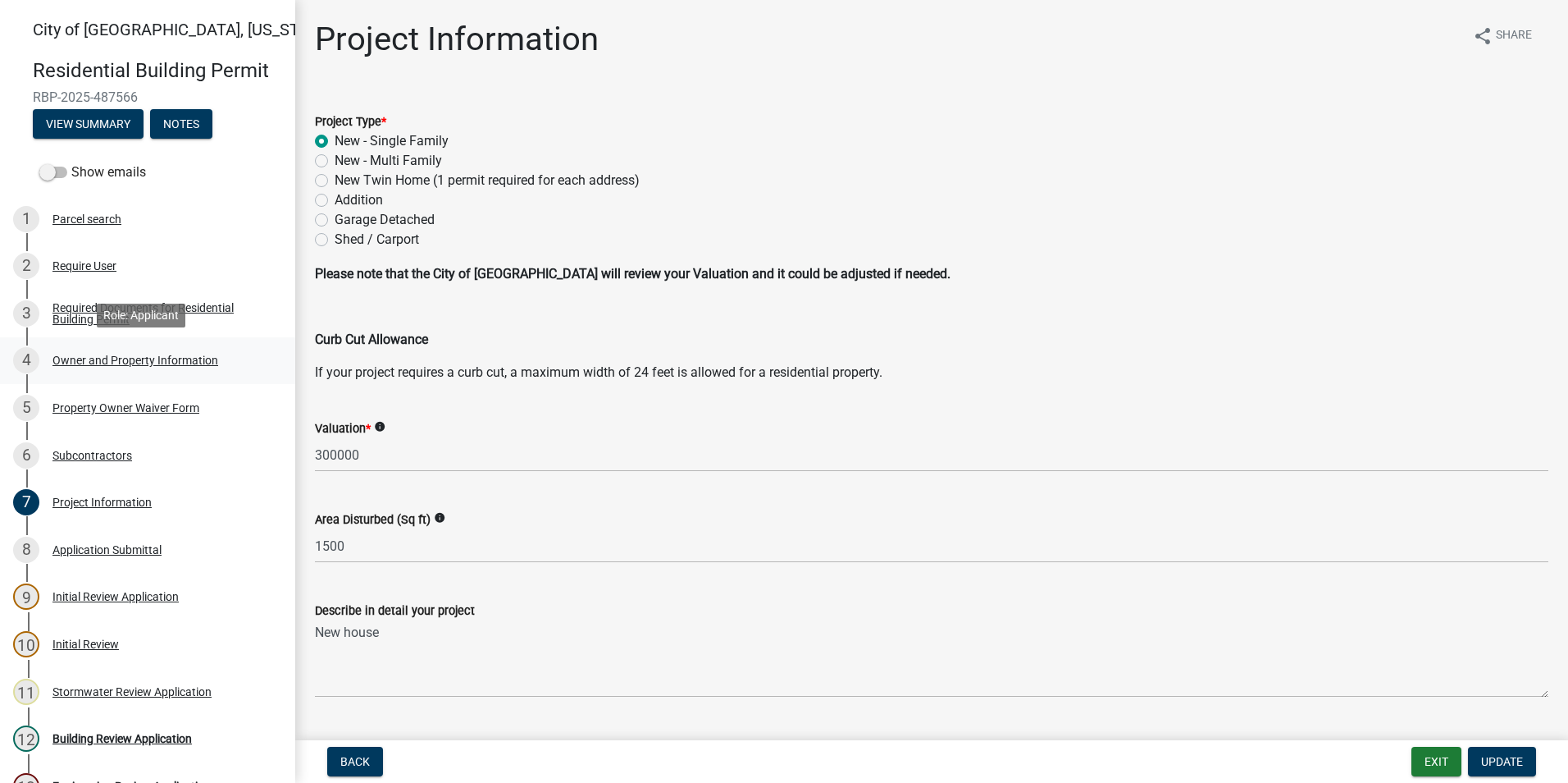
click at [100, 368] on div "4 Owner and Property Information" at bounding box center [141, 359] width 256 height 27
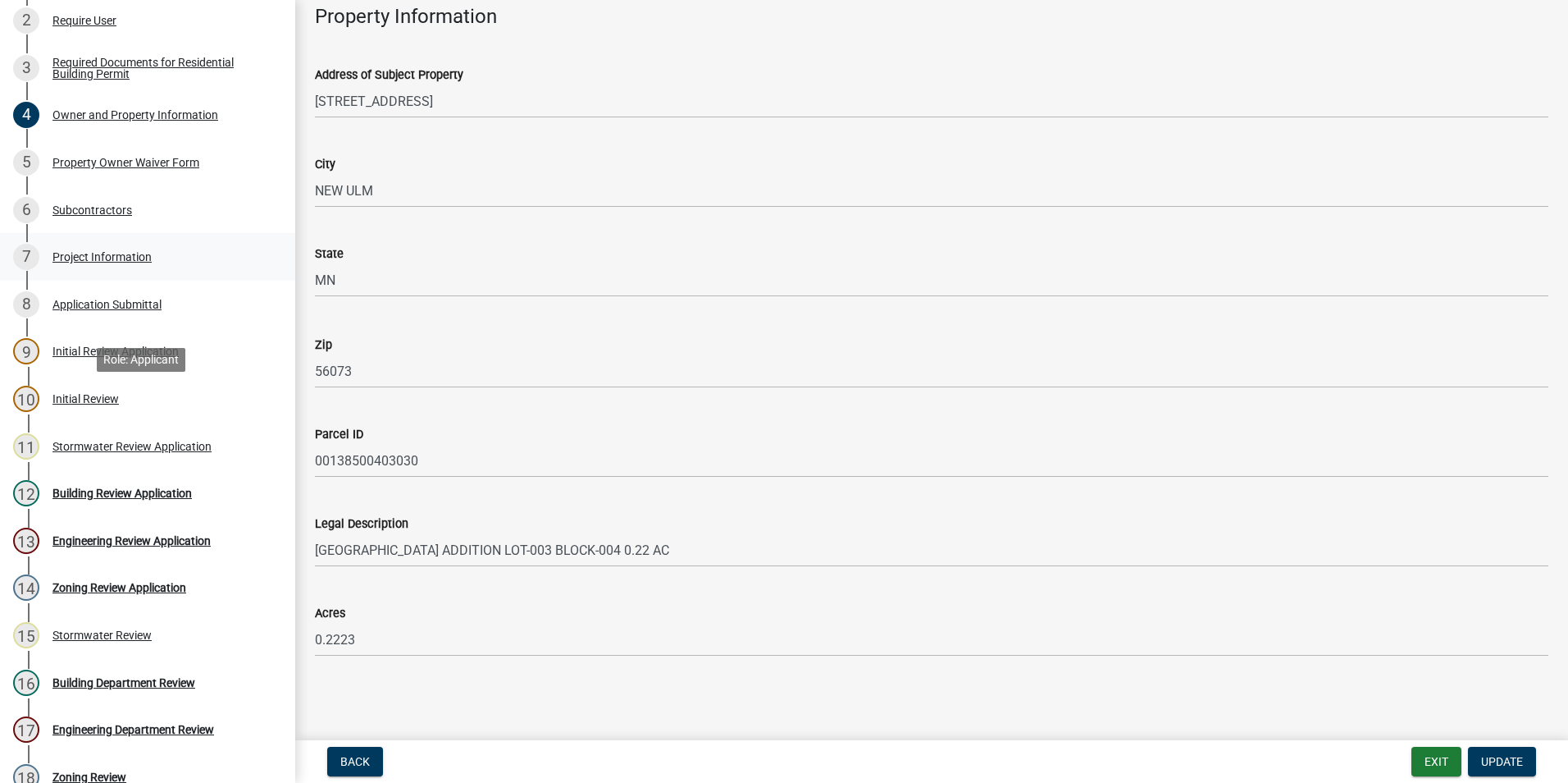
scroll to position [246, 0]
click at [146, 442] on div "Stormwater Review Application" at bounding box center [132, 445] width 159 height 12
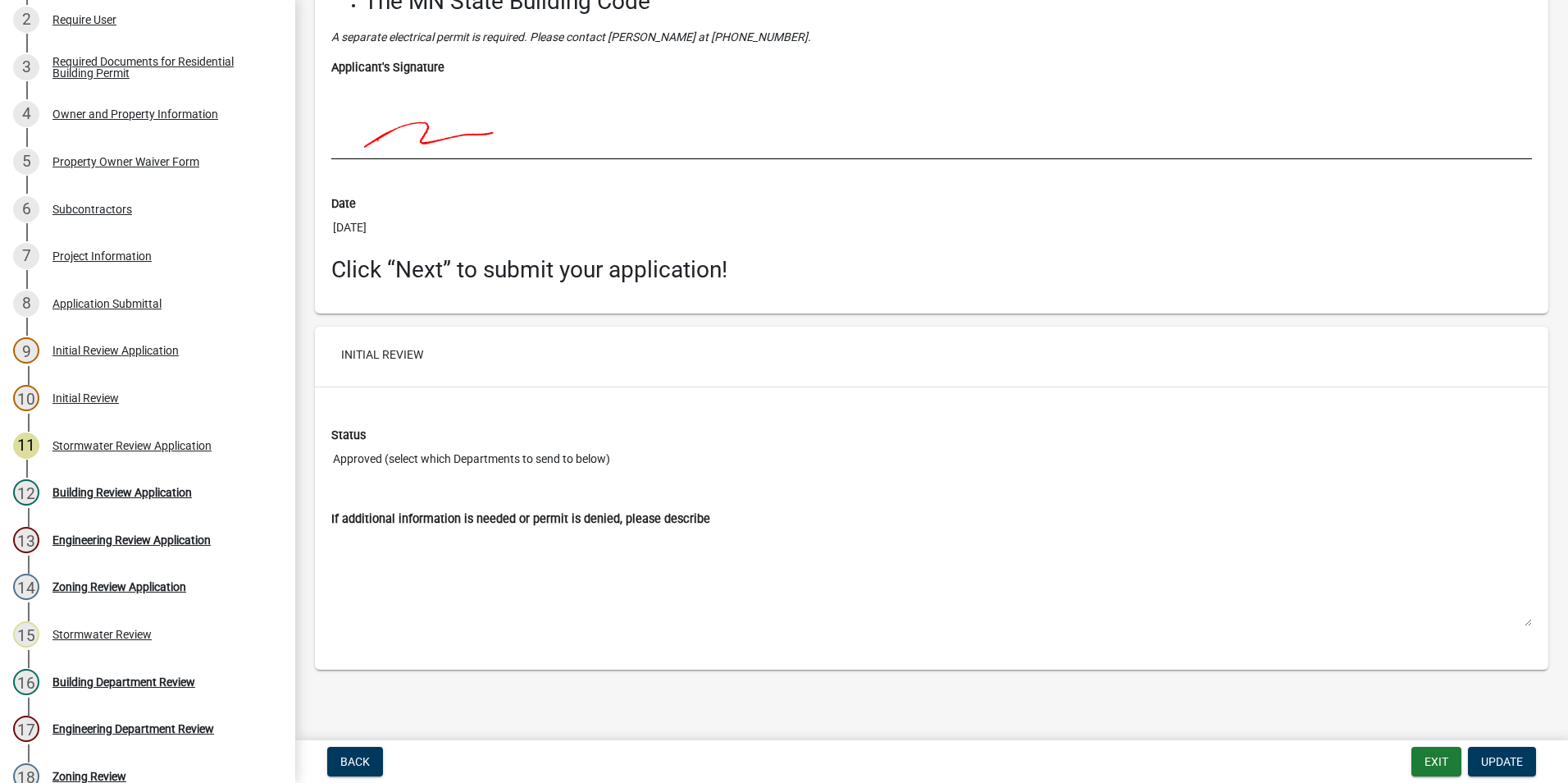
scroll to position [5430, 0]
click at [1440, 762] on button "Exit" at bounding box center [1435, 761] width 50 height 29
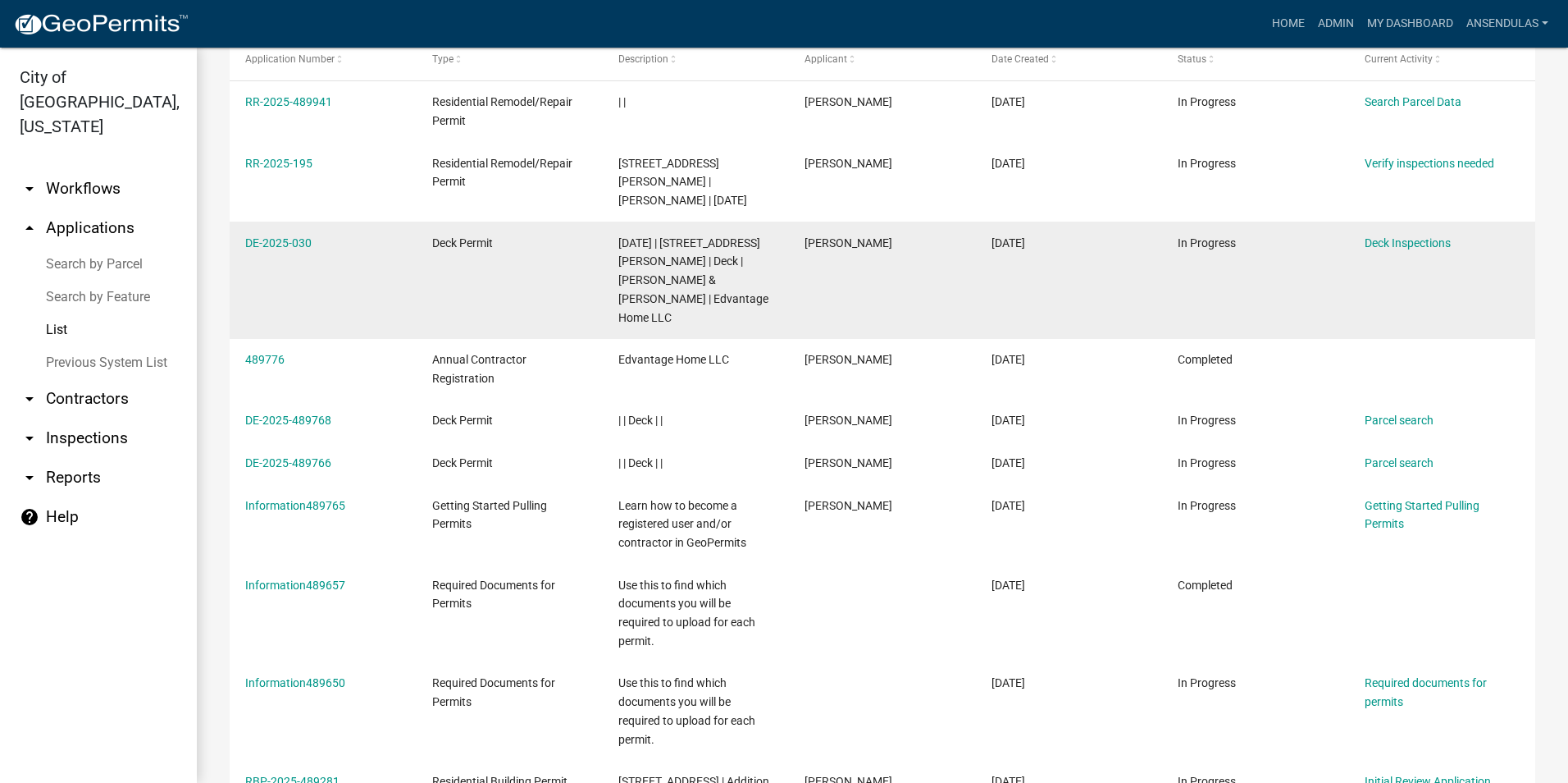
scroll to position [328, 0]
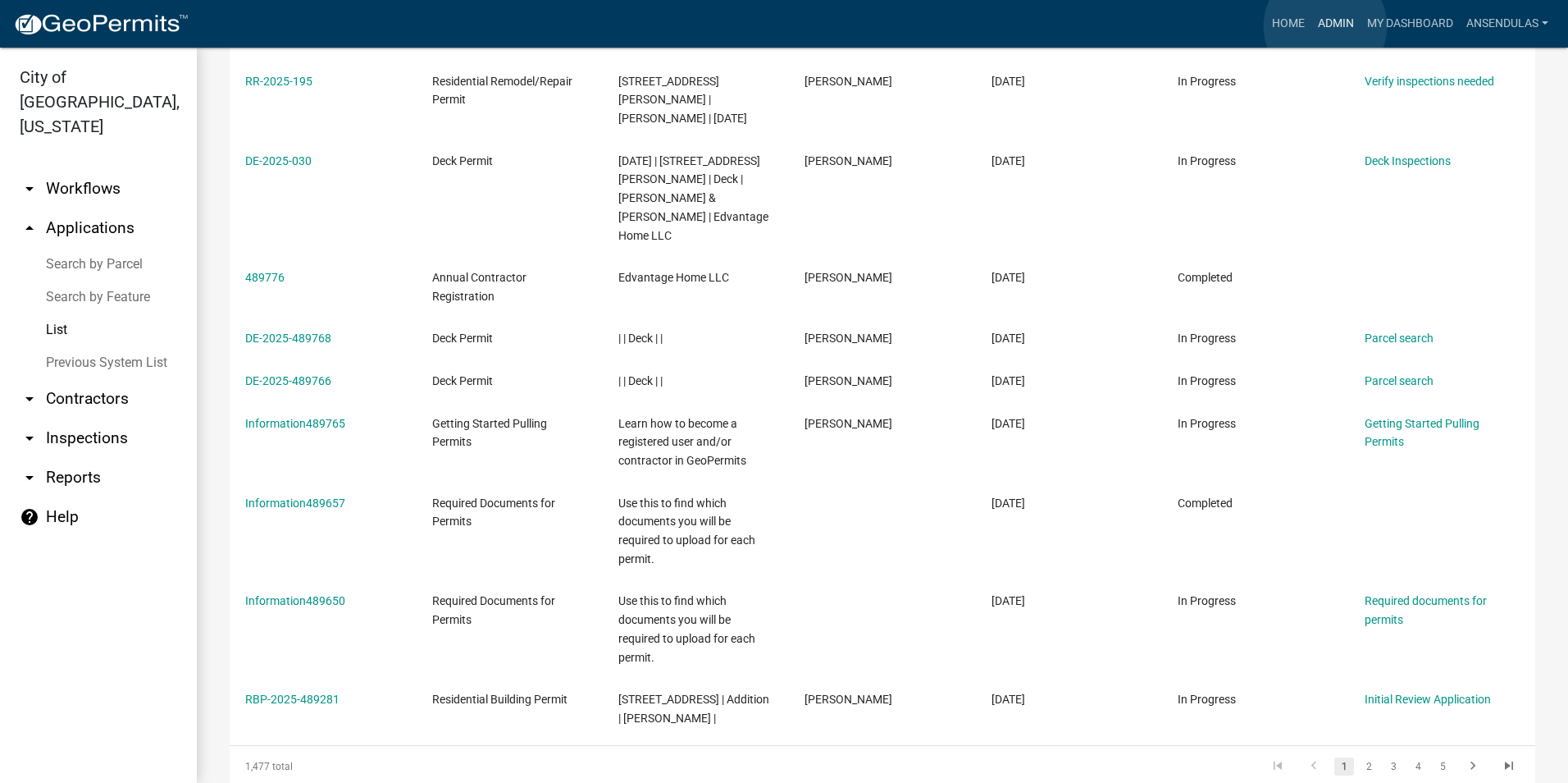
click at [1325, 27] on link "Admin" at bounding box center [1336, 24] width 49 height 31
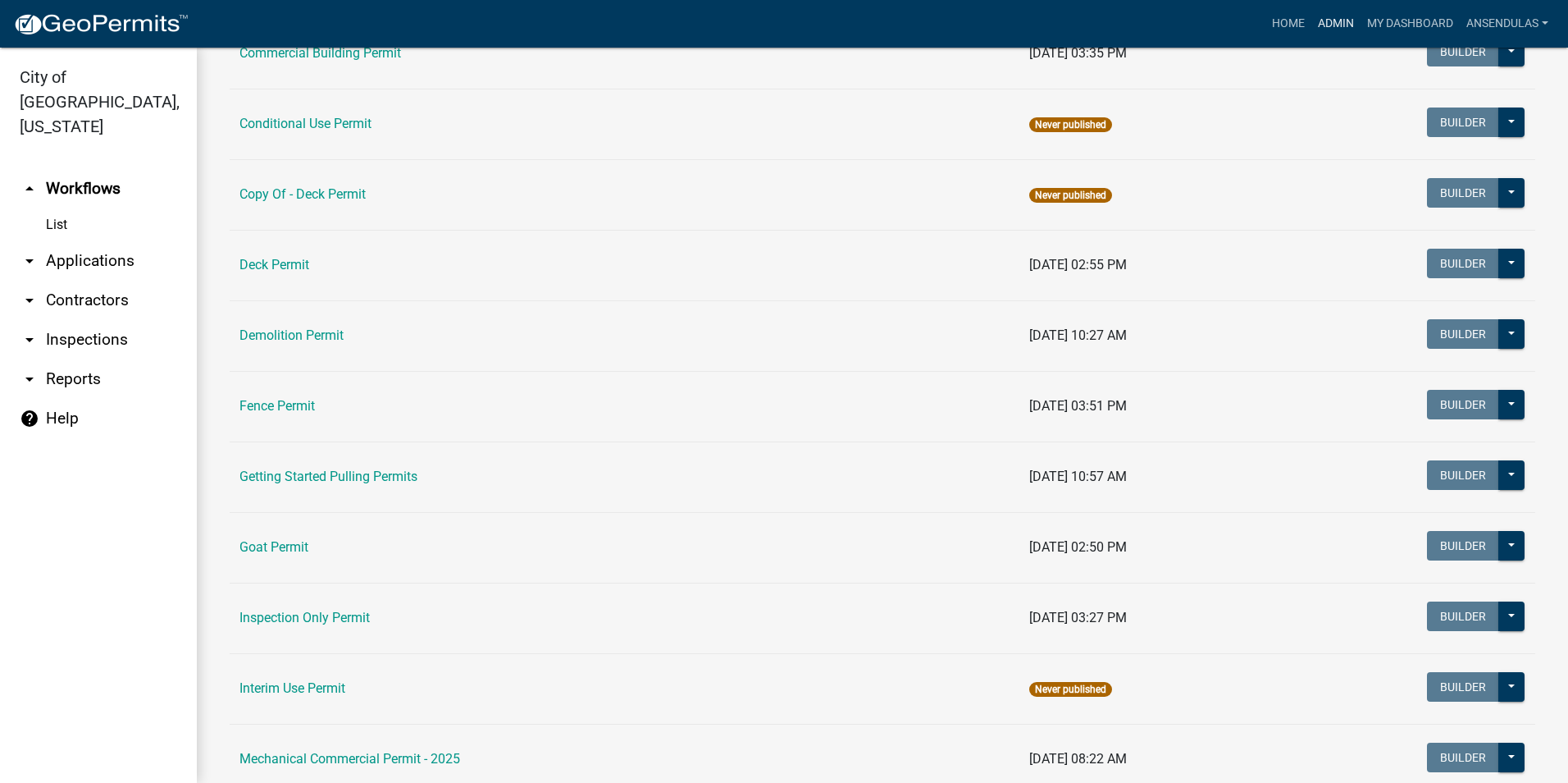
scroll to position [328, 0]
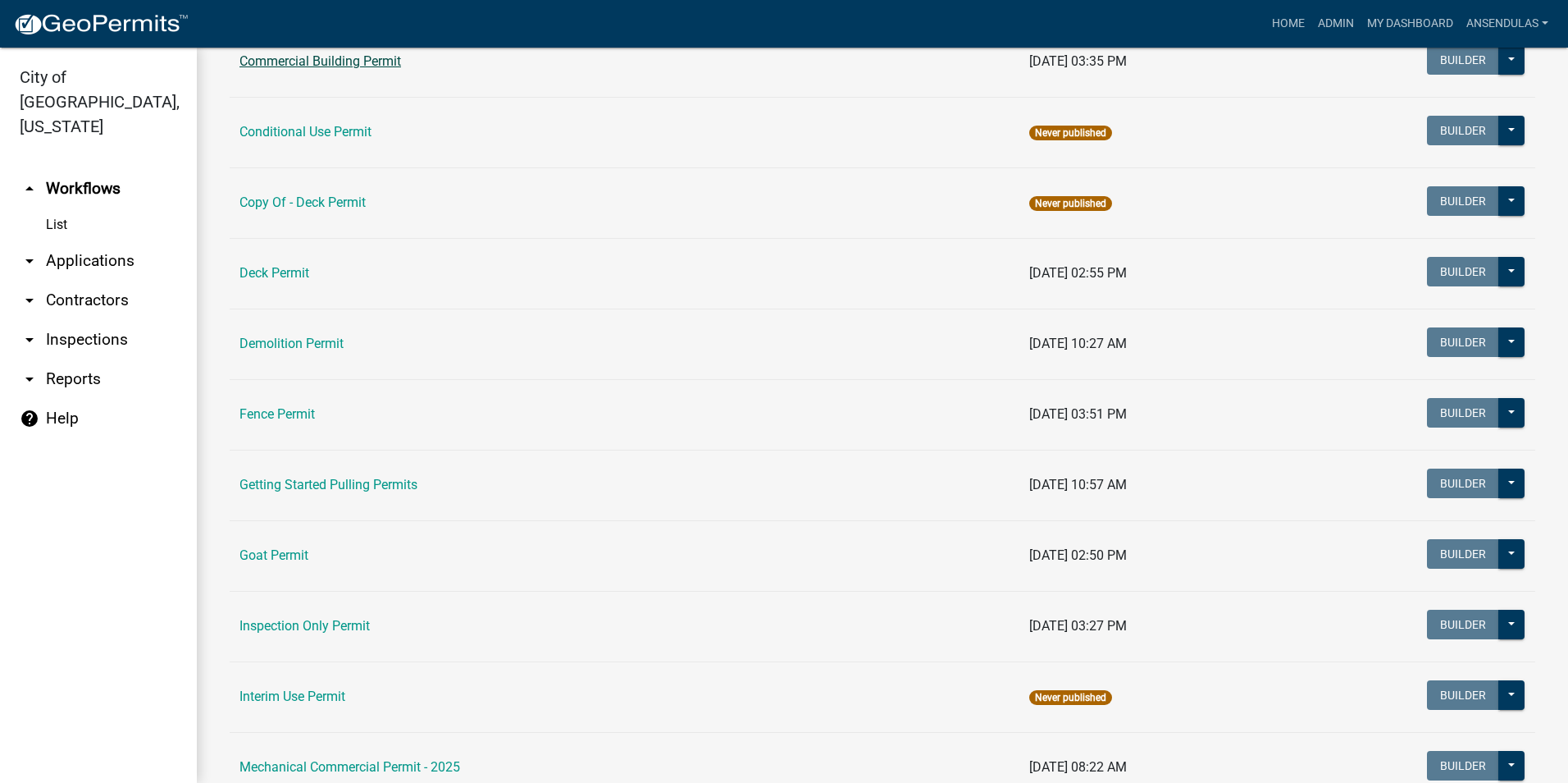
click at [318, 67] on link "Commercial Building Permit" at bounding box center [320, 60] width 162 height 16
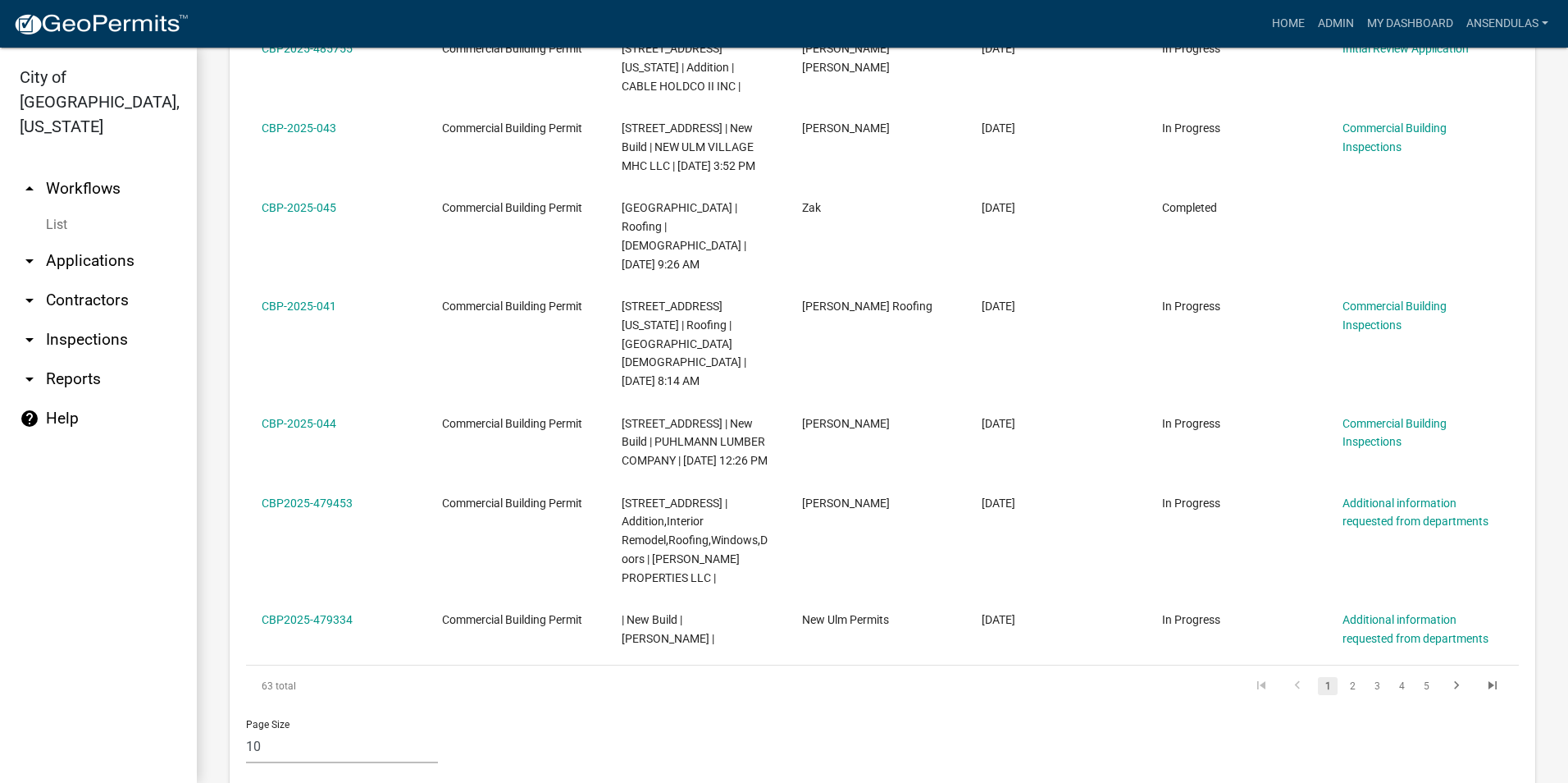
scroll to position [1186, 0]
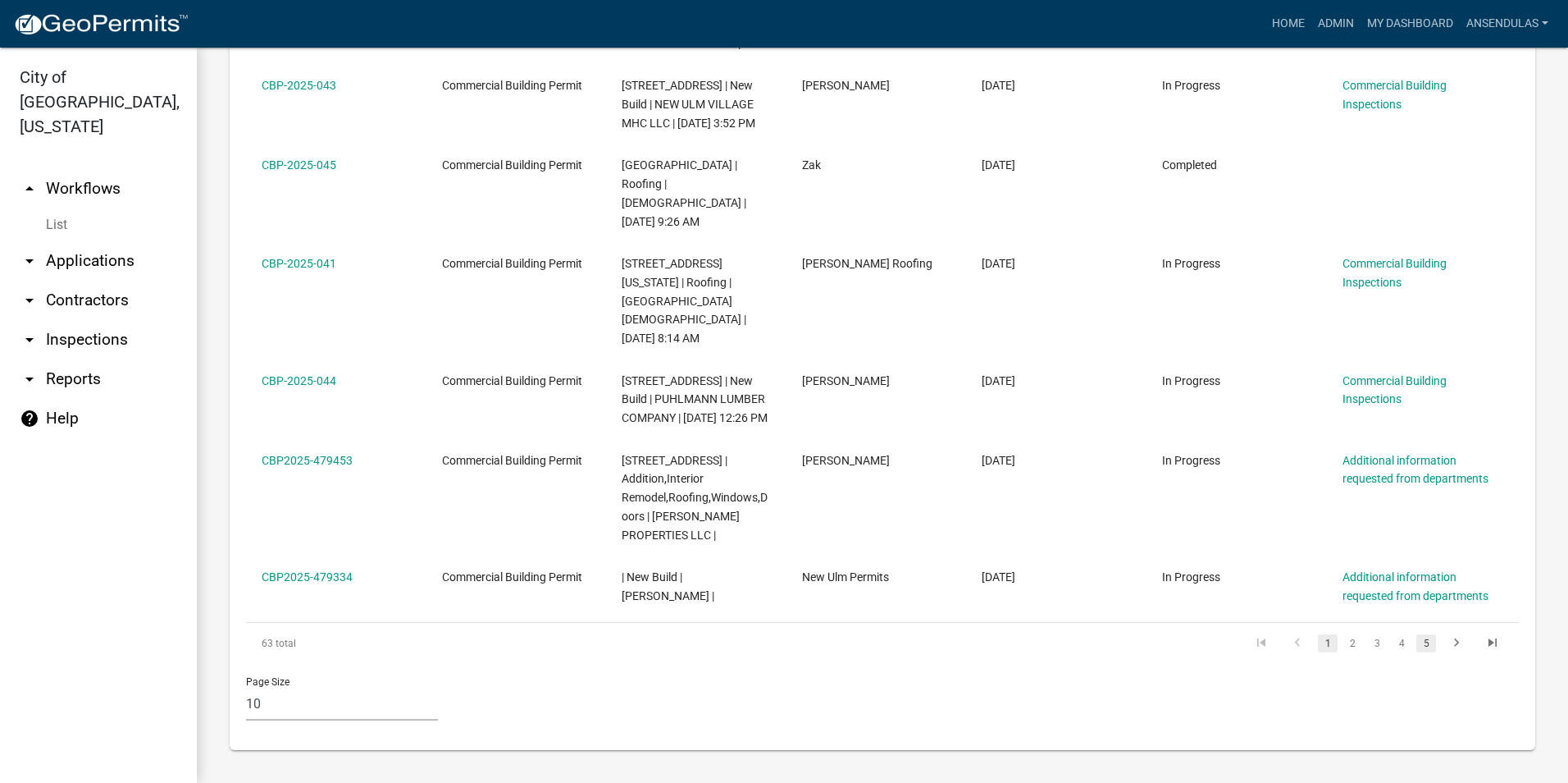
click at [1423, 641] on link "5" at bounding box center [1426, 643] width 20 height 18
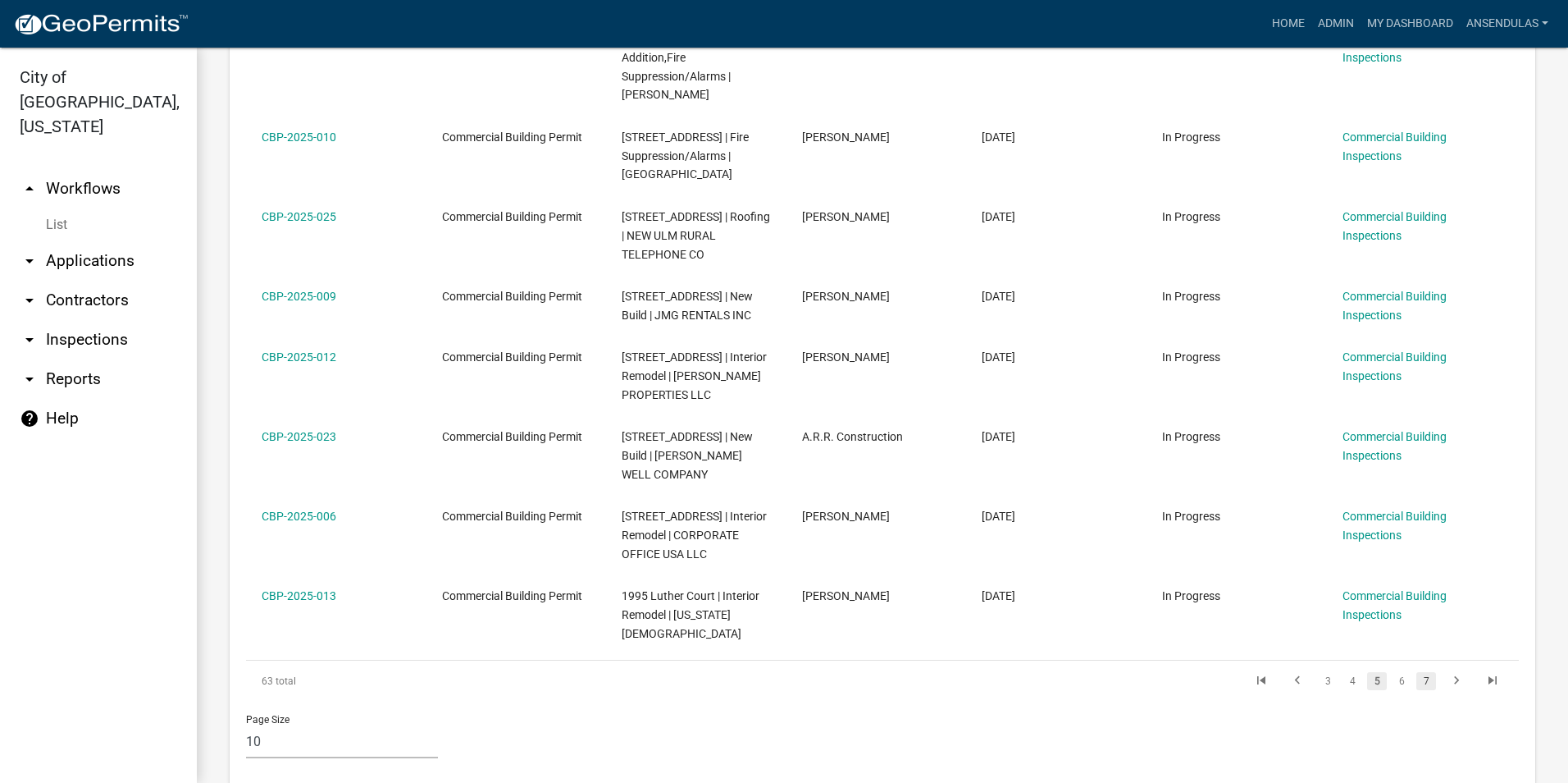
click at [1421, 671] on link "7" at bounding box center [1426, 681] width 20 height 18
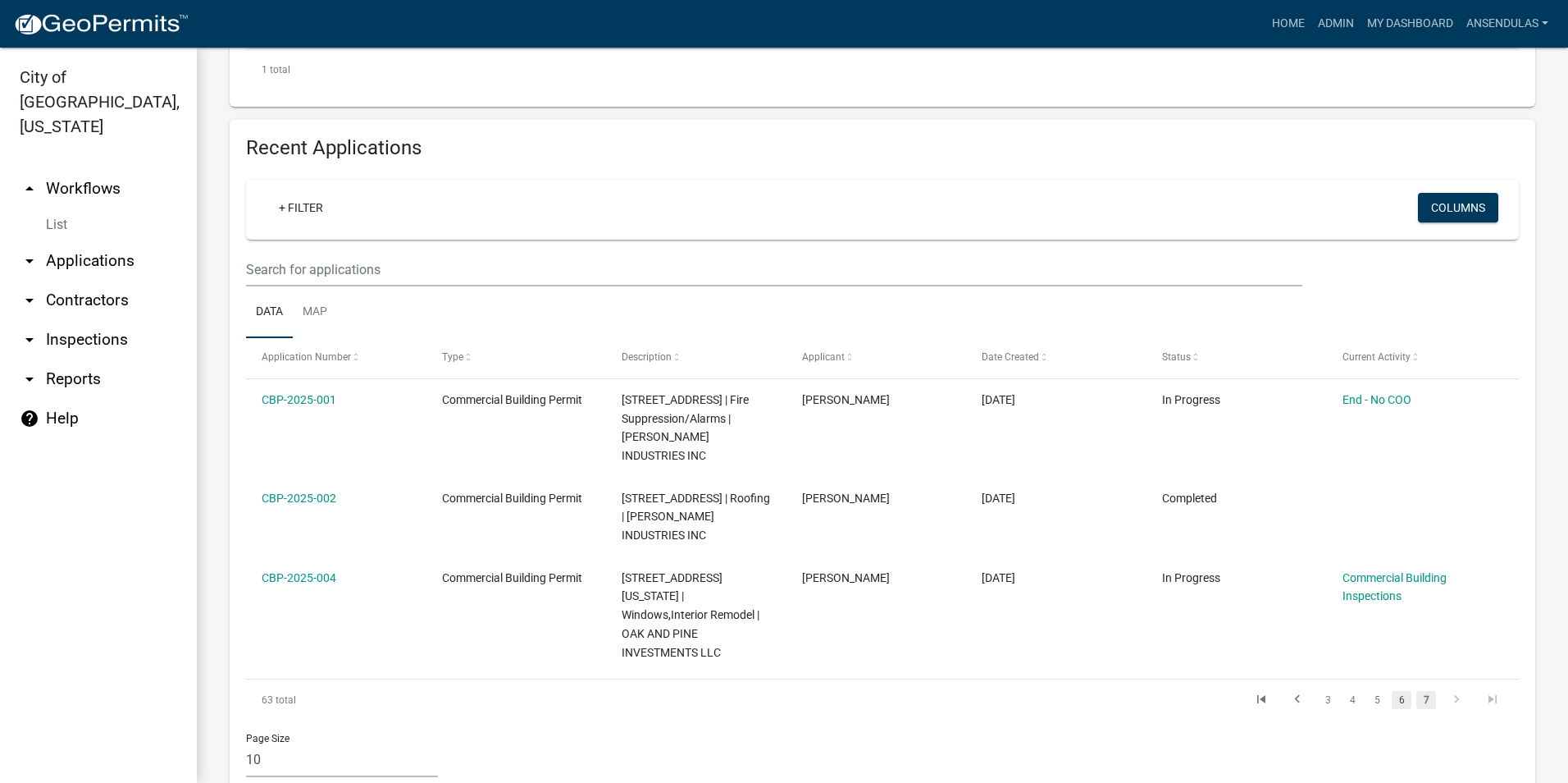
click at [1396, 691] on link "6" at bounding box center [1402, 700] width 20 height 18
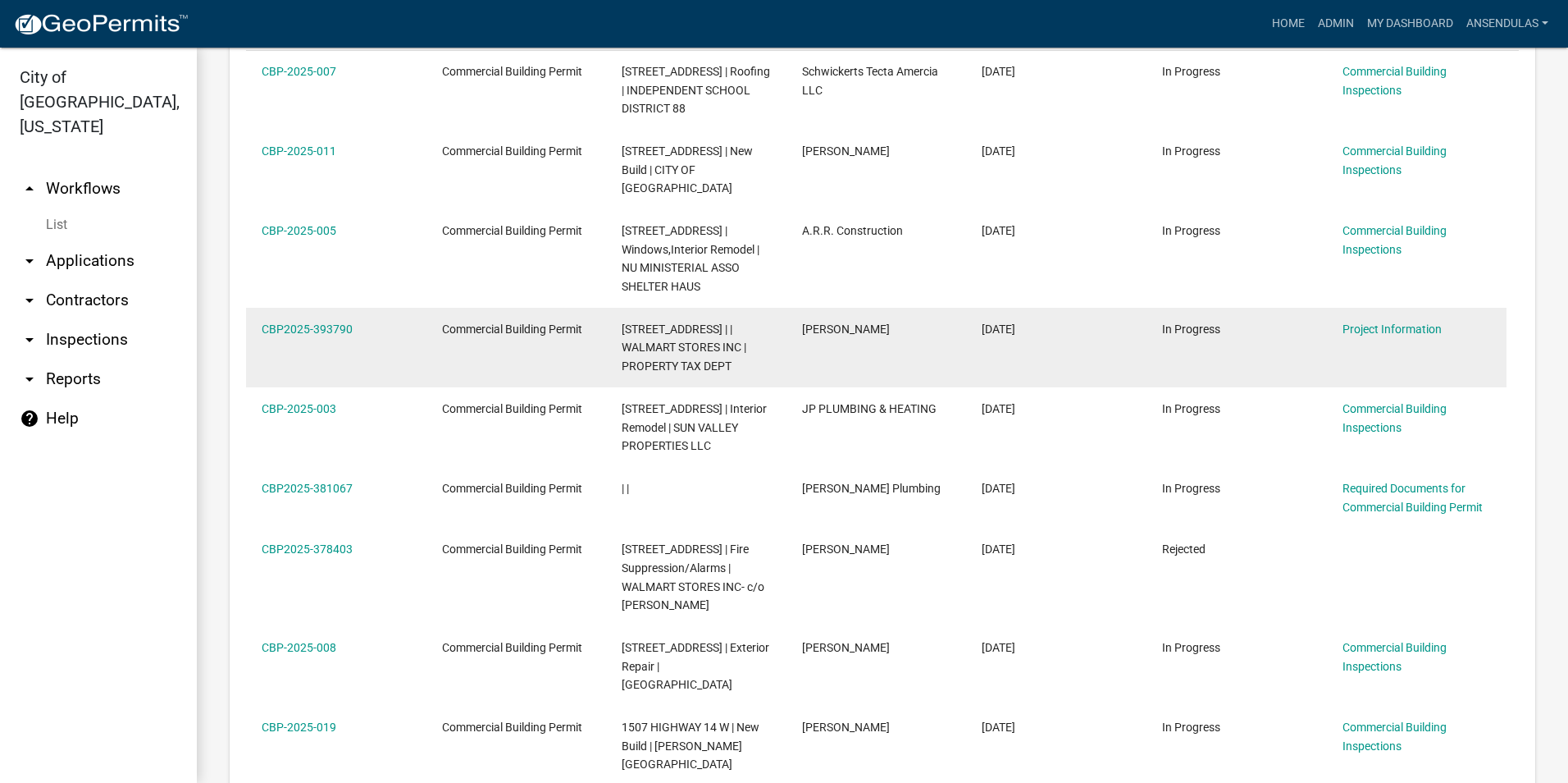
scroll to position [1111, 0]
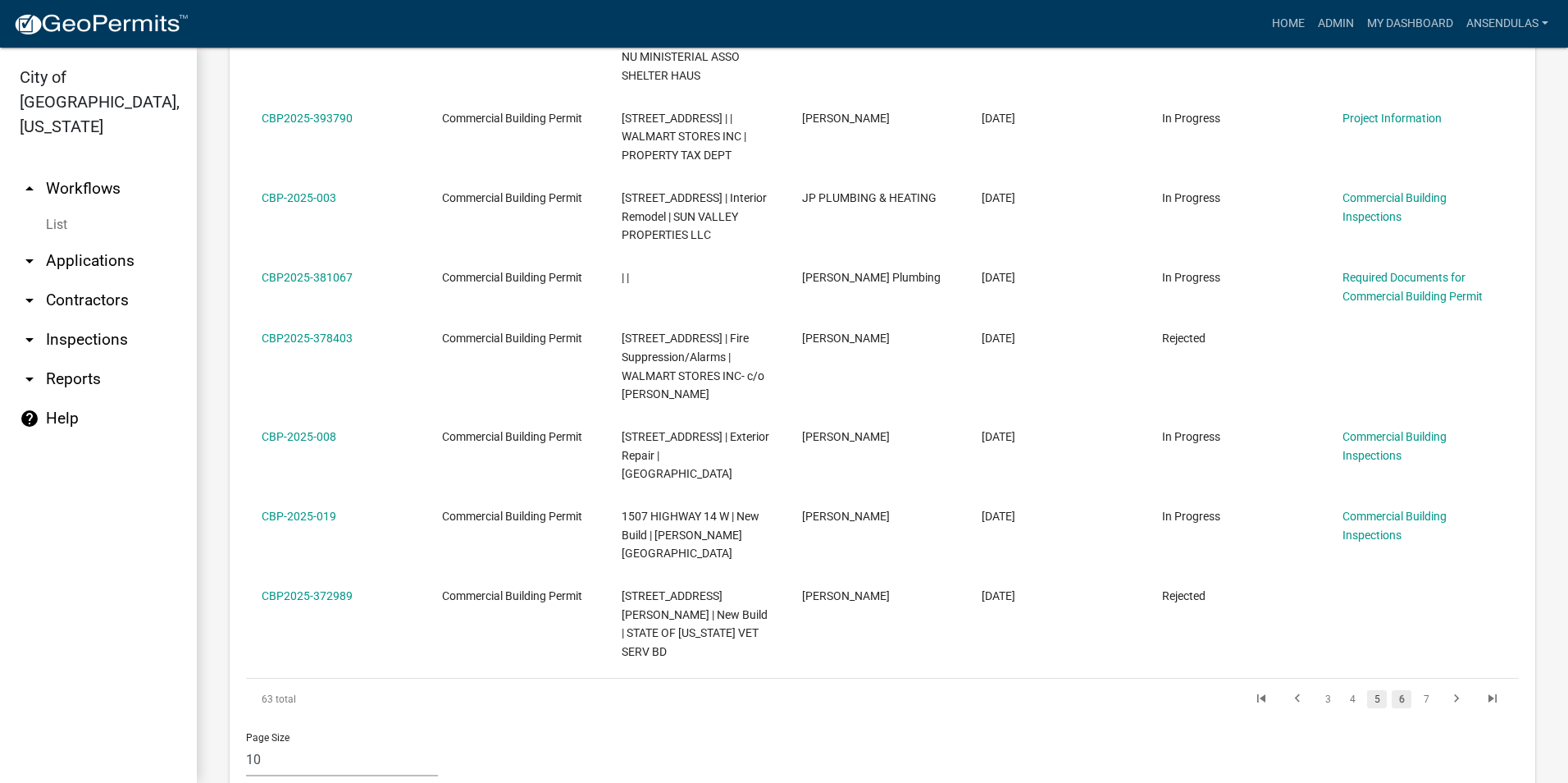
click at [1369, 690] on link "5" at bounding box center [1377, 699] width 20 height 18
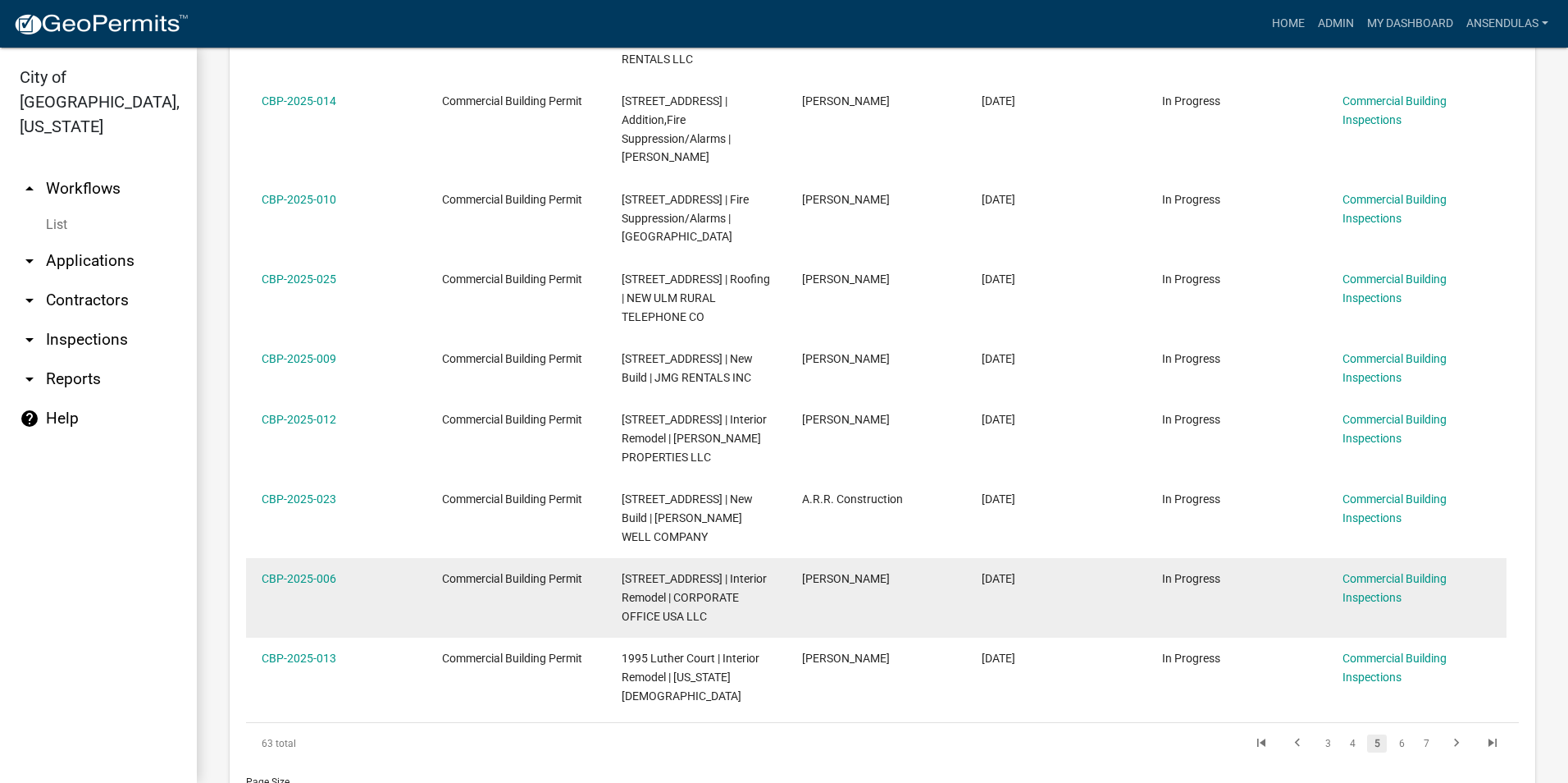
scroll to position [1148, 0]
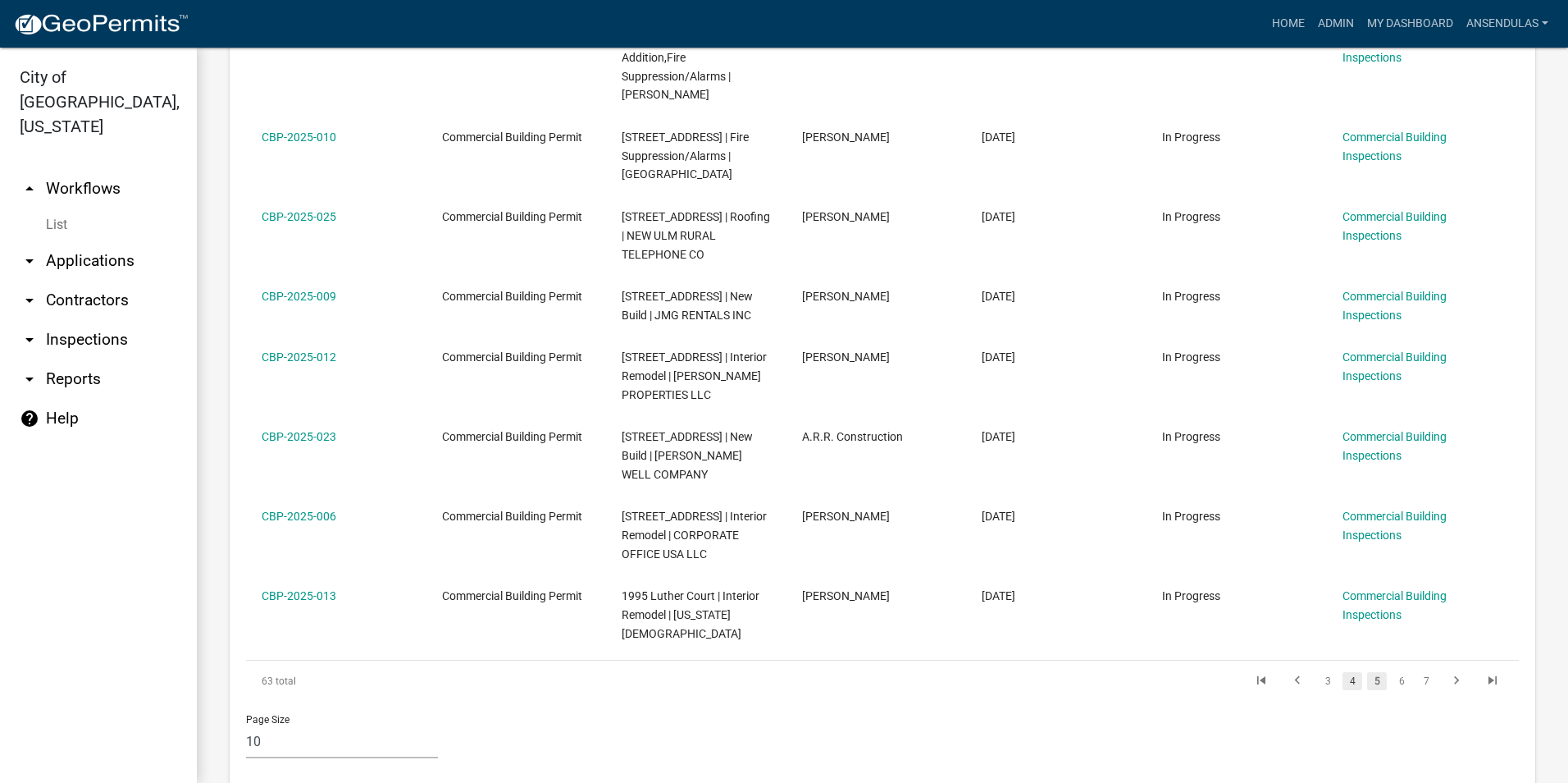
click at [1342, 671] on link "4" at bounding box center [1352, 681] width 20 height 18
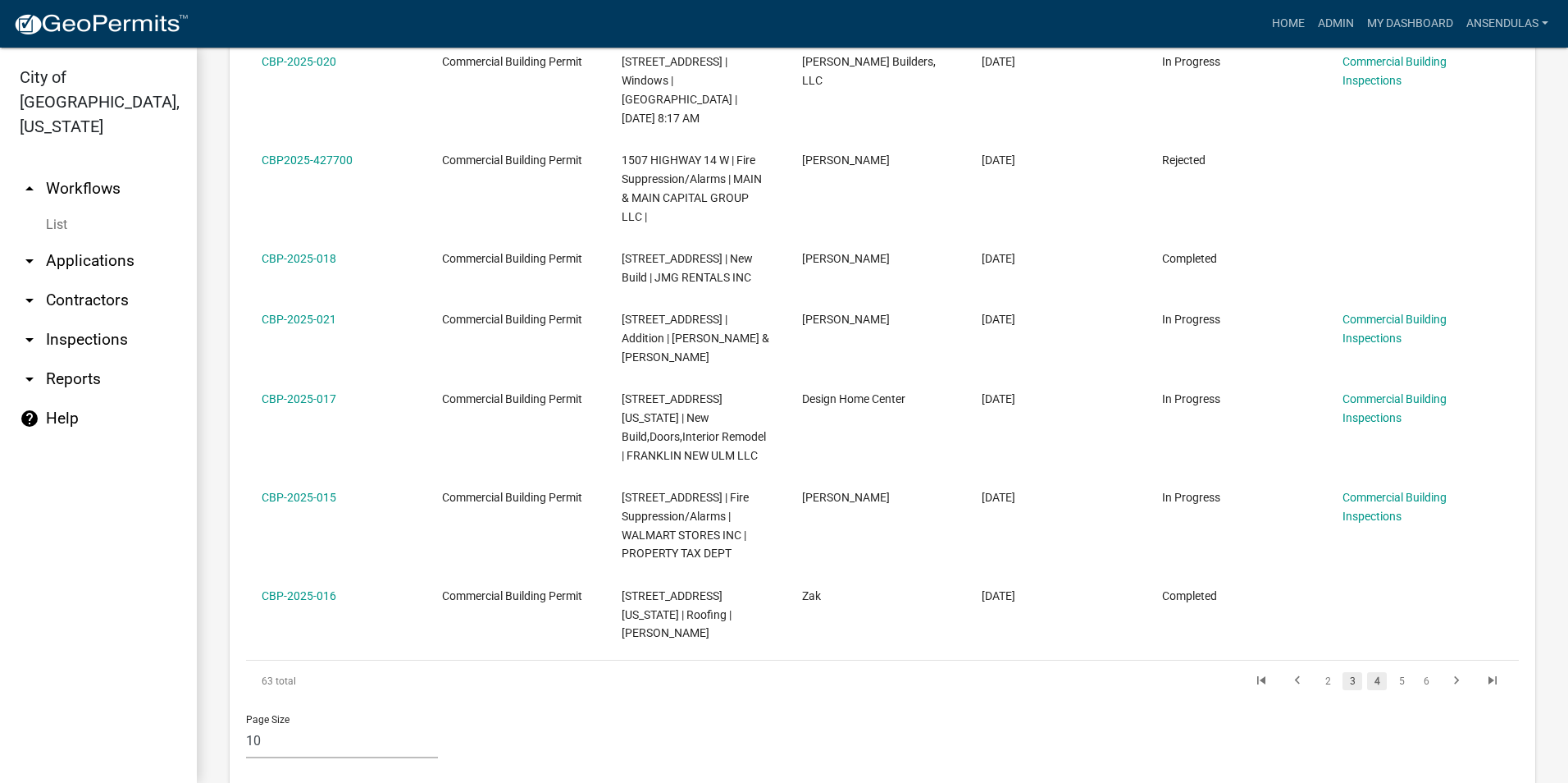
click at [1342, 671] on link "3" at bounding box center [1352, 681] width 20 height 18
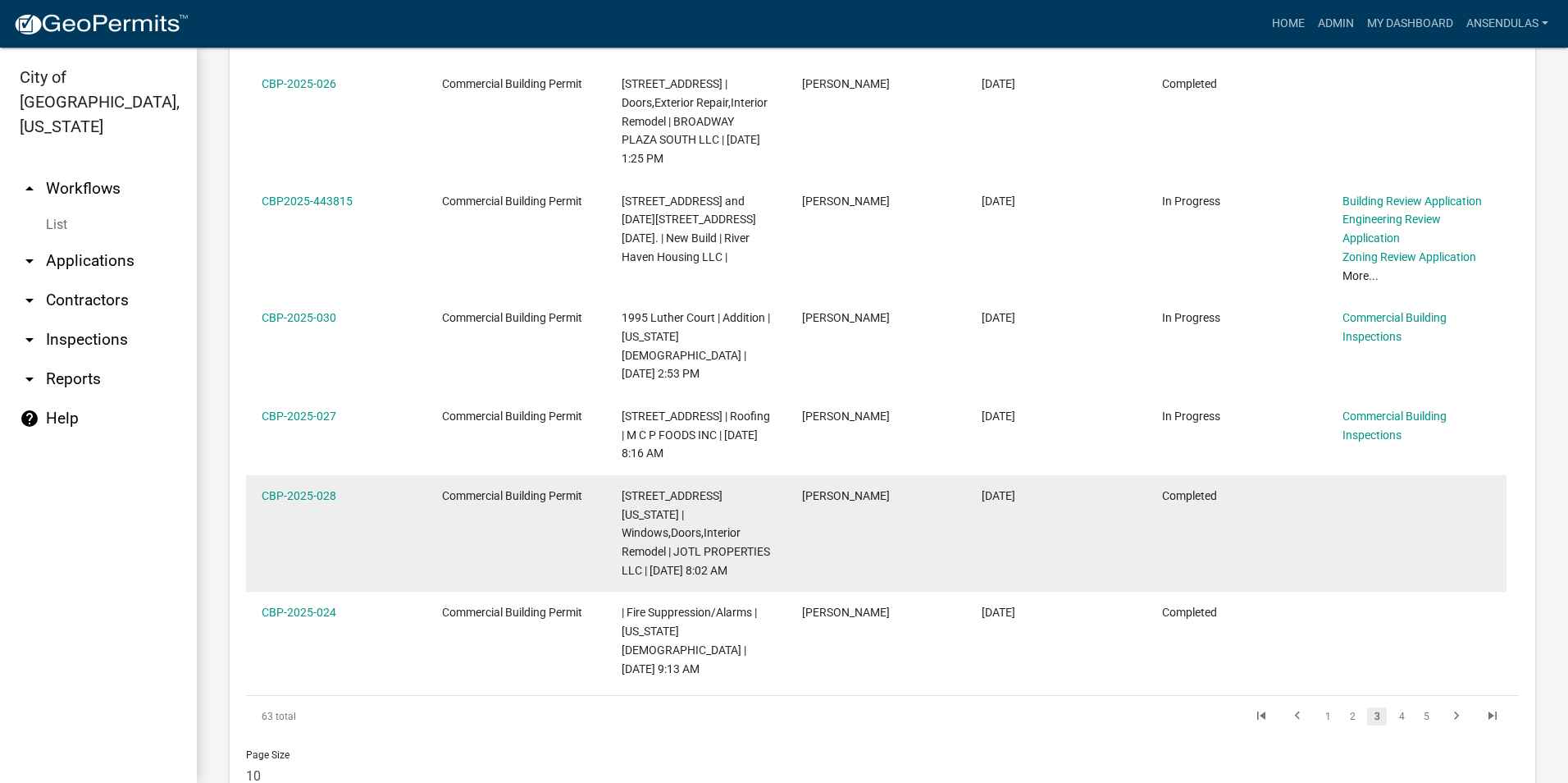
scroll to position [1354, 0]
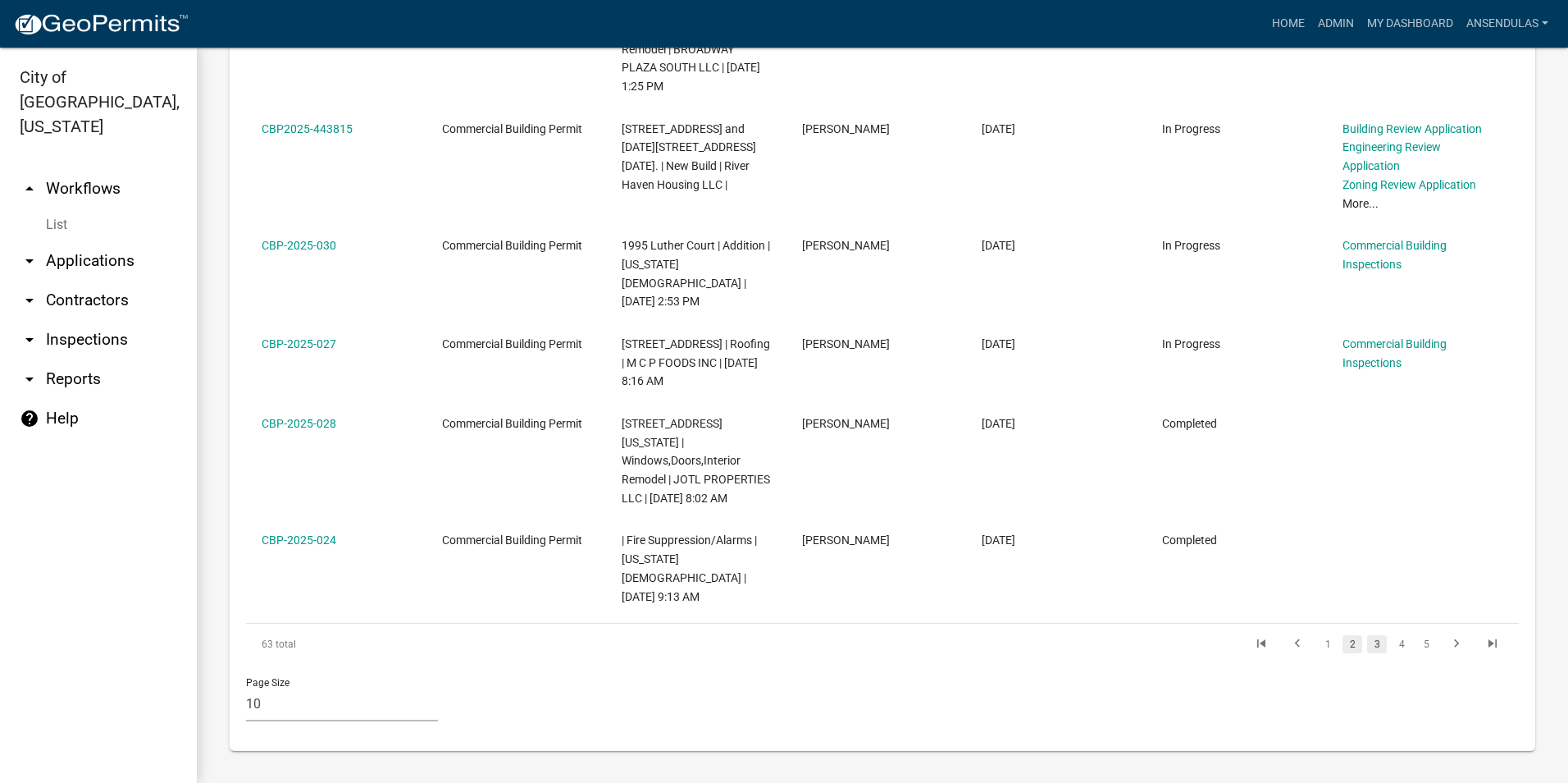
click at [1342, 643] on link "2" at bounding box center [1352, 644] width 20 height 18
click at [1319, 645] on link "1" at bounding box center [1328, 644] width 20 height 18
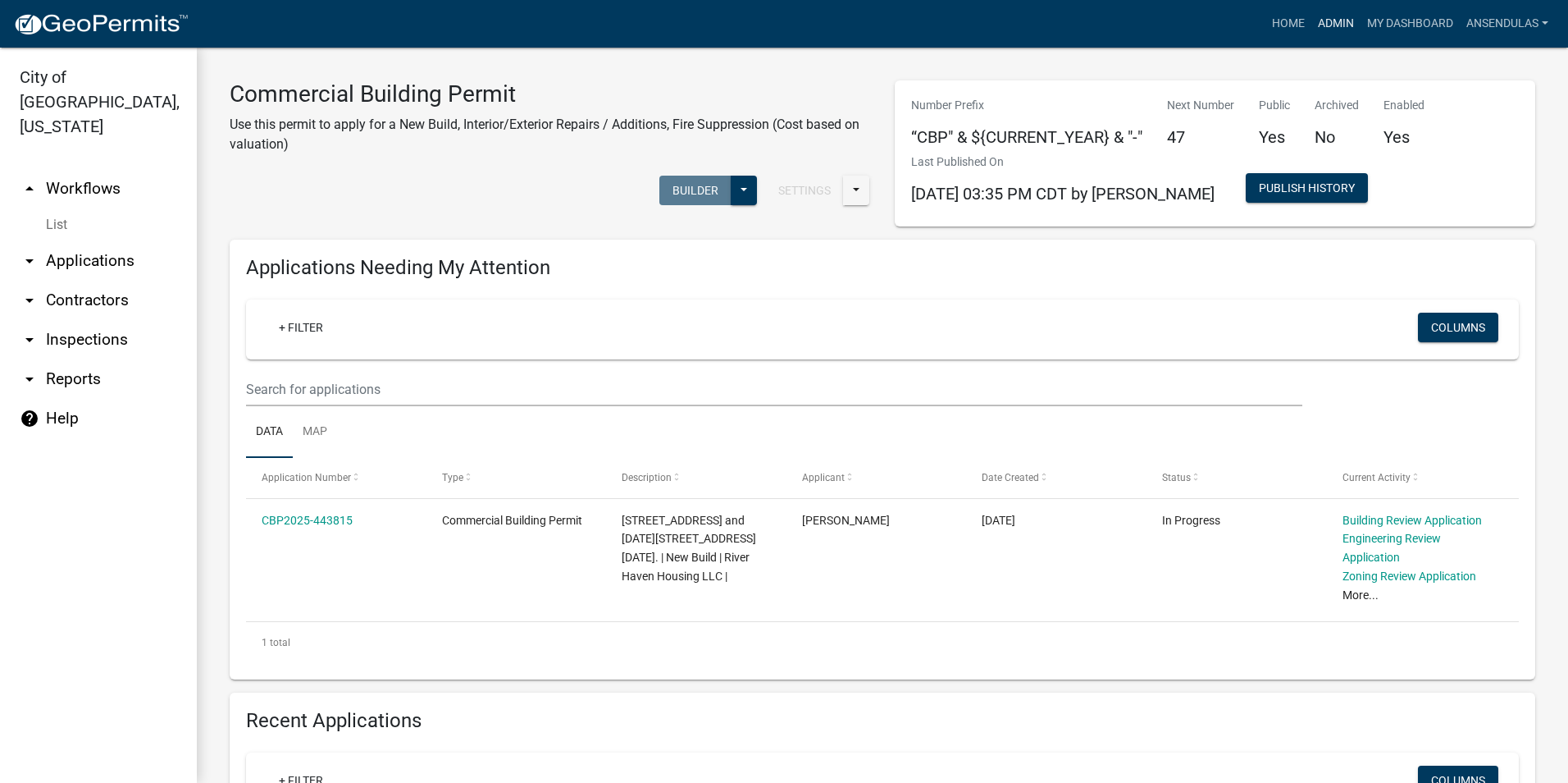
click at [1328, 22] on link "Admin" at bounding box center [1336, 24] width 49 height 31
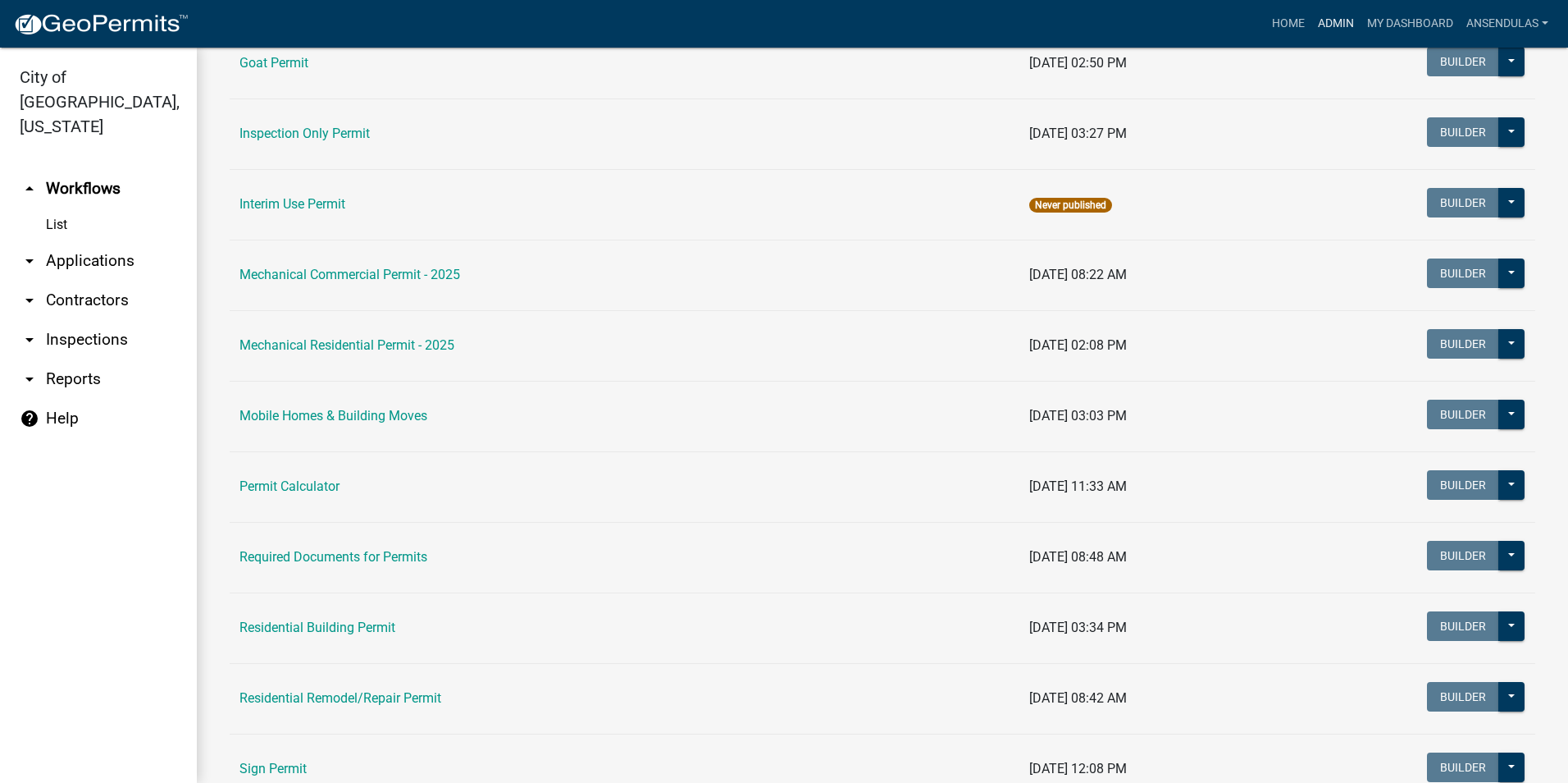
scroll to position [902, 0]
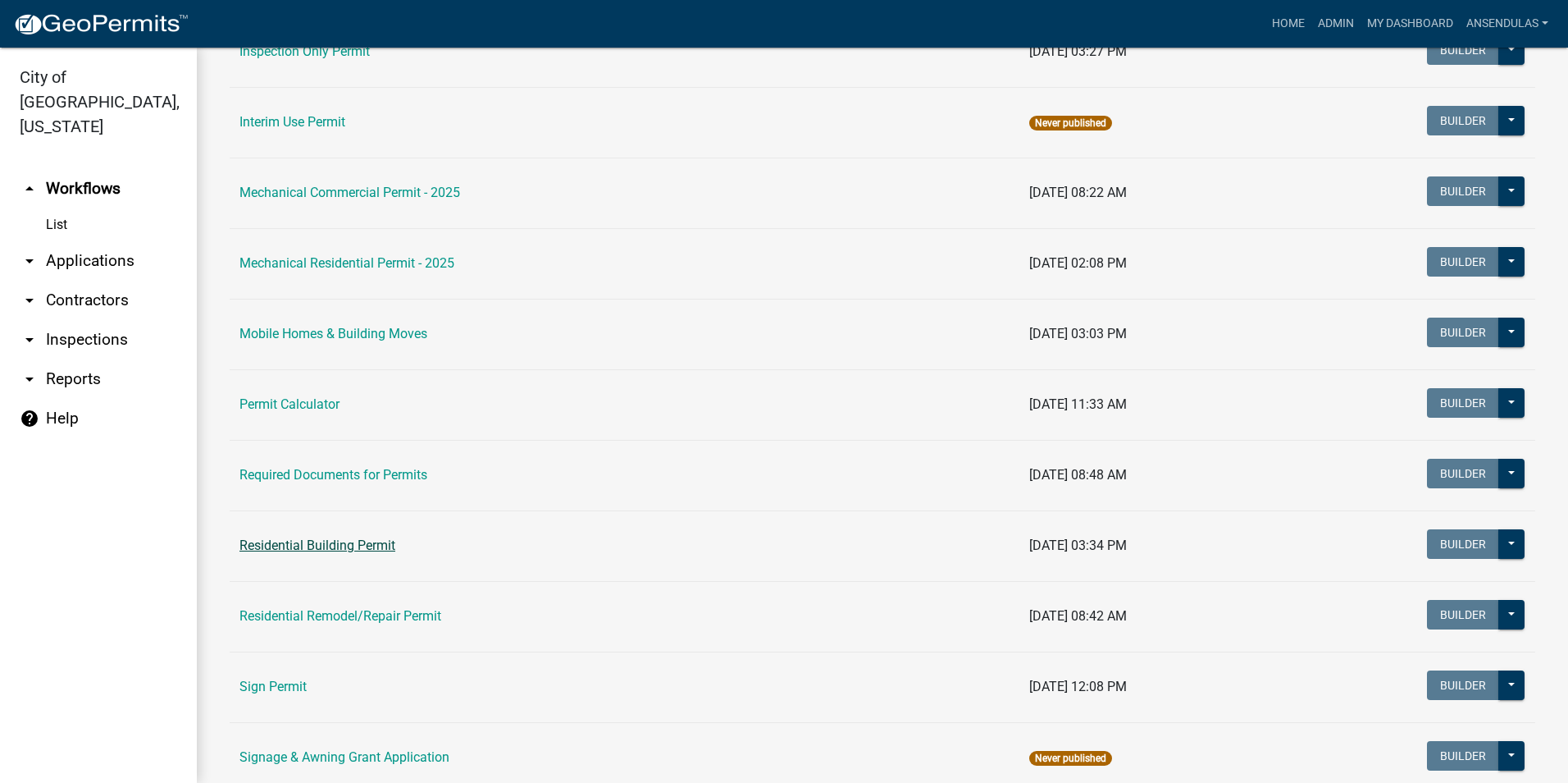
click at [326, 542] on link "Residential Building Permit" at bounding box center [317, 544] width 155 height 16
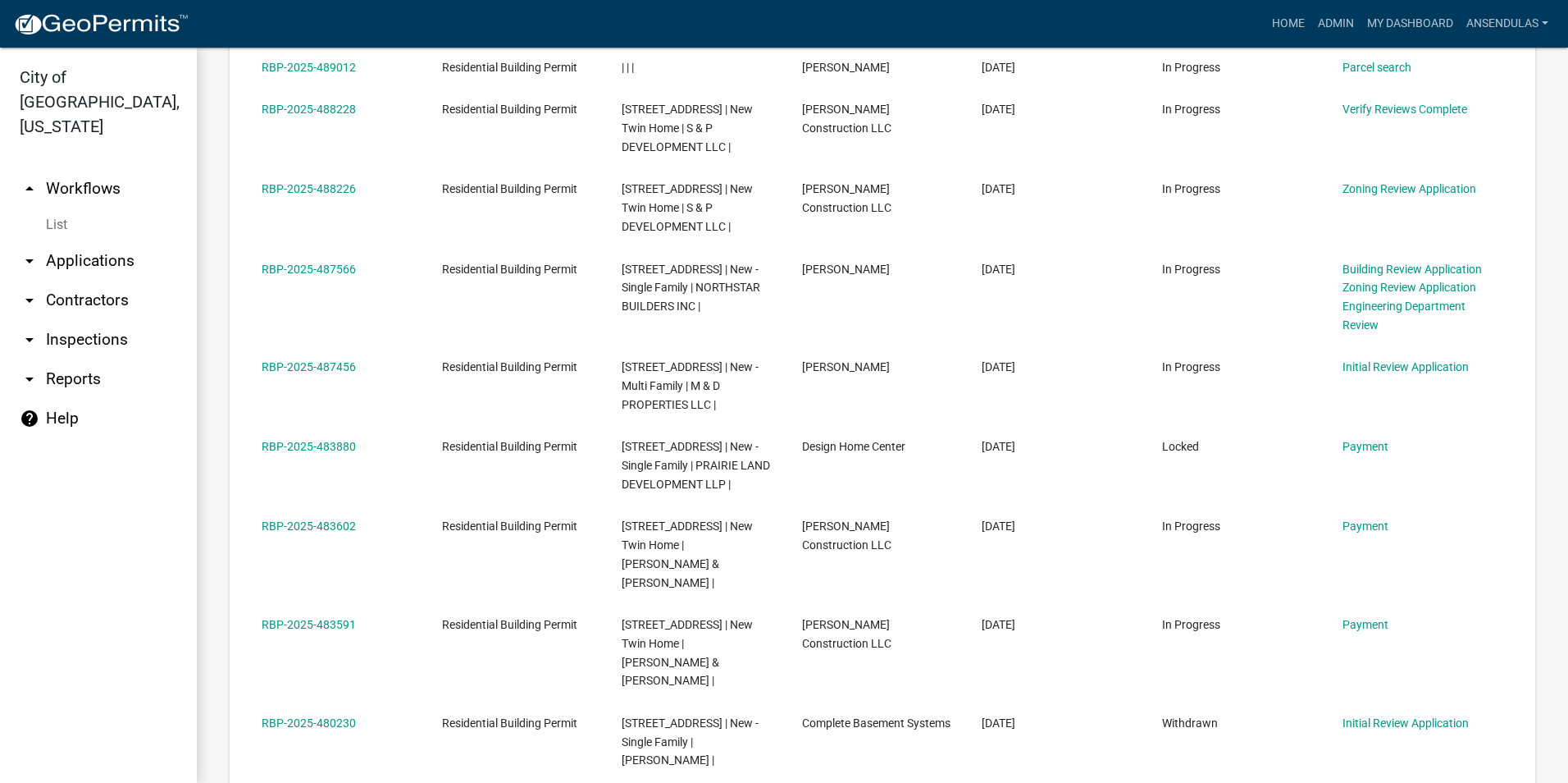
scroll to position [1067, 0]
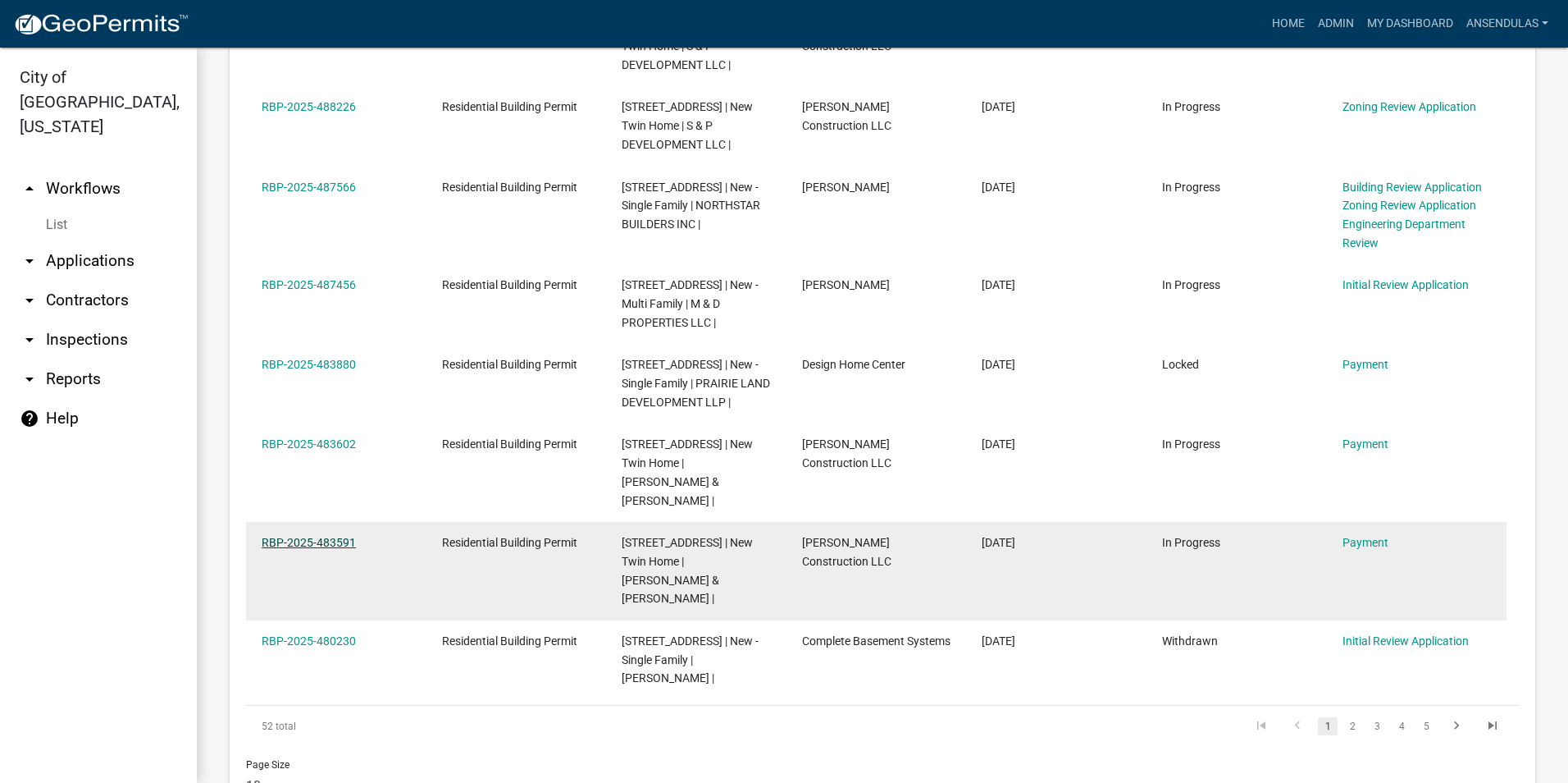
click at [304, 536] on link "RBP-2025-483591" at bounding box center [308, 542] width 94 height 13
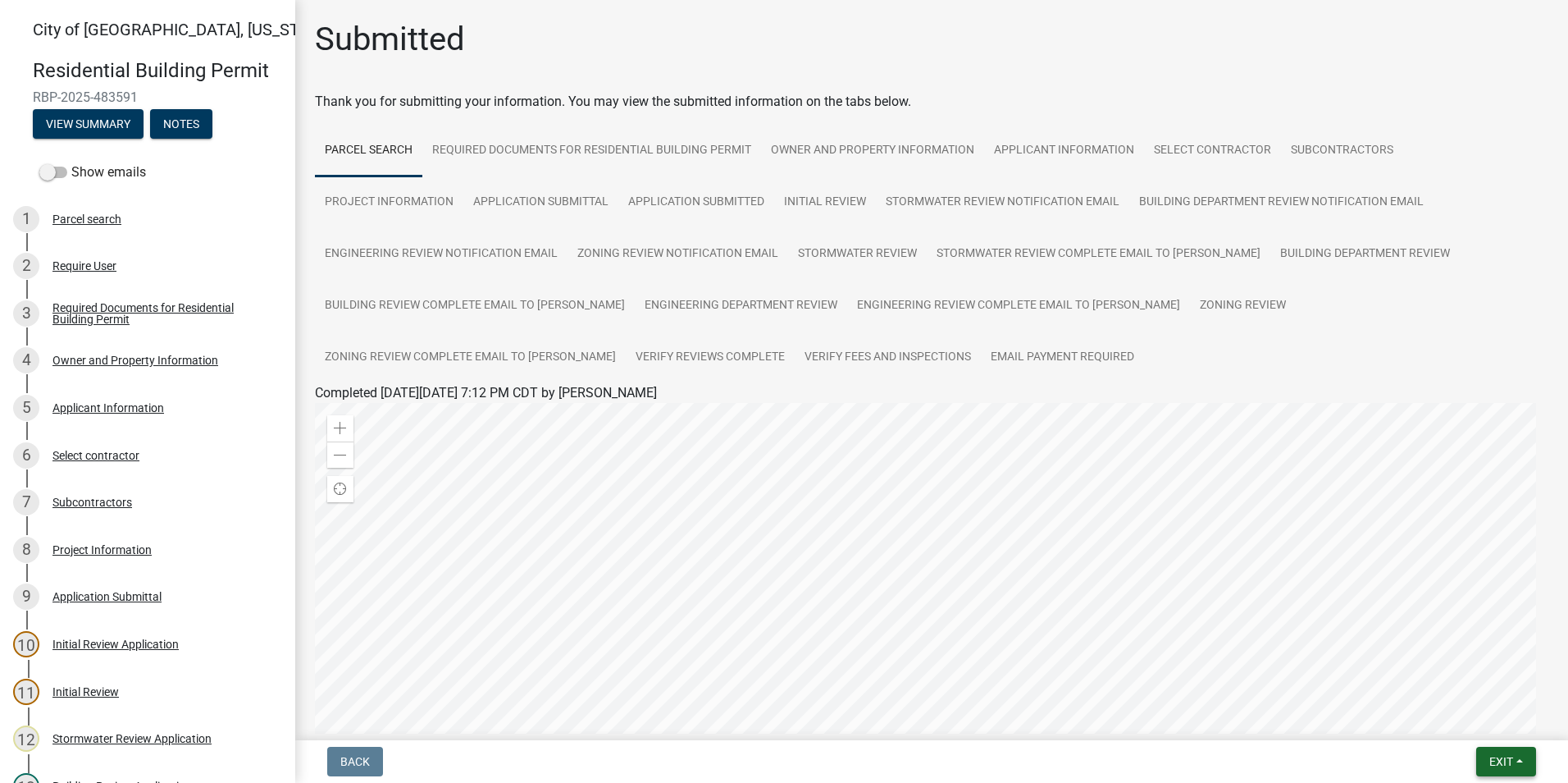
click at [1499, 767] on span "Exit" at bounding box center [1501, 761] width 24 height 13
click at [1448, 713] on button "Save & Exit" at bounding box center [1469, 718] width 131 height 39
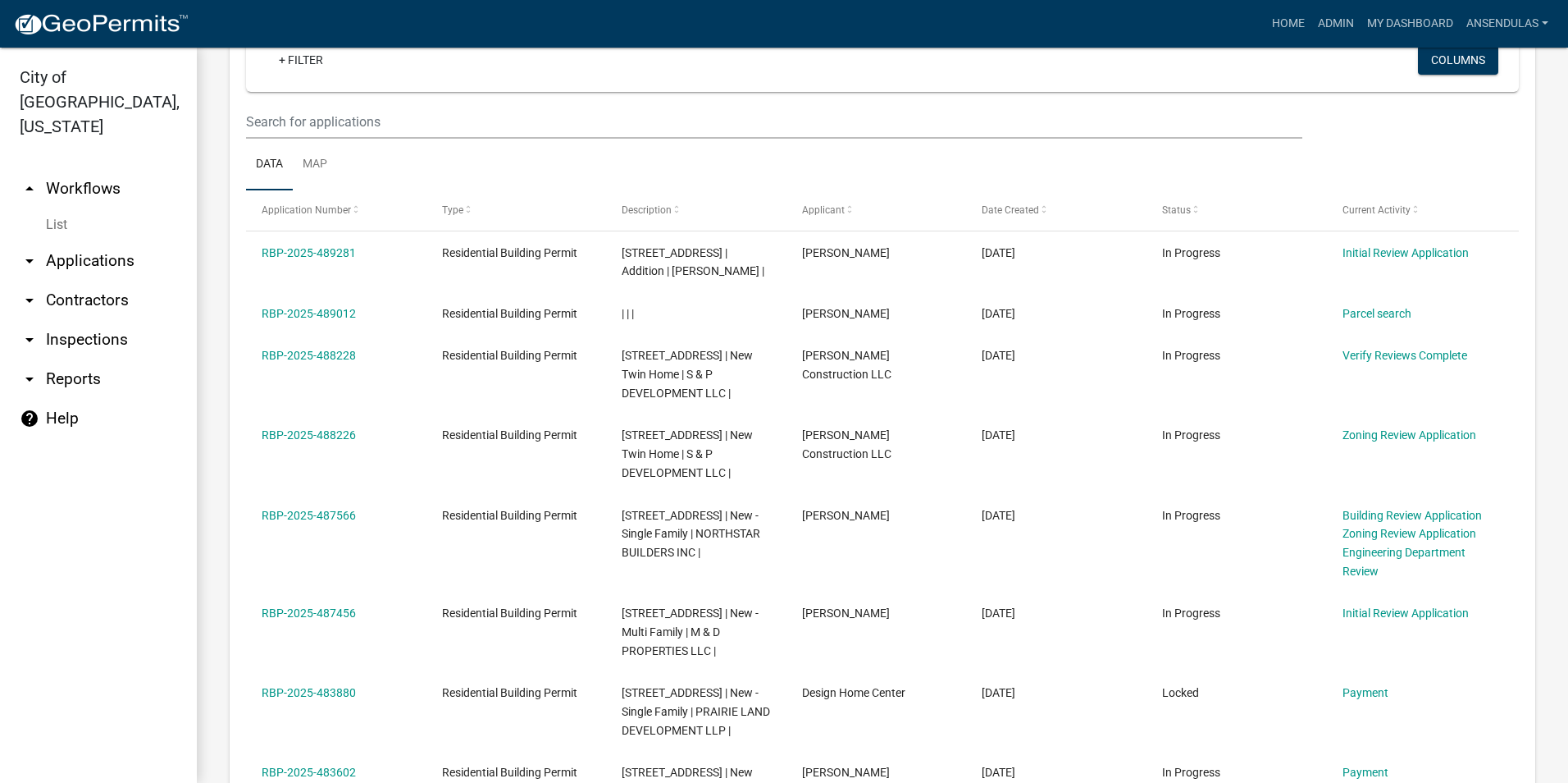
scroll to position [1111, 0]
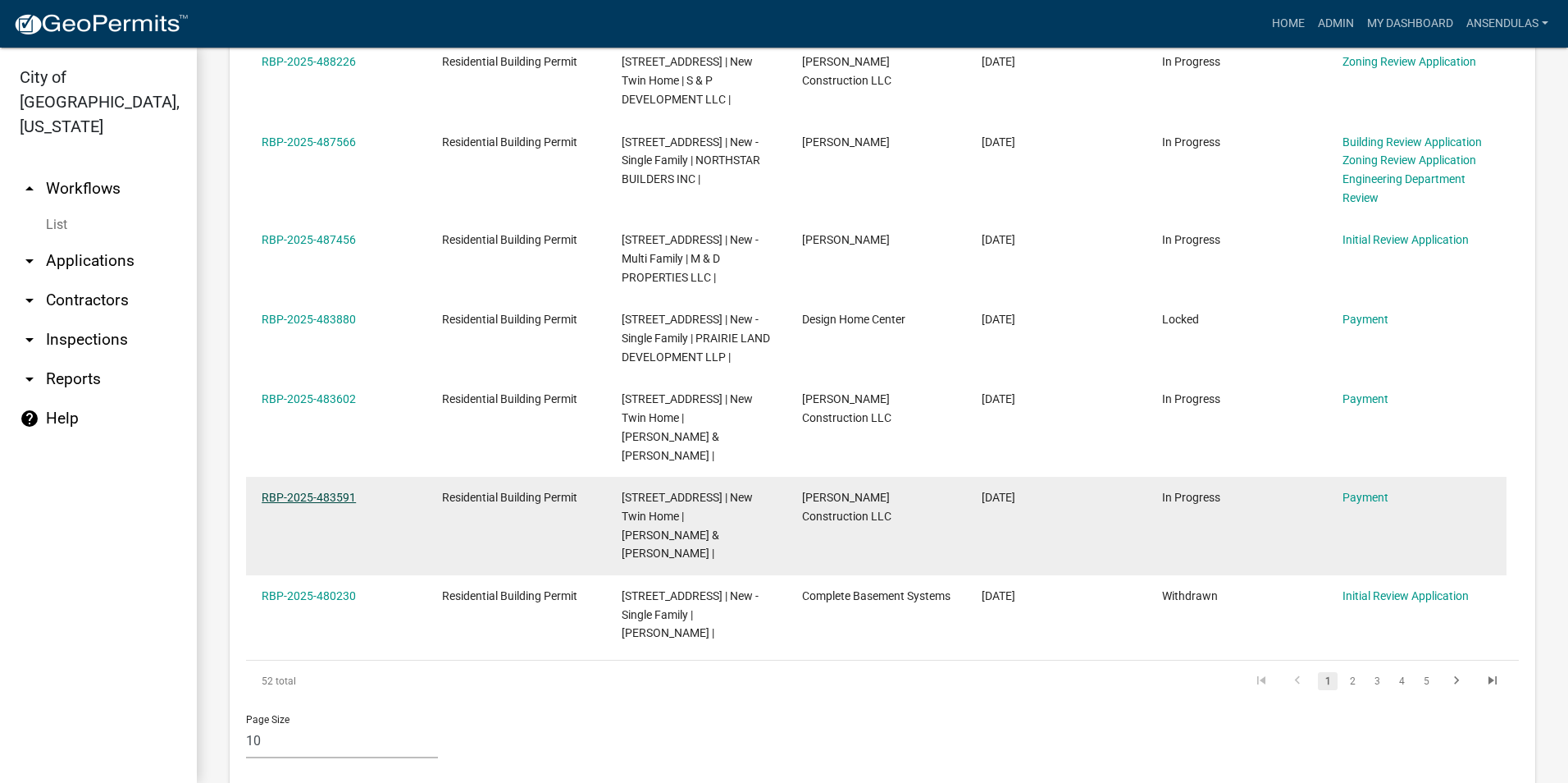
click at [295, 490] on link "RBP-2025-483591" at bounding box center [308, 497] width 94 height 13
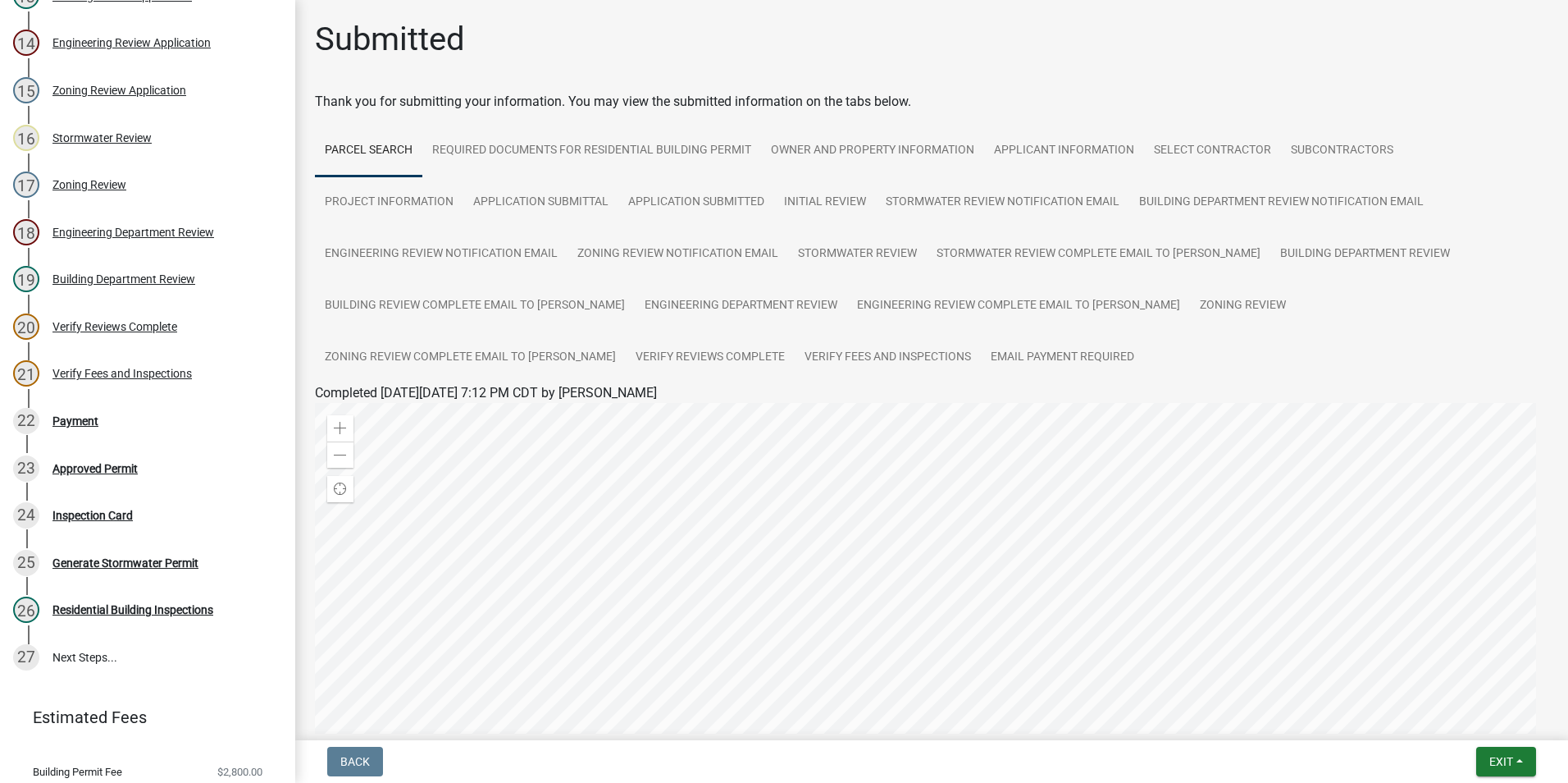
scroll to position [1036, 0]
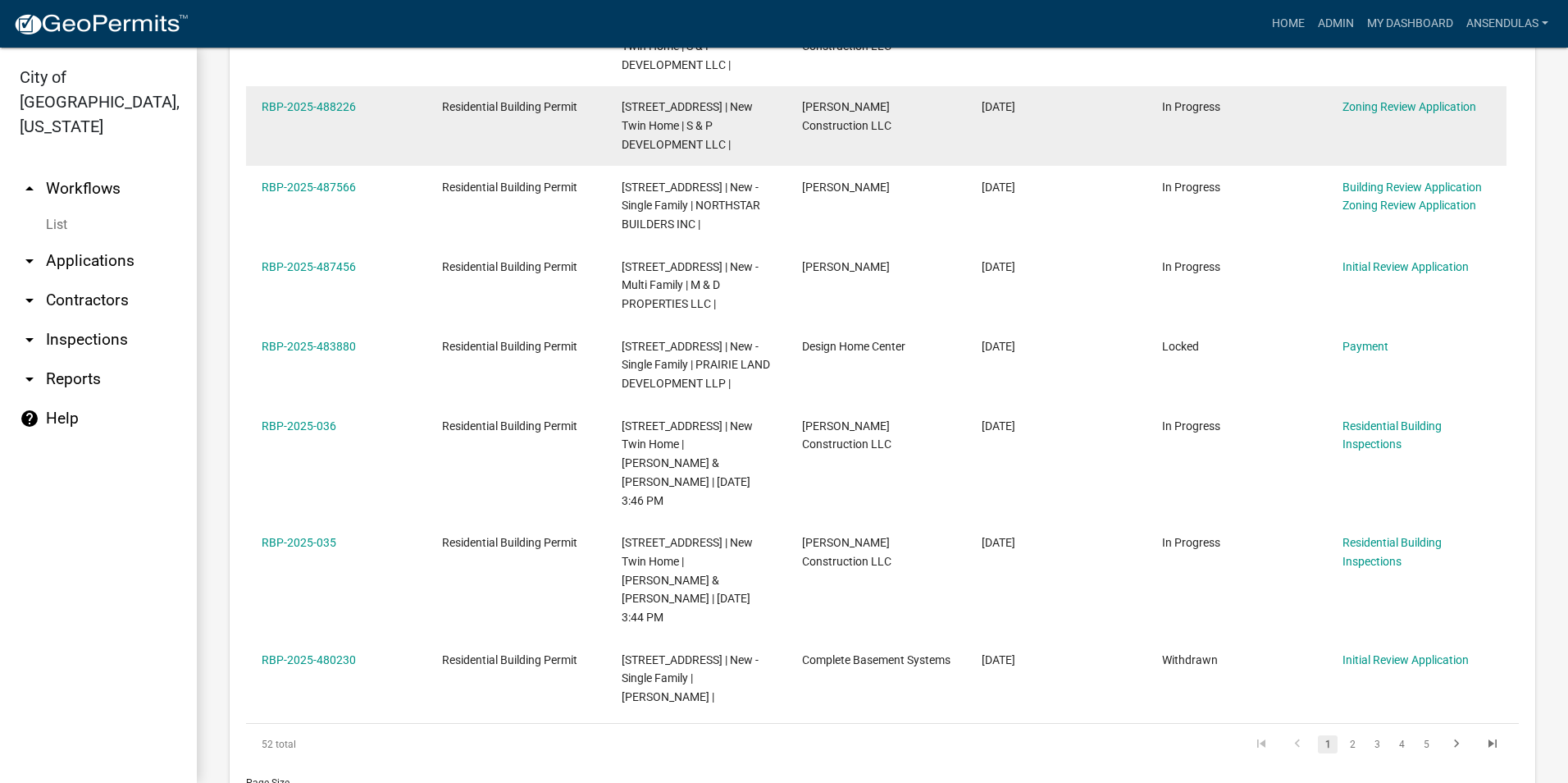
scroll to position [1130, 0]
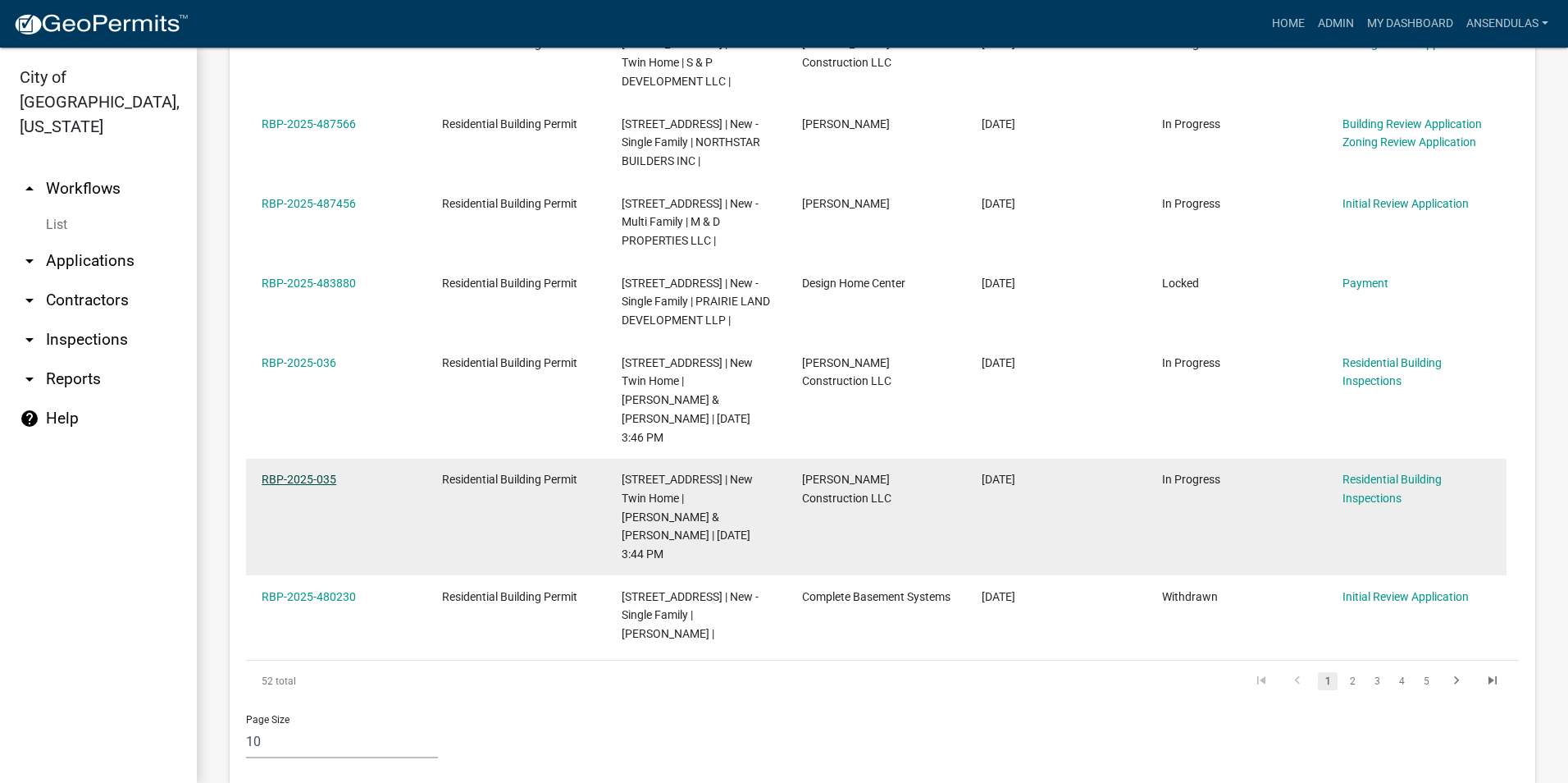
click at [300, 473] on link "RBP-2025-035" at bounding box center [299, 479] width 75 height 13
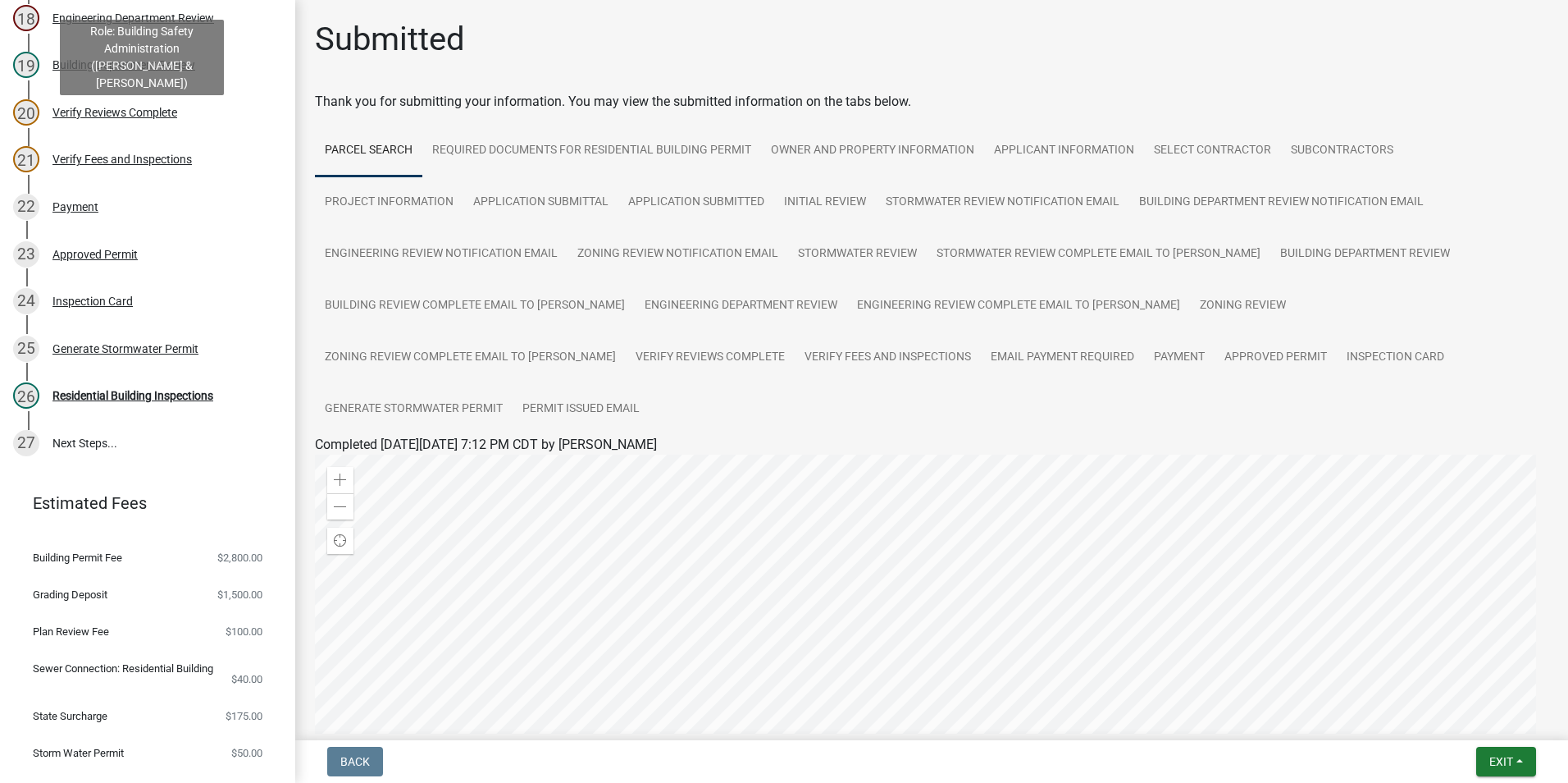
scroll to position [1036, 0]
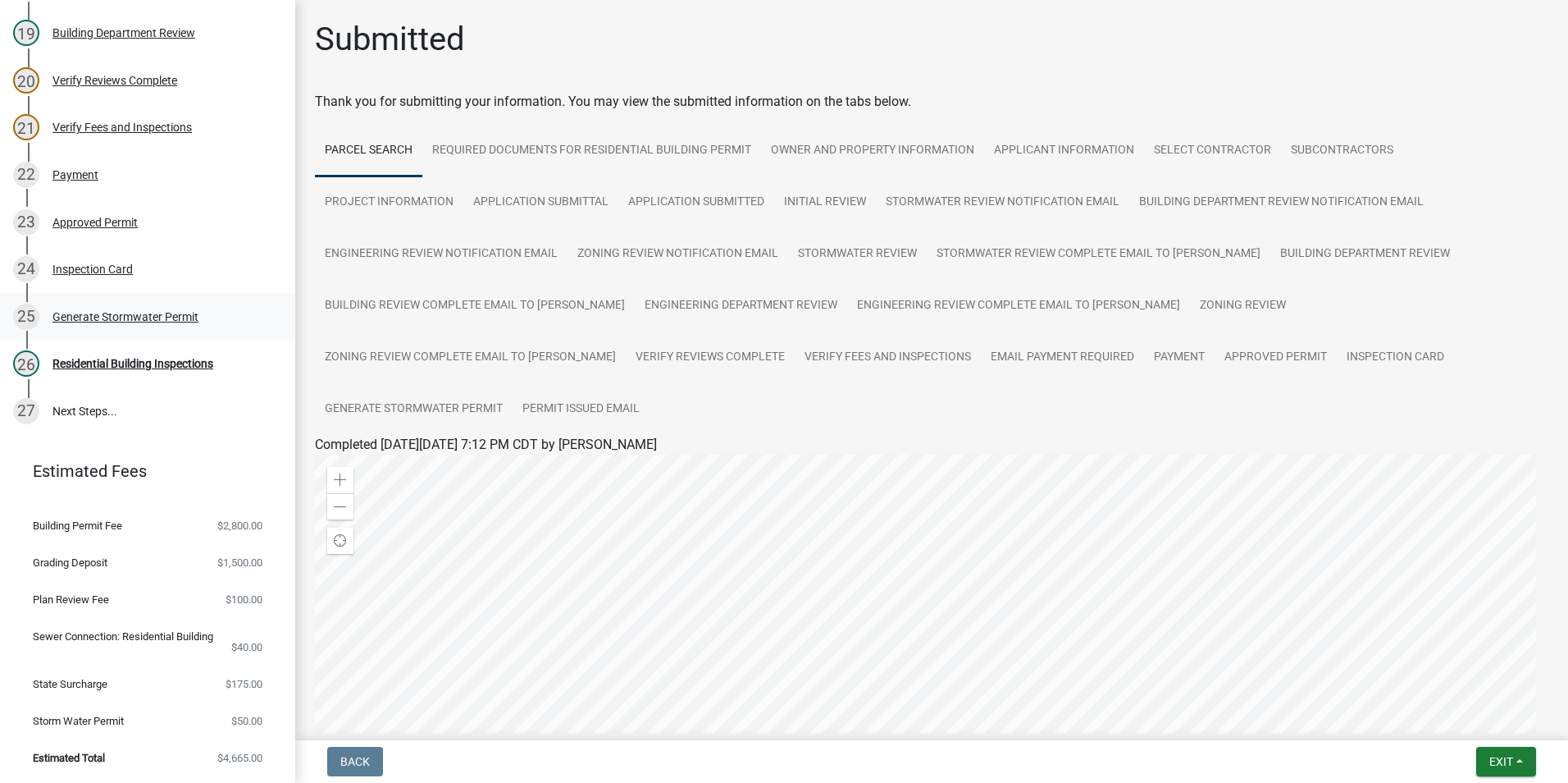
click at [146, 315] on div "Generate Stormwater Permit" at bounding box center [125, 316] width 146 height 12
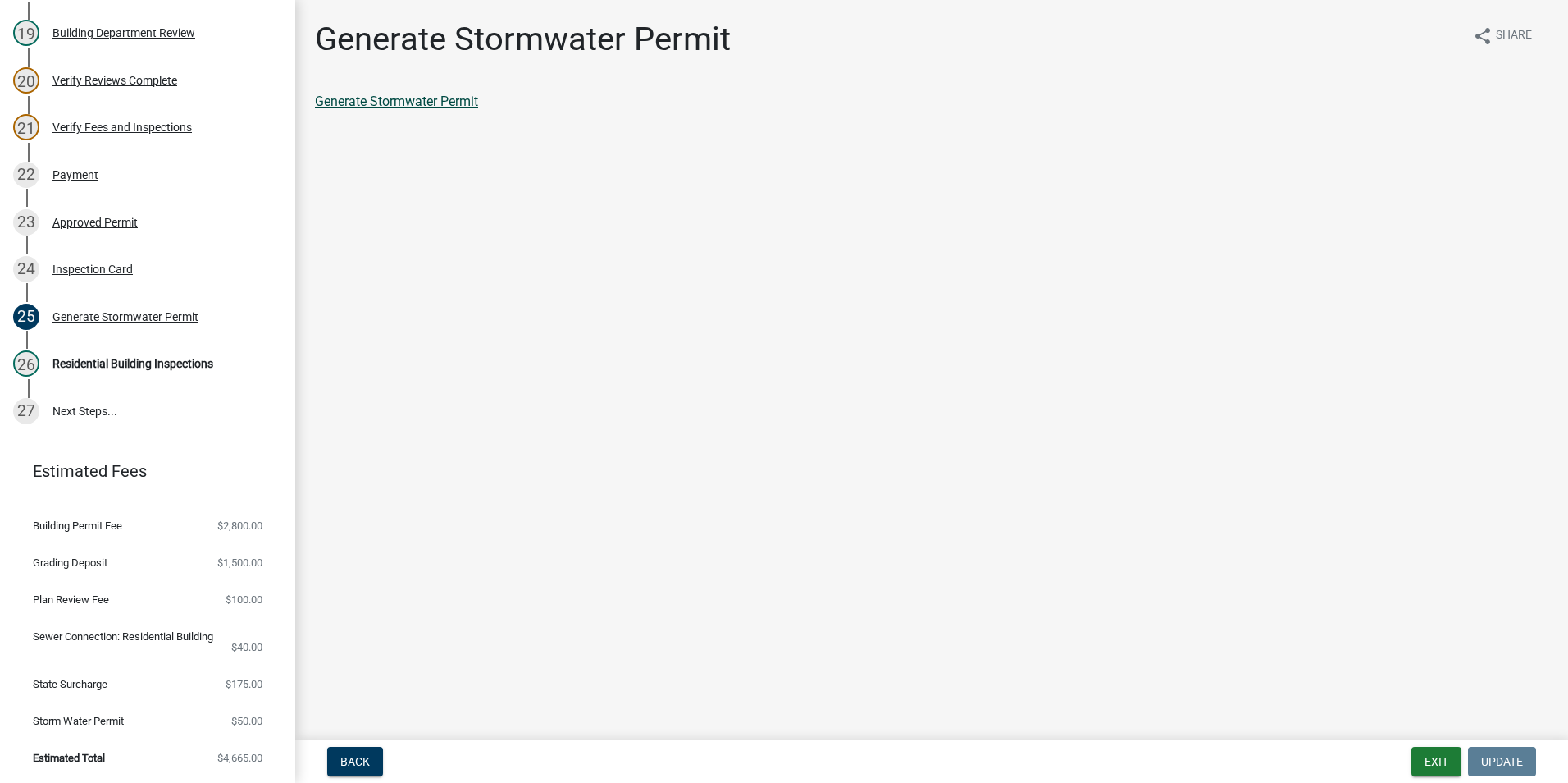
click at [375, 102] on link "Generate Stormwater Permit" at bounding box center [396, 101] width 163 height 16
click at [1434, 756] on button "Exit" at bounding box center [1435, 761] width 50 height 29
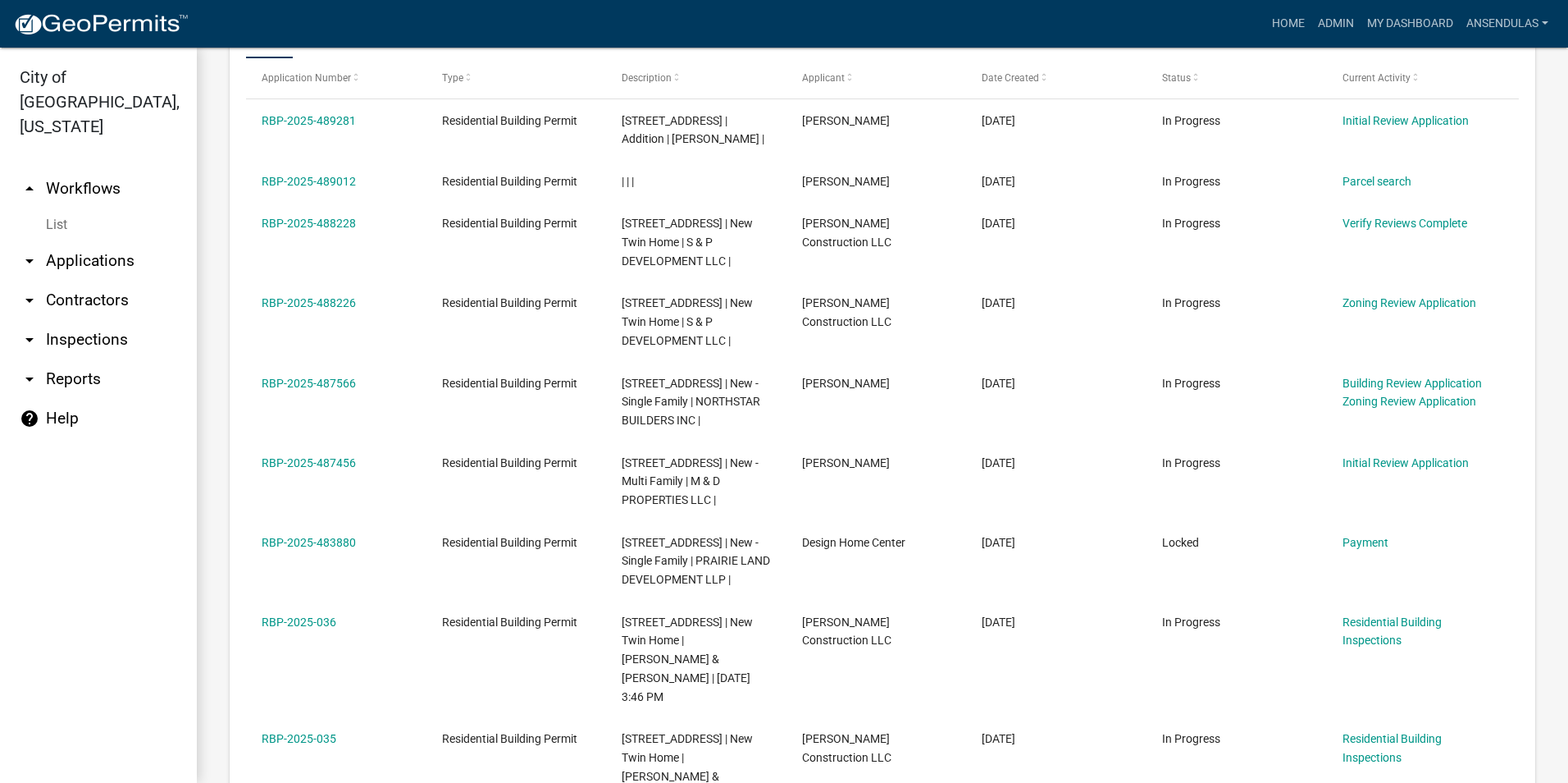
scroll to position [902, 0]
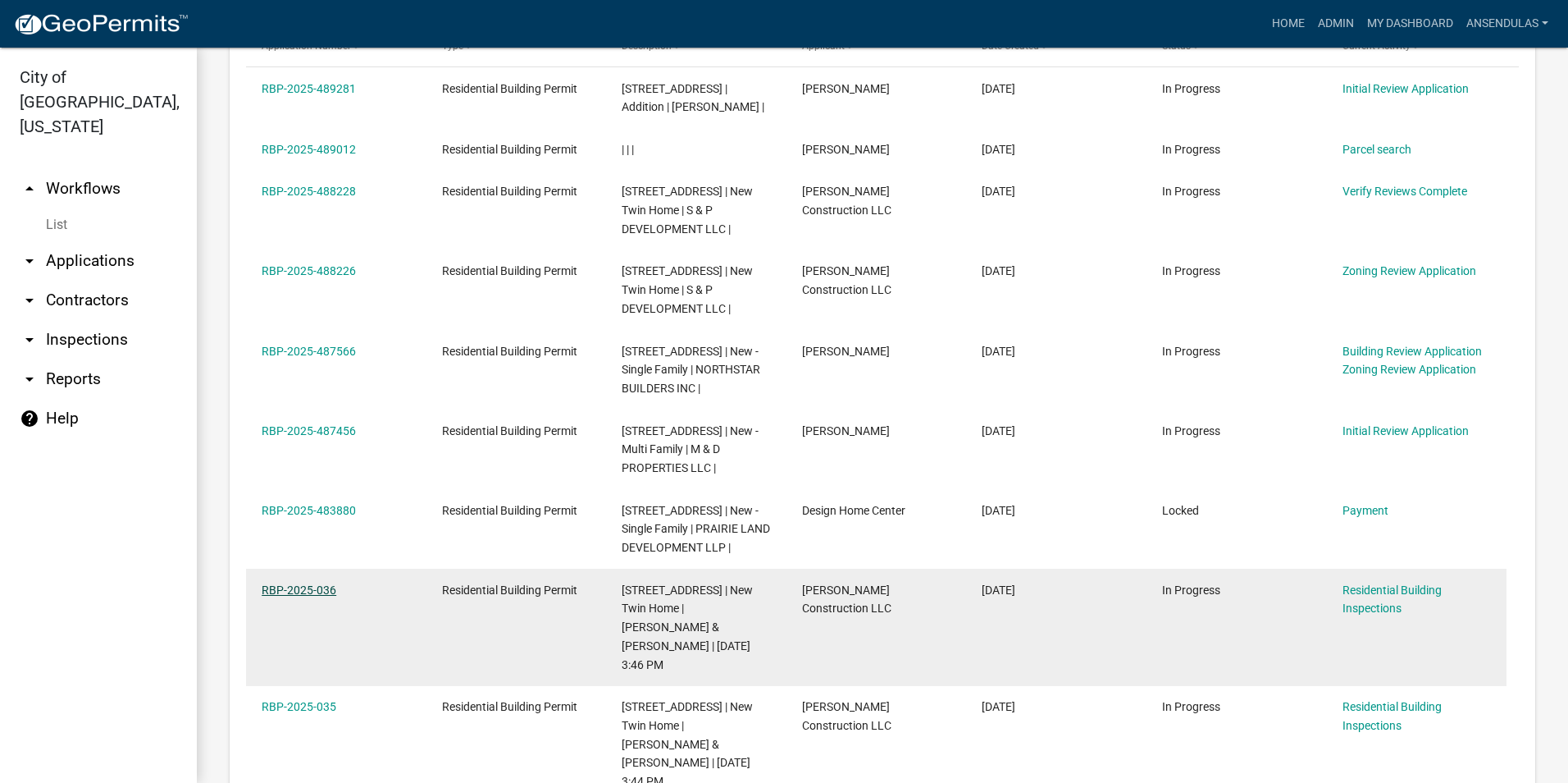
click at [279, 590] on link "RBP-2025-036" at bounding box center [299, 590] width 75 height 13
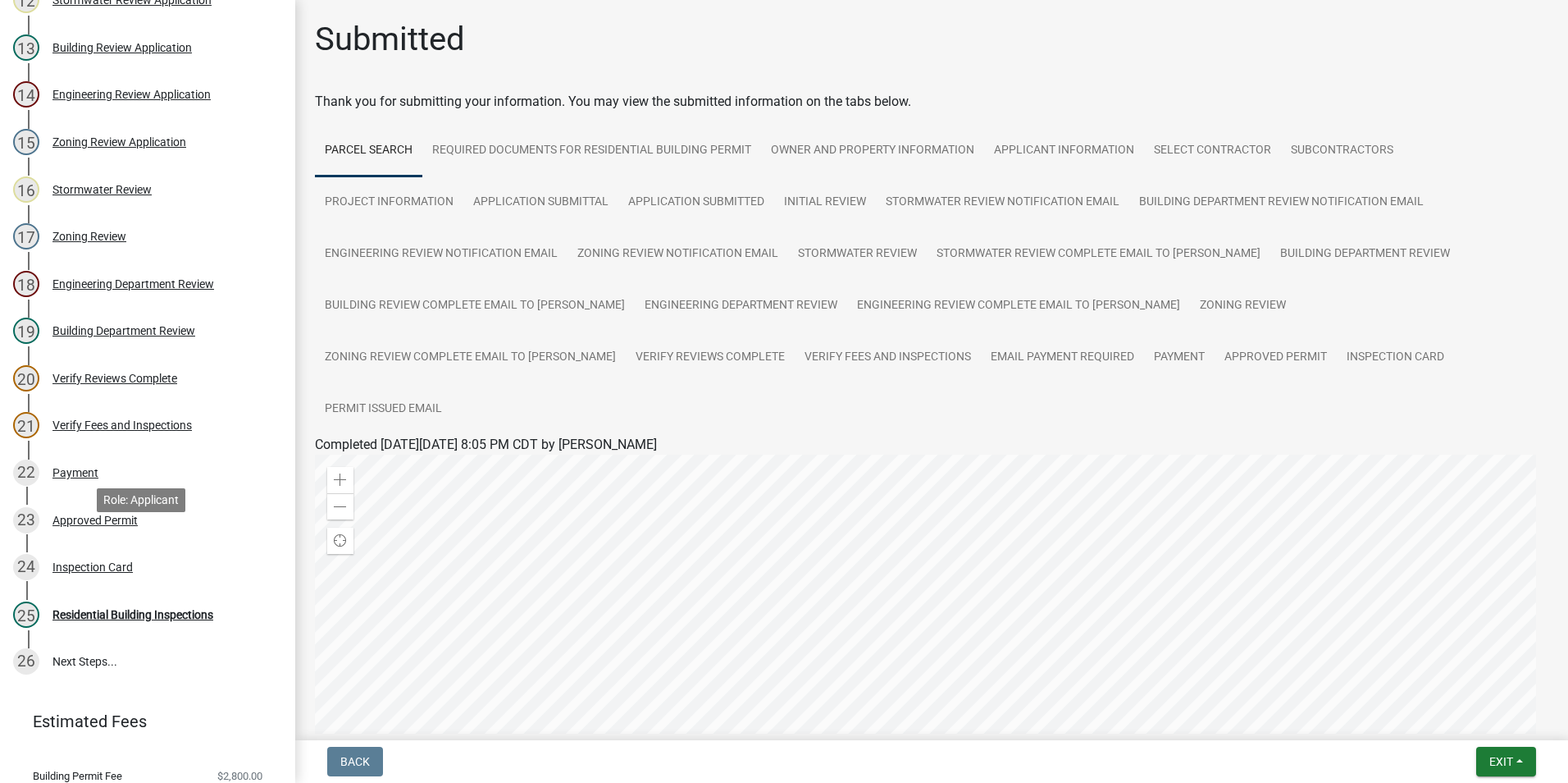
scroll to position [821, 0]
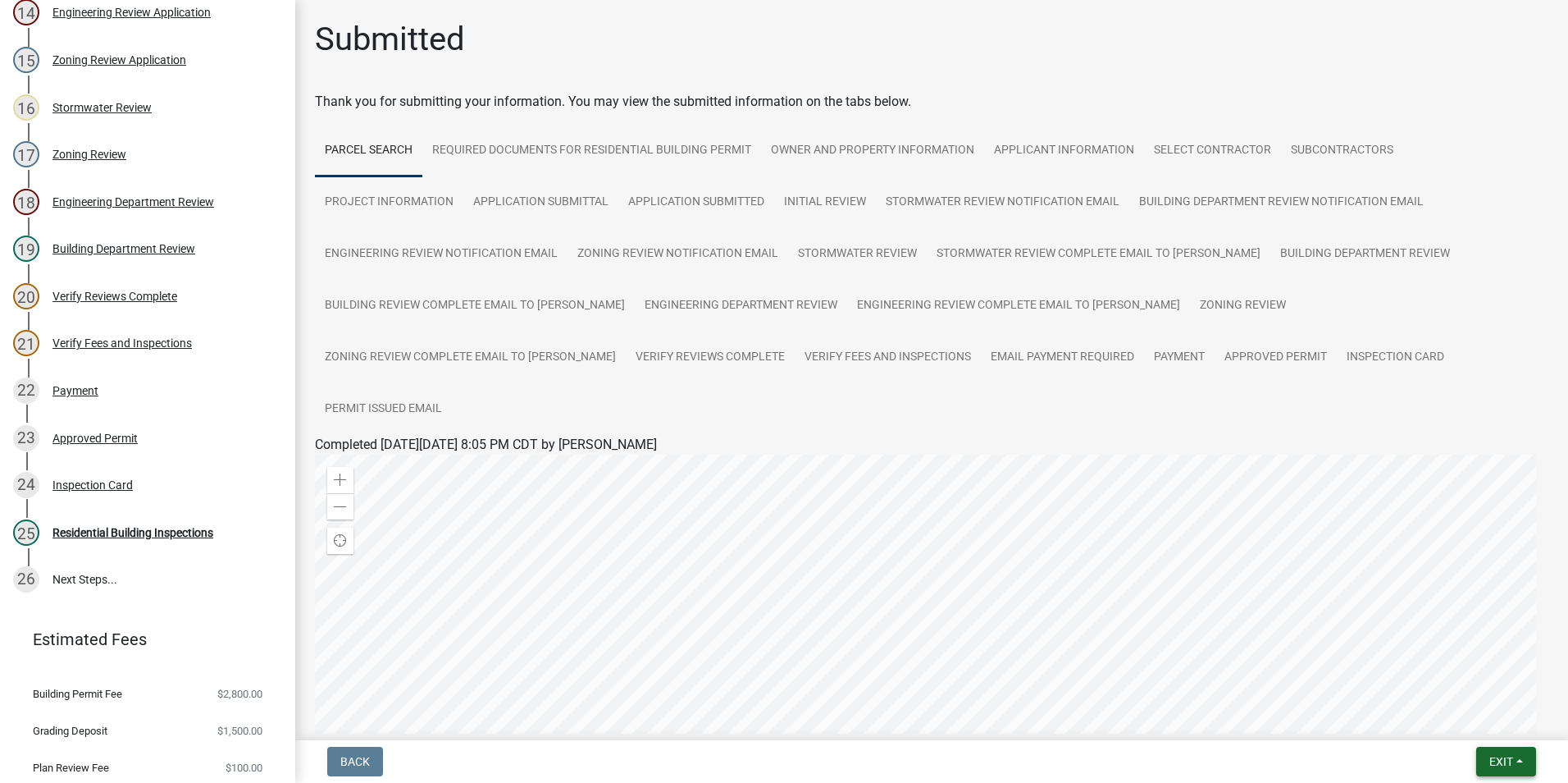
click at [1486, 759] on button "Exit" at bounding box center [1505, 761] width 59 height 29
click at [1459, 727] on button "Save & Exit" at bounding box center [1469, 718] width 131 height 39
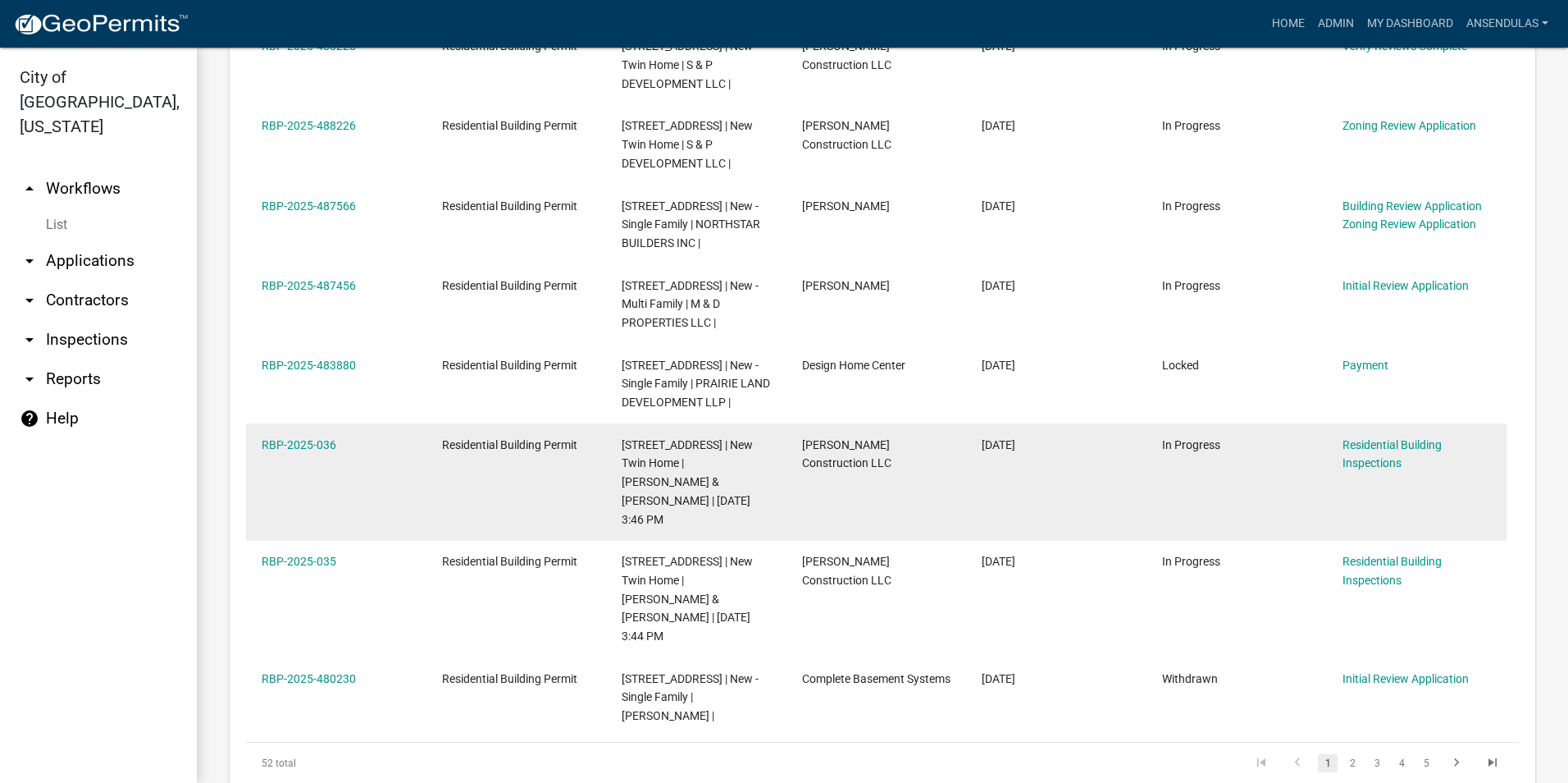
scroll to position [966, 0]
